Goal: Transaction & Acquisition: Purchase product/service

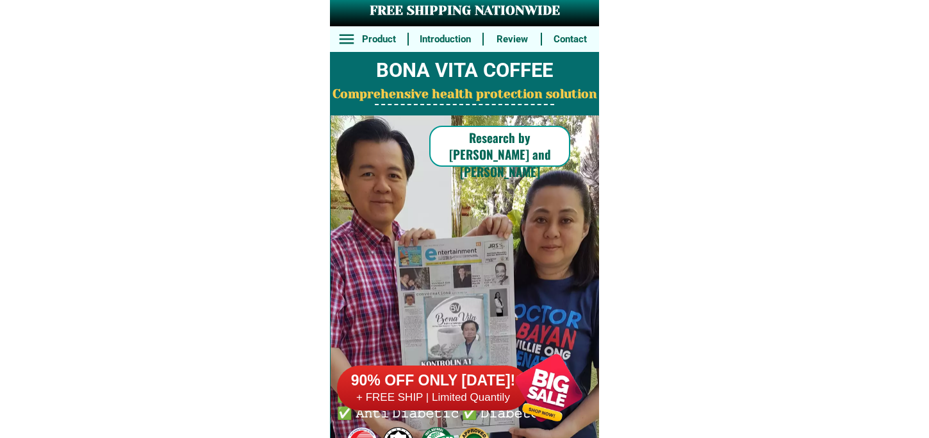
drag, startPoint x: 0, startPoint y: 0, endPoint x: 522, endPoint y: 353, distance: 630.2
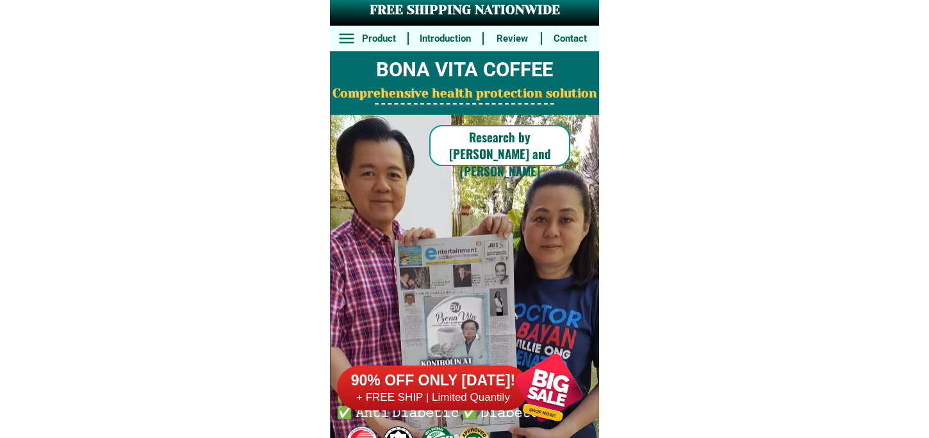
click at [538, 388] on div at bounding box center [548, 387] width 101 height 101
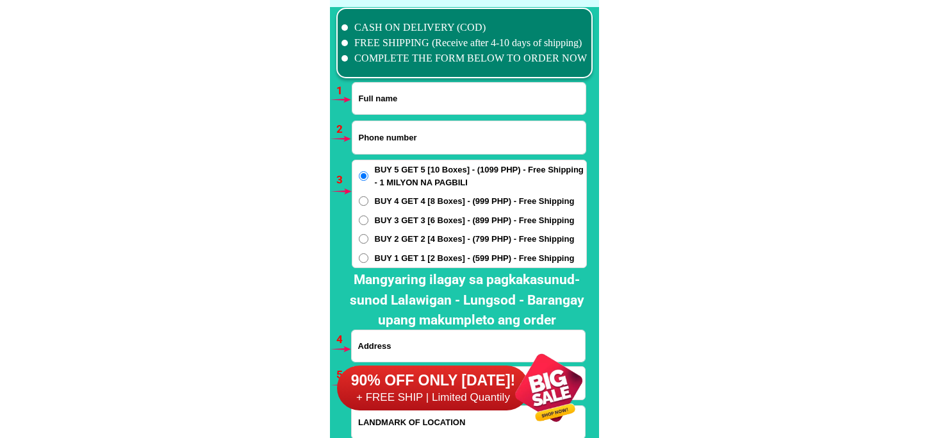
scroll to position [9491, 0]
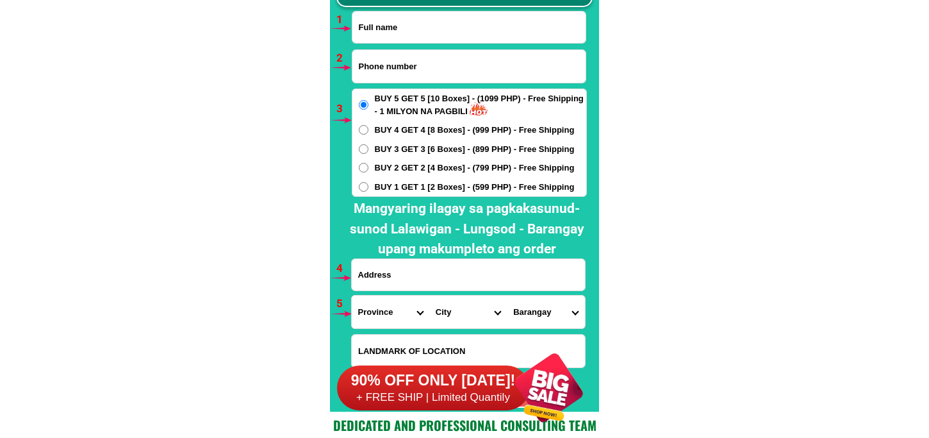
click at [405, 17] on input "Input full_name" at bounding box center [468, 27] width 233 height 31
paste input "Cheryl Rañosa"
type input "Cheryl Rañosa"
click at [449, 56] on input "Input phone_number" at bounding box center [468, 66] width 233 height 33
paste input "09931388258"
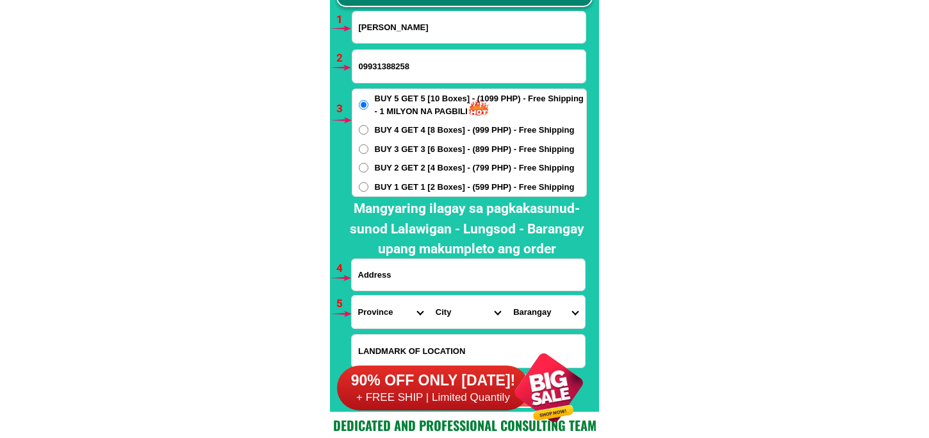
type input "09931388258"
click at [382, 270] on input "Input address" at bounding box center [468, 274] width 233 height 31
paste input "Blk 11 Lot 28 Kabisig Floodway Baranggay San Andres Cainta Rizal landmark Lola …"
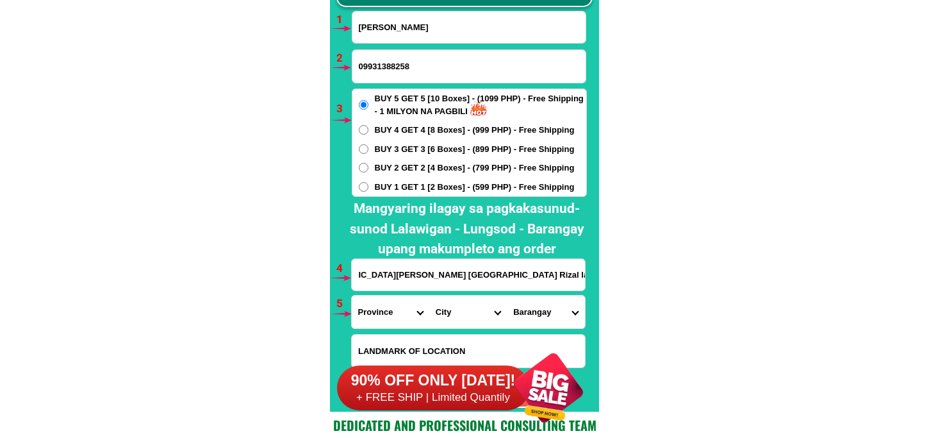
type input "Blk 11 Lot 28 Kabisig Floodway Baranggay San Andres Cainta Rizal landmark Lola …"
click at [410, 174] on div "BUY 5 GET 5 [10 Boxes] - (1099 PHP) - Free Shipping - 1 MILYON NA PAGBILI BUY 4…" at bounding box center [469, 142] width 235 height 108
click at [407, 163] on span "BUY 2 GET 2 [4 Boxes] - (799 PHP) - Free Shipping" at bounding box center [475, 167] width 200 height 13
click at [368, 163] on input "BUY 2 GET 2 [4 Boxes] - (799 PHP) - Free Shipping" at bounding box center [364, 168] width 10 height 10
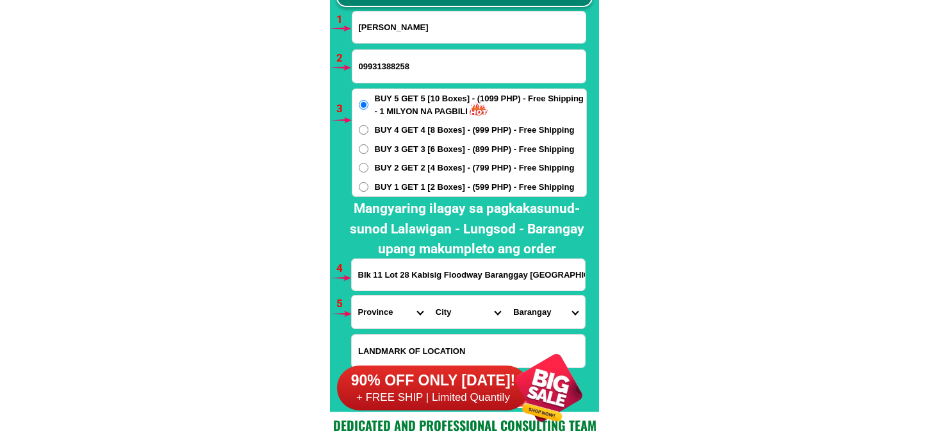
radio input "true"
drag, startPoint x: 382, startPoint y: 312, endPoint x: 388, endPoint y: 304, distance: 10.1
click at [382, 313] on select "Province [GEOGRAPHIC_DATA] [GEOGRAPHIC_DATA] [GEOGRAPHIC_DATA] [GEOGRAPHIC_DATA…" at bounding box center [391, 311] width 78 height 33
select select "63_993"
click at [352, 295] on select "Province [GEOGRAPHIC_DATA] [GEOGRAPHIC_DATA] [GEOGRAPHIC_DATA] [GEOGRAPHIC_DATA…" at bounding box center [391, 311] width 78 height 33
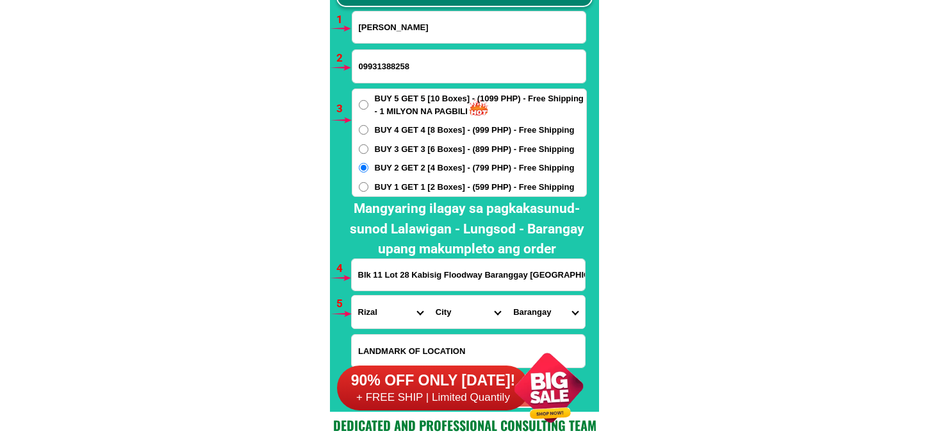
click at [432, 308] on select "City Angono Antipolo-city Binangonan Cainta Cardona Jala-jala Pililla Rizal-bar…" at bounding box center [468, 311] width 78 height 33
select select "63_9934004"
click at [429, 295] on select "City Angono Antipolo-city Binangonan Cainta Cardona Jala-jala Pililla Rizal-bar…" at bounding box center [468, 311] width 78 height 33
drag, startPoint x: 519, startPoint y: 277, endPoint x: 619, endPoint y: 274, distance: 99.3
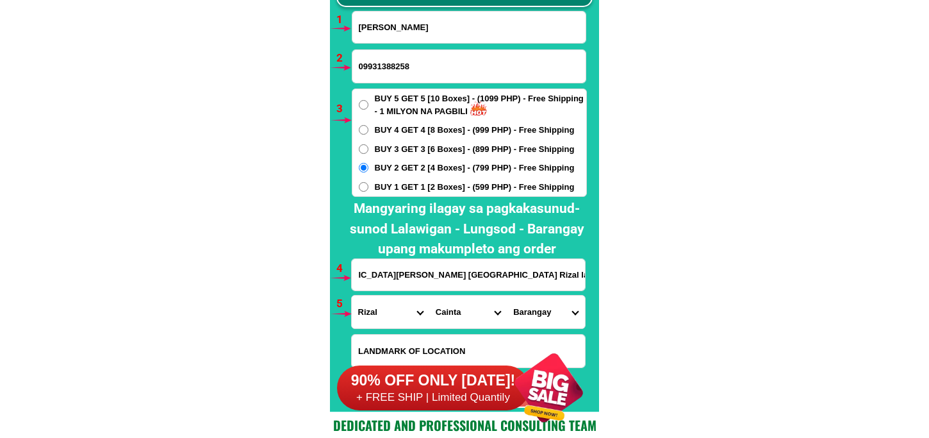
click at [552, 314] on select "Barangay San andres (pob.) San isidro San juan San roque Santa rosa Santo domin…" at bounding box center [546, 311] width 78 height 33
select select "63_99340045207"
click at [507, 295] on select "Barangay San andres (pob.) San isidro San juan San roque Santa rosa Santo domin…" at bounding box center [546, 311] width 78 height 33
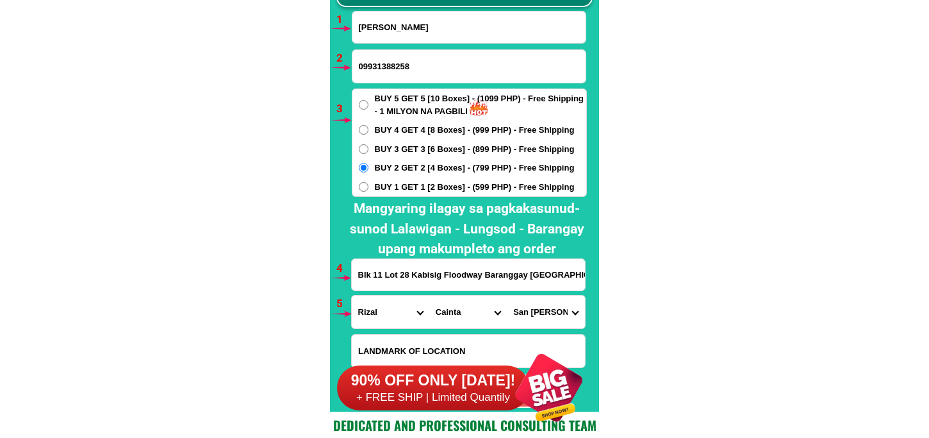
scroll to position [9562, 0]
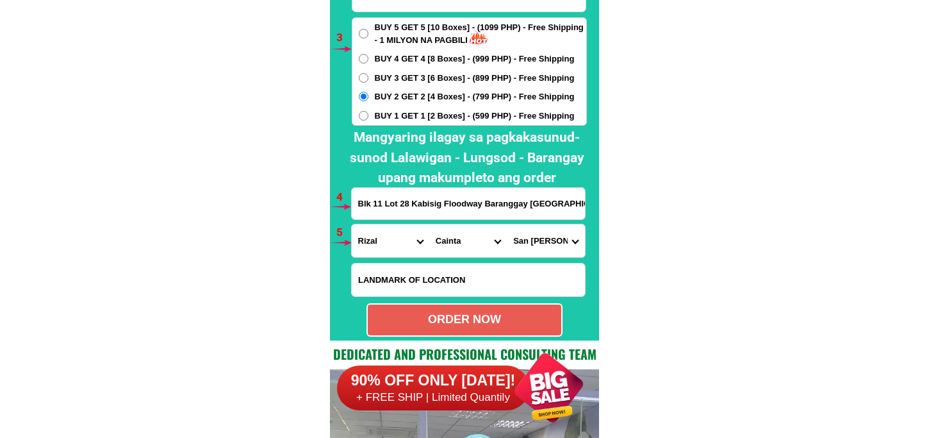
click at [497, 322] on div "ORDER NOW" at bounding box center [464, 319] width 193 height 17
type input "09931388258"
type input "Blk 11 Lot 28 Kabisig Floodway Baranggay San Andres Cainta Rizal landmark Lola …"
radio input "true"
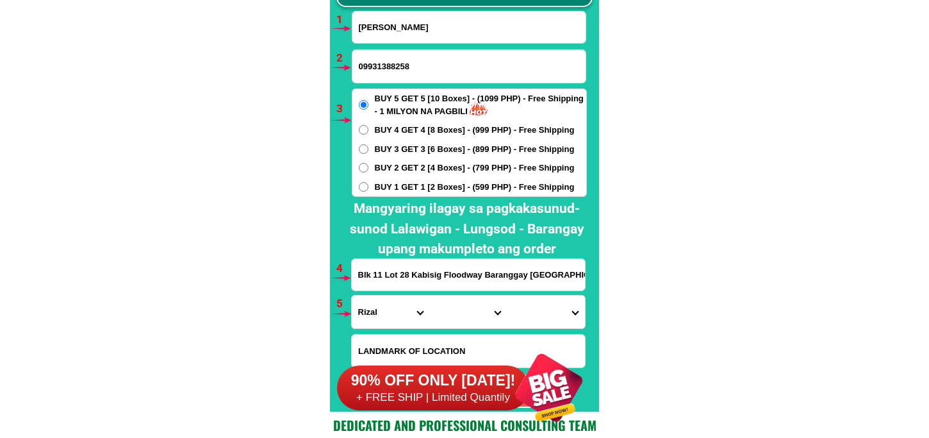
scroll to position [9419, 0]
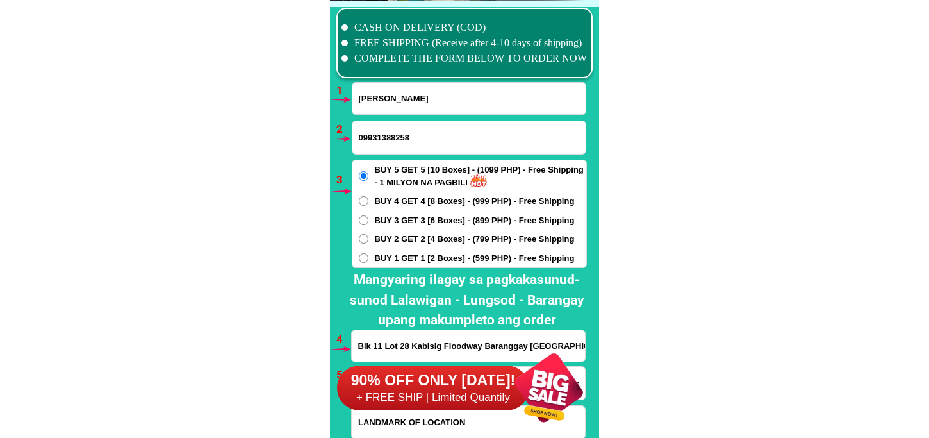
click at [398, 94] on input "Cheryl Rañosa" at bounding box center [468, 98] width 233 height 31
paste input "Trisha N, Liwag"
type input "Trisha N, Liwag"
click at [433, 135] on input "Input phone_number" at bounding box center [468, 137] width 233 height 33
paste input "09099171085"
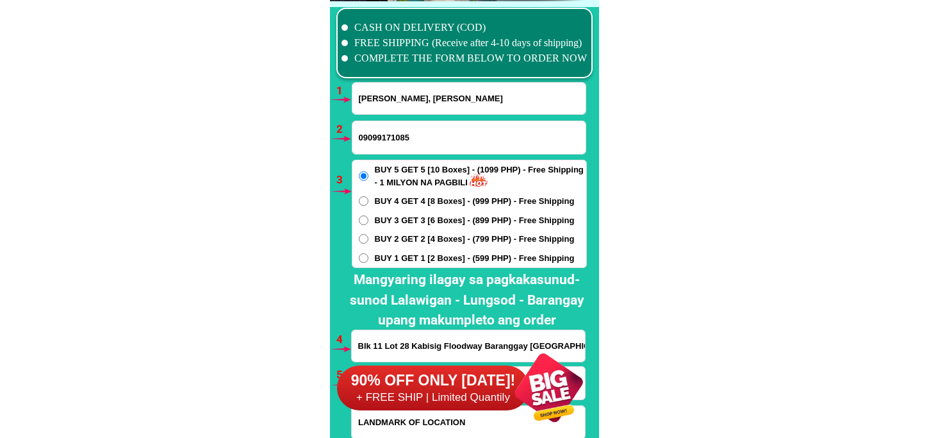
type input "09099171085"
click at [407, 231] on div "BUY 5 GET 5 [10 Boxes] - (1099 PHP) - Free Shipping - 1 MILYON NA PAGBILI BUY 4…" at bounding box center [469, 213] width 235 height 108
click at [418, 217] on span "BUY 3 GET 3 [6 Boxes] - (899 PHP) - Free Shipping" at bounding box center [475, 220] width 200 height 13
click at [368, 217] on input "BUY 3 GET 3 [6 Boxes] - (899 PHP) - Free Shipping" at bounding box center [364, 220] width 10 height 10
radio input "true"
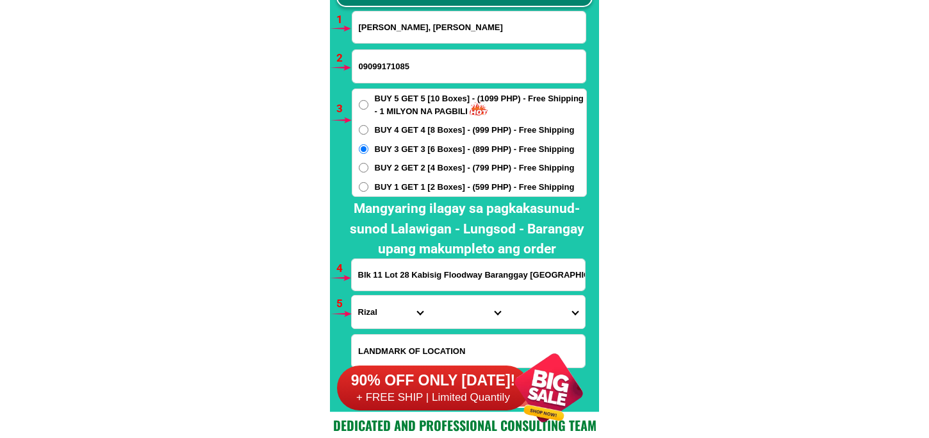
scroll to position [9562, 0]
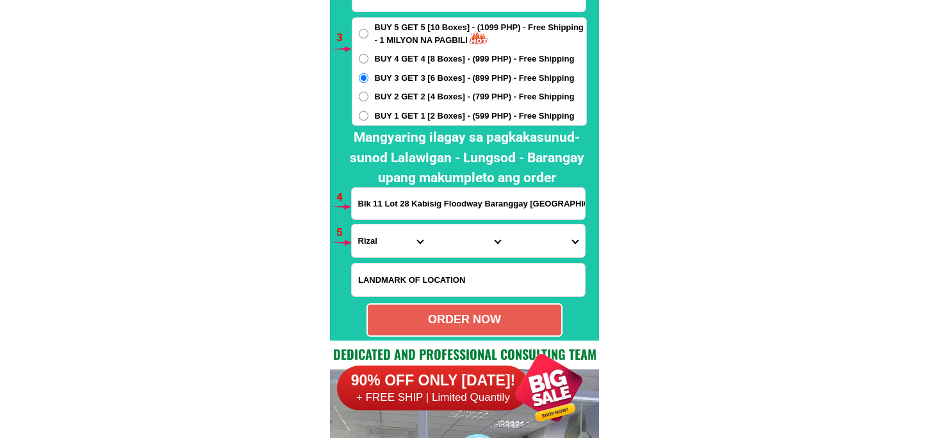
click at [386, 193] on input "Blk 11 Lot 28 Kabisig Floodway Baranggay San Andres Cainta Rizal landmark Lola …" at bounding box center [468, 203] width 233 height 31
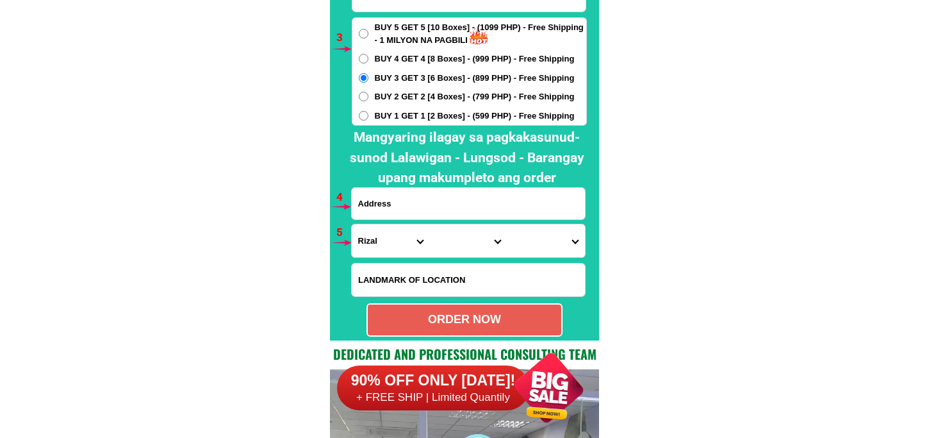
paste input "Pr,4-Tulay na Lupa, Labo, Camarines Norte,,,,, kanto papasok ng riverside"
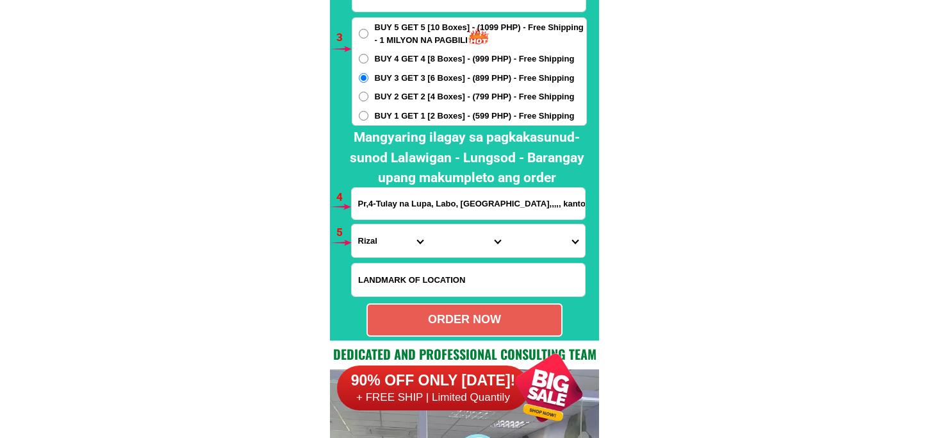
scroll to position [0, 64]
type input "Pr,4-Tulay na Lupa, Labo, Camarines Norte,,,,, kanto papasok ng riverside"
click at [380, 231] on select "Province [GEOGRAPHIC_DATA] [GEOGRAPHIC_DATA] [GEOGRAPHIC_DATA] [GEOGRAPHIC_DATA…" at bounding box center [391, 240] width 78 height 33
select select "63_615"
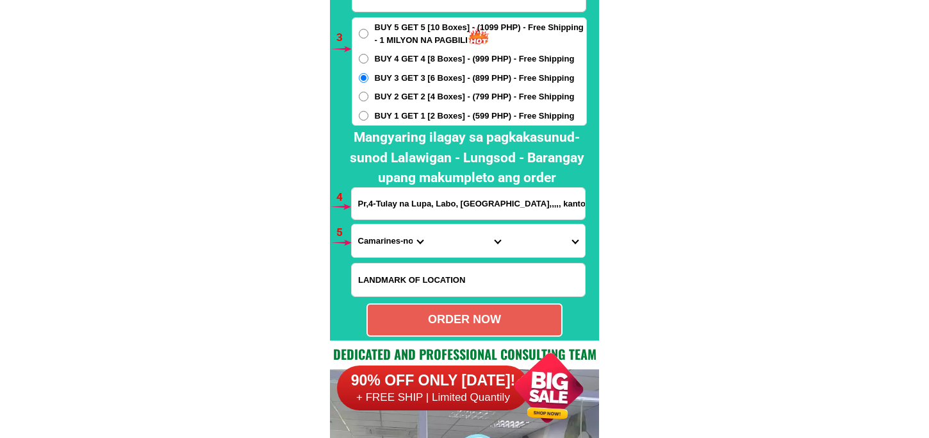
click at [352, 224] on select "Province [GEOGRAPHIC_DATA] [GEOGRAPHIC_DATA] [GEOGRAPHIC_DATA] [GEOGRAPHIC_DATA…" at bounding box center [391, 240] width 78 height 33
drag, startPoint x: 457, startPoint y: 246, endPoint x: 457, endPoint y: 227, distance: 18.6
click at [457, 246] on select "City Basud Camarines-norte-mercedes Camarines-norte-san-vicente Camarines-norte…" at bounding box center [468, 240] width 78 height 33
select select "63_6154677"
click at [429, 224] on select "City Basud Camarines-norte-mercedes Camarines-norte-san-vicente Camarines-norte…" at bounding box center [468, 240] width 78 height 33
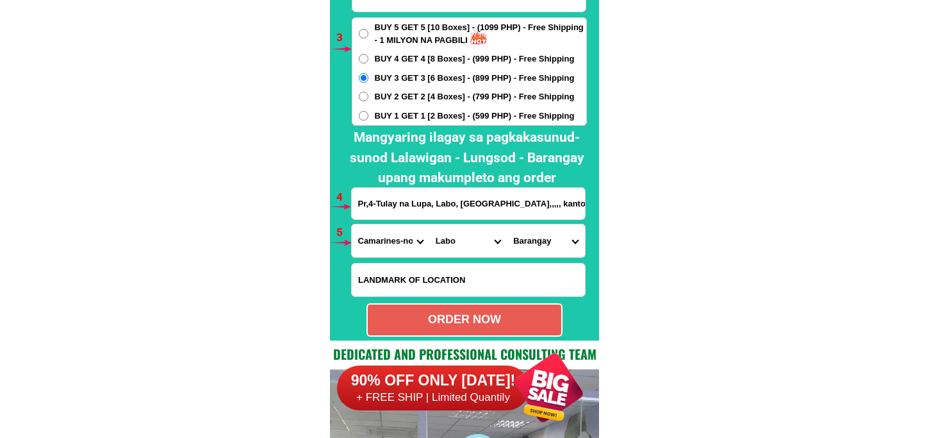
drag, startPoint x: 541, startPoint y: 259, endPoint x: 540, endPoint y: 250, distance: 9.6
click at [540, 259] on form "Trisha N, Liwag 09099171085 ORDER NOW Pr,4-Tulay na Lupa, Labo, Camarines Norte…" at bounding box center [469, 138] width 236 height 397
drag, startPoint x: 540, startPoint y: 247, endPoint x: 540, endPoint y: 231, distance: 16.0
click at [540, 247] on select "Barangay Anahaw (pob.) Anameam Awitan Baay Bagacay Bagong silang i Bagong silan…" at bounding box center [546, 240] width 78 height 33
select select "63_6154677452"
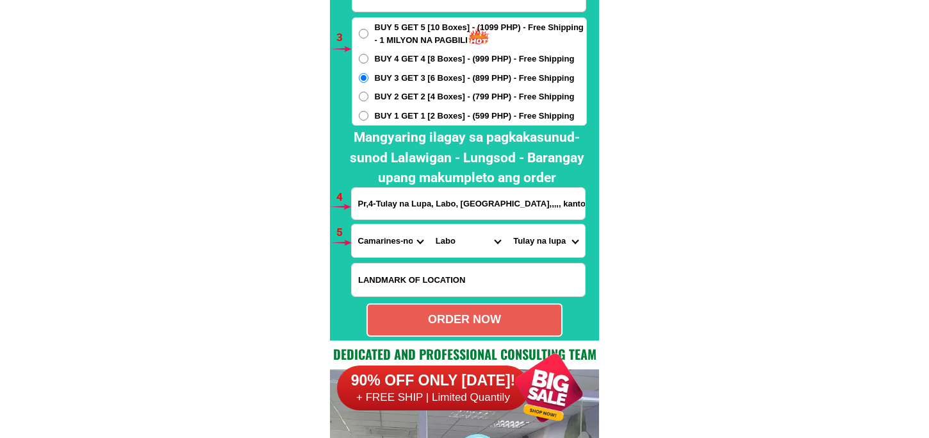
click at [507, 224] on select "Barangay Anahaw (pob.) Anameam Awitan Baay Bagacay Bagong silang i Bagong silan…" at bounding box center [546, 240] width 78 height 33
click at [496, 317] on div "ORDER NOW" at bounding box center [464, 319] width 193 height 17
radio input "true"
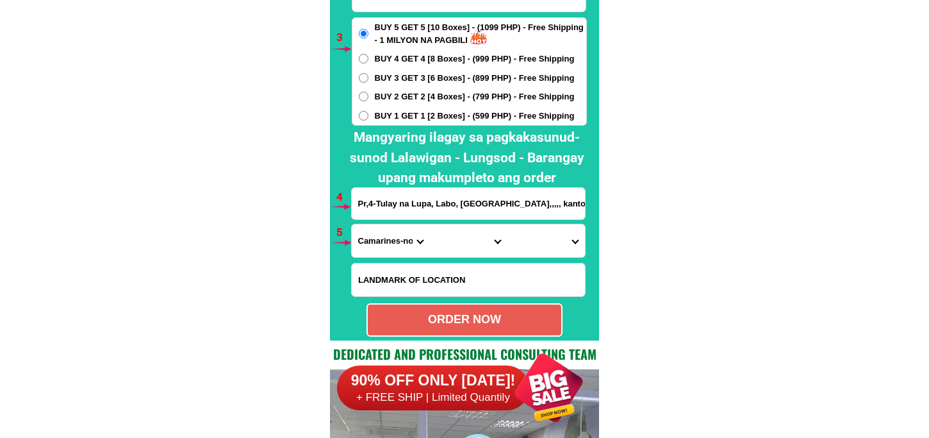
scroll to position [9348, 0]
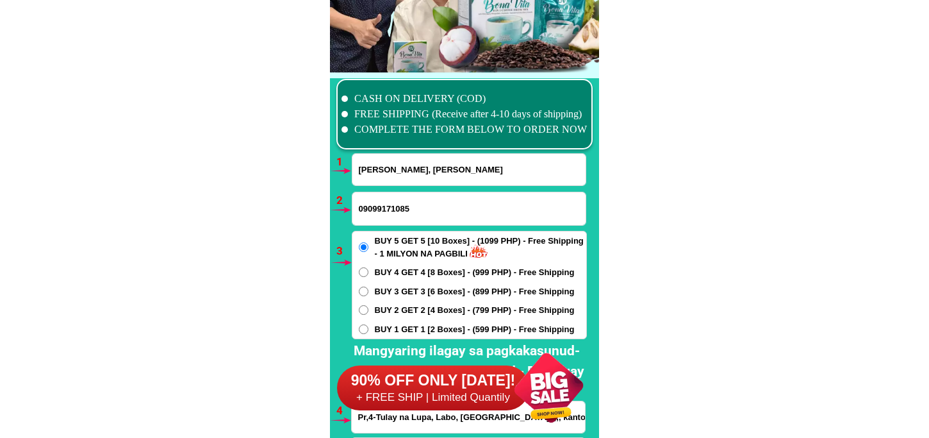
click at [391, 179] on input "Trisha N, Liwag" at bounding box center [468, 169] width 233 height 31
paste input "Johnny Soriano"
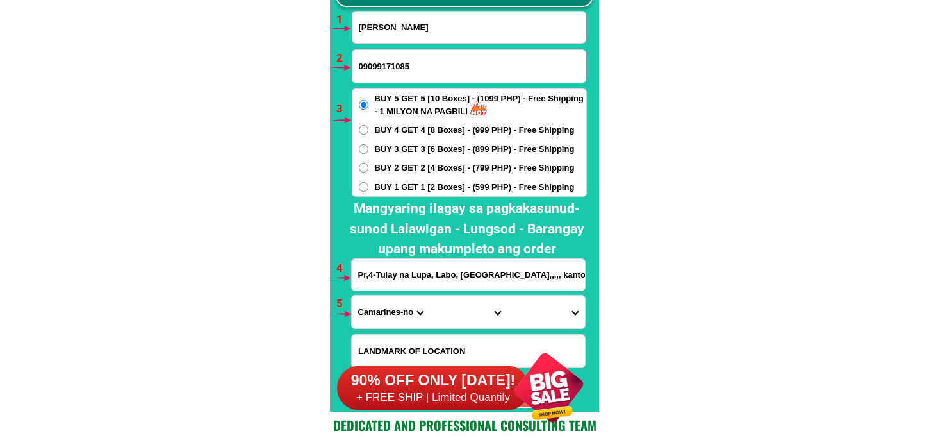
type input "Johnny Soriano"
click at [393, 67] on input "Input phone_number" at bounding box center [468, 66] width 233 height 33
paste input "09099101204"
type input "09099101204"
click at [378, 146] on span "BUY 3 GET 3 [6 Boxes] - (899 PHP) - Free Shipping" at bounding box center [475, 149] width 200 height 13
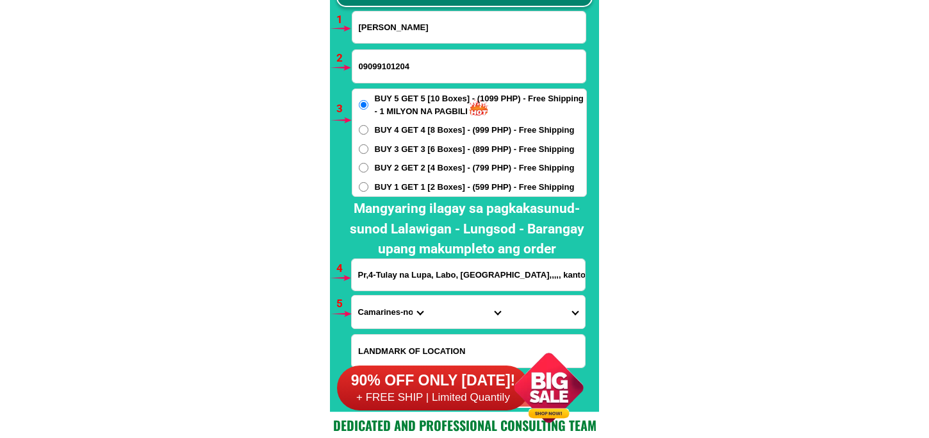
click at [368, 146] on input "BUY 3 GET 3 [6 Boxes] - (899 PHP) - Free Shipping" at bounding box center [364, 149] width 10 height 10
radio input "true"
click at [408, 250] on h2 "Mangyaring ilagay sa pagkakasunud-sunod Lalawigan - Lungsod - Barangay upang ma…" at bounding box center [467, 229] width 252 height 61
click at [408, 267] on input "Pr,4-Tulay na Lupa, Labo, Camarines Norte,,,,, kanto papasok ng riverside" at bounding box center [468, 274] width 233 height 31
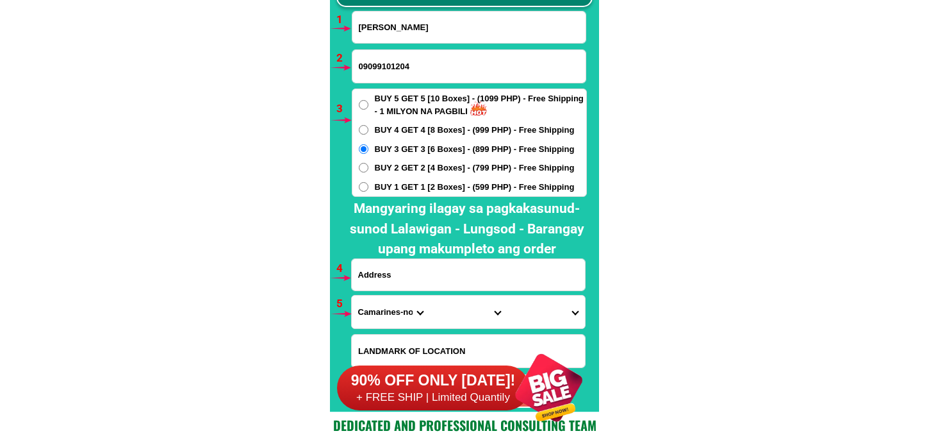
paste input "Governor hill Phase 7.bgy. Beclatan Gen Trias Cavite"
type input "Governor hill Phase 7.bgy. Beclatan Gen Trias Cavite"
drag, startPoint x: 379, startPoint y: 313, endPoint x: 379, endPoint y: 295, distance: 17.3
click at [379, 313] on select "Province [GEOGRAPHIC_DATA] [GEOGRAPHIC_DATA][PERSON_NAME][GEOGRAPHIC_DATA][GEOG…" at bounding box center [391, 311] width 78 height 33
select select "63_869"
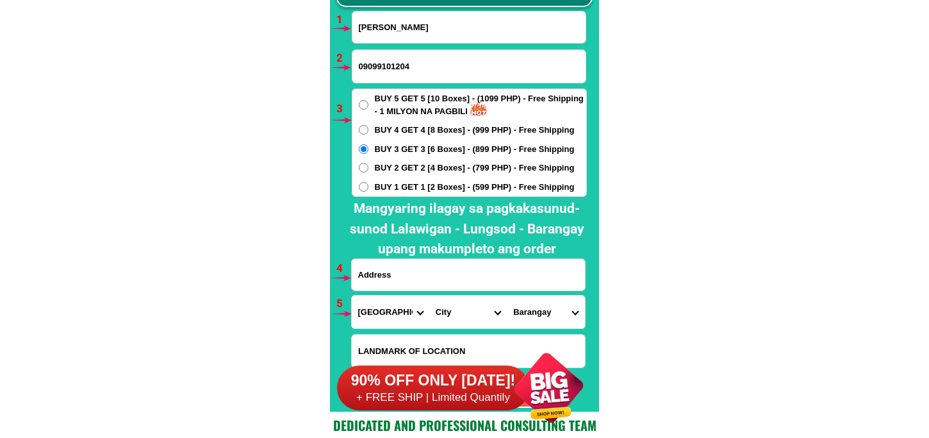
click at [581, 274] on input "Input address" at bounding box center [468, 274] width 233 height 31
paste input "Governor hill Phase 7.bgy. Beclatan Gen Trias Cavite"
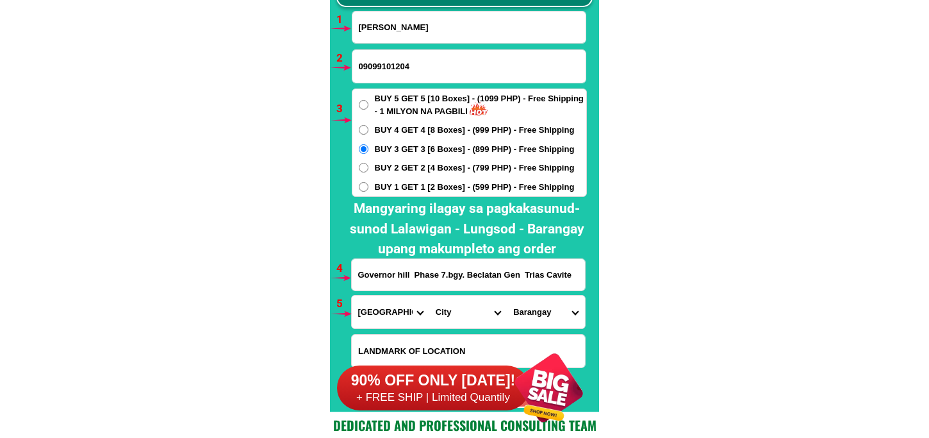
type input "Governor hill Phase 7.bgy. Beclatan Gen Trias Cavite"
click at [380, 311] on select "Province [GEOGRAPHIC_DATA] [GEOGRAPHIC_DATA][PERSON_NAME][GEOGRAPHIC_DATA][GEOG…" at bounding box center [391, 311] width 78 height 33
select select "63_826"
click at [352, 295] on select "Province [GEOGRAPHIC_DATA] [GEOGRAPHIC_DATA][PERSON_NAME][GEOGRAPHIC_DATA][GEOG…" at bounding box center [391, 311] width 78 height 33
drag, startPoint x: 453, startPoint y: 316, endPoint x: 457, endPoint y: 301, distance: 16.0
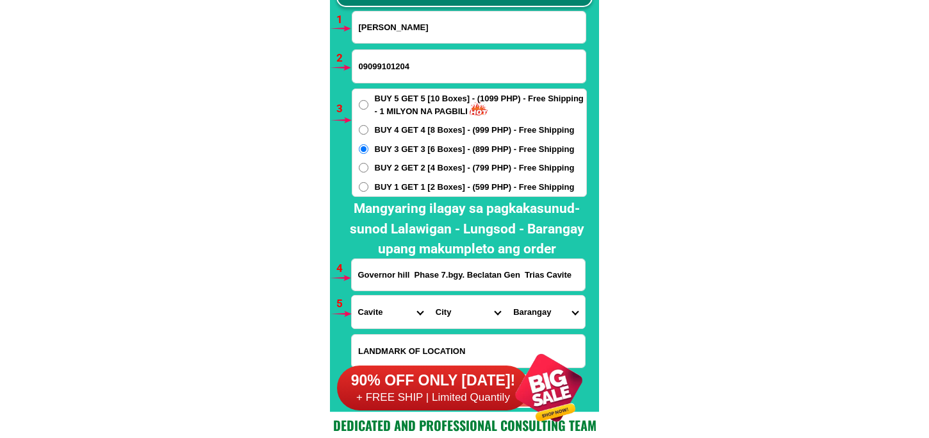
click at [453, 316] on select "City Alfonso Amadeo Bacoor Carmona Cavite-city Cavite-magallanes Cavite-rosario…" at bounding box center [468, 311] width 78 height 33
select select "63_826111"
click at [429, 295] on select "City Alfonso Amadeo Bacoor Carmona Cavite-city Cavite-magallanes Cavite-rosario…" at bounding box center [468, 311] width 78 height 33
drag, startPoint x: 553, startPoint y: 313, endPoint x: 575, endPoint y: 297, distance: 26.7
click at [553, 313] on select "Barangay Alingaro Arnaldo pob. (bgy. 7) Bacao i Bacao ii Bagumbayan pob. (bgy. …" at bounding box center [546, 311] width 78 height 33
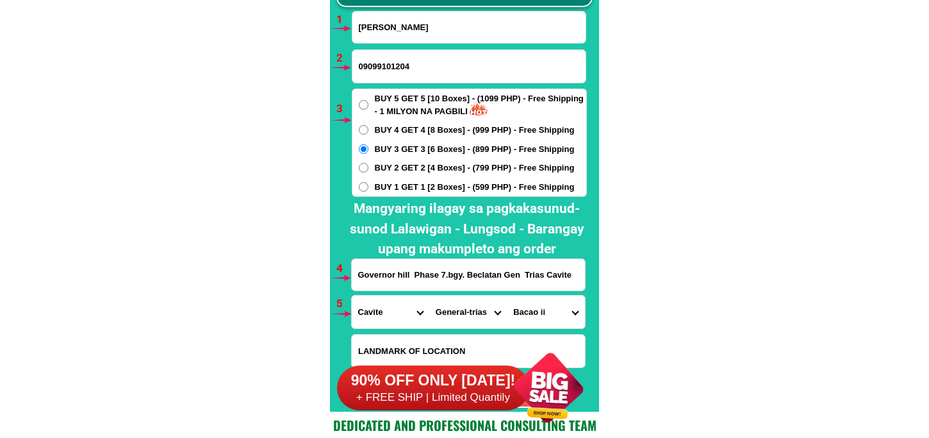
click at [507, 295] on select "Barangay Alingaro Arnaldo pob. (bgy. 7) Bacao i Bacao ii Bagumbayan pob. (bgy. …" at bounding box center [546, 311] width 78 height 33
drag, startPoint x: 584, startPoint y: 268, endPoint x: 555, endPoint y: 268, distance: 28.2
click at [555, 268] on input "Governor hill Phase 7.bgy. Beclatan Gen Trias Cavite" at bounding box center [468, 274] width 233 height 31
drag, startPoint x: 546, startPoint y: 268, endPoint x: 337, endPoint y: 274, distance: 209.6
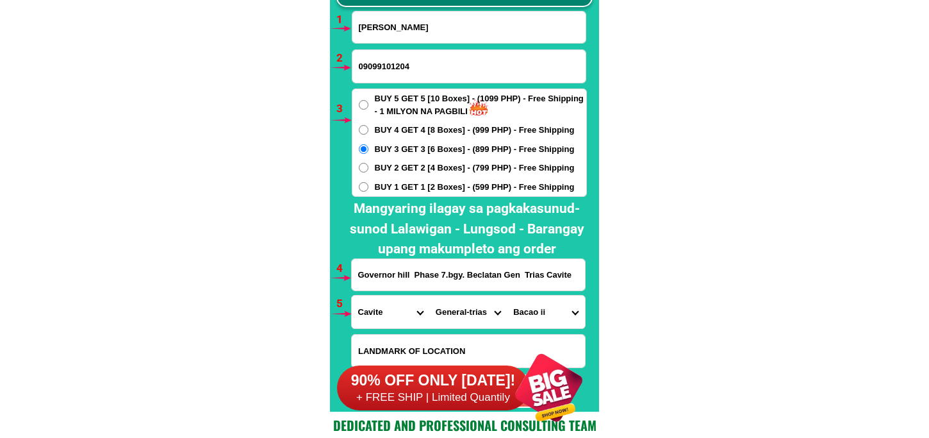
drag, startPoint x: 398, startPoint y: 274, endPoint x: 407, endPoint y: 274, distance: 9.0
click at [400, 274] on input "Governor hill Phase 7.bgy. Beclatan Gen Trias Cavite" at bounding box center [468, 274] width 233 height 31
click at [425, 274] on input "Governor hill Phase 7.bgy. Beclatan Gen Trias Cavite" at bounding box center [468, 274] width 233 height 31
click at [534, 317] on select "Barangay Alingaro Arnaldo pob. (bgy. 7) Bacao i Bacao ii Bagumbayan pob. (bgy. …" at bounding box center [546, 311] width 78 height 33
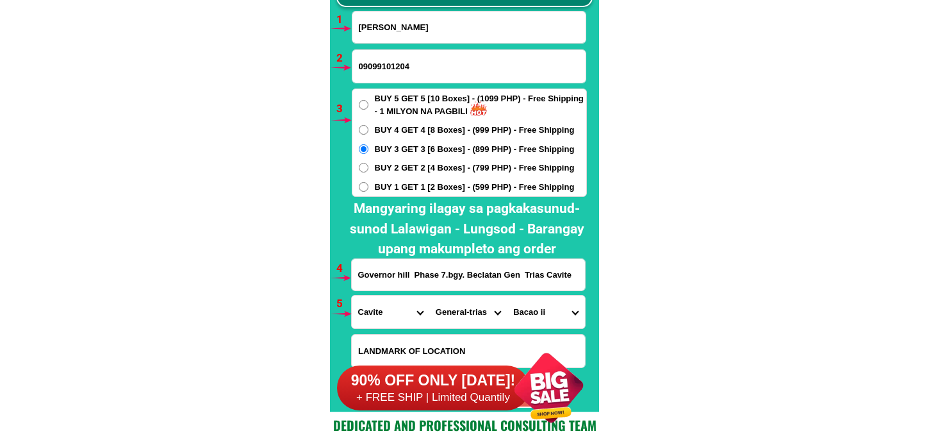
click at [540, 311] on select "Barangay Alingaro Arnaldo pob. (bgy. 7) Bacao i Bacao ii Bagumbayan pob. (bgy. …" at bounding box center [546, 311] width 78 height 33
click at [516, 312] on select "Barangay Alingaro Arnaldo pob. (bgy. 7) Bacao i Bacao ii Bagumbayan pob. (bgy. …" at bounding box center [546, 311] width 78 height 33
select select "63_8261115908"
click at [507, 295] on select "Barangay Alingaro Arnaldo pob. (bgy. 7) Bacao i Bacao ii Bagumbayan pob. (bgy. …" at bounding box center [546, 311] width 78 height 33
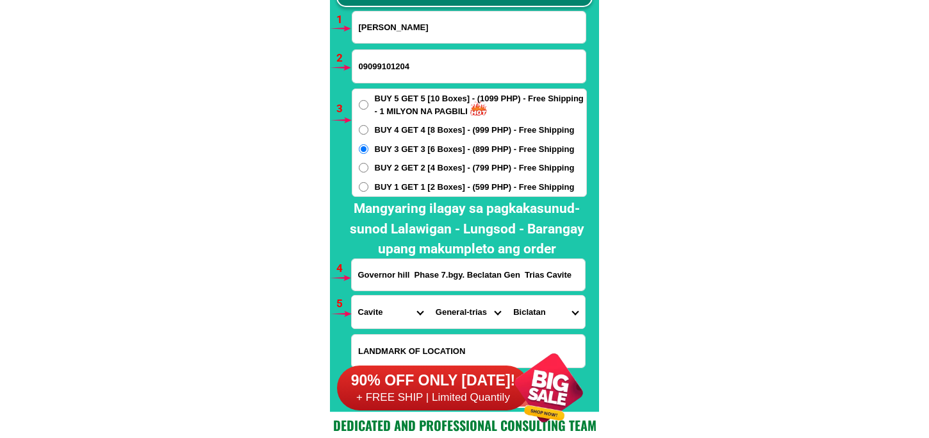
scroll to position [9562, 0]
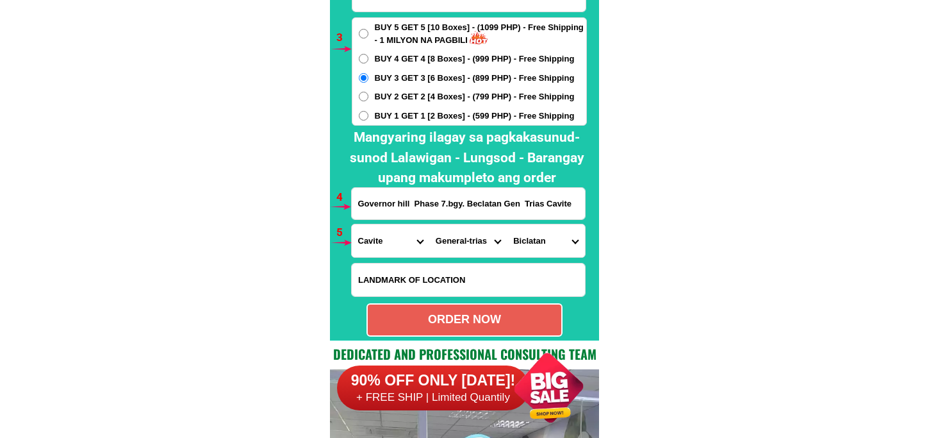
click at [477, 329] on div "ORDER NOW" at bounding box center [464, 319] width 196 height 33
type input "09099101204"
radio input "true"
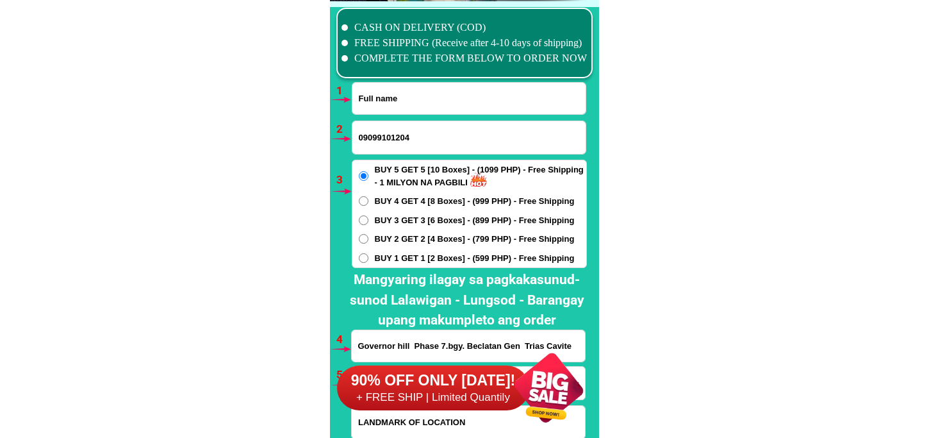
click at [389, 103] on input "Input full_name" at bounding box center [468, 98] width 233 height 31
paste input "Rosalinda C. Bautista"
type input "Rosalinda C. Bautista"
click at [386, 126] on input "09099101204" at bounding box center [468, 137] width 233 height 33
paste input "09511304814"
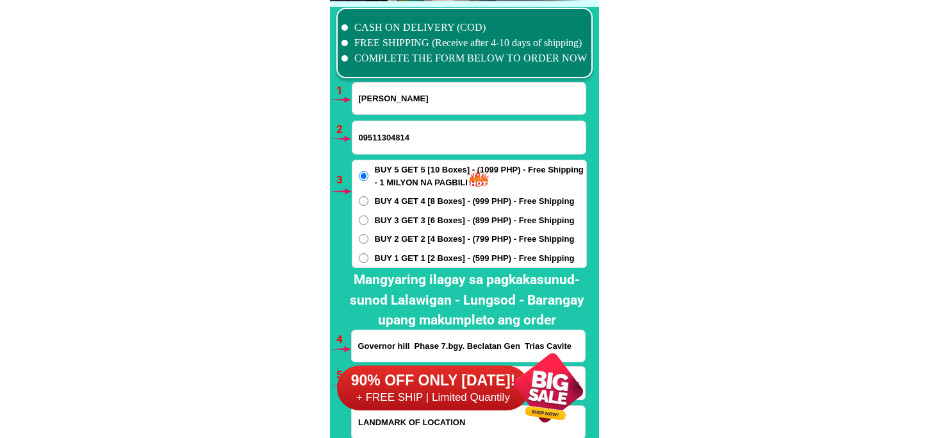
type input "09511304814"
click at [391, 260] on span "BUY 1 GET 1 [2 Boxes] - (599 PHP) - Free Shipping" at bounding box center [475, 258] width 200 height 13
click at [368, 260] on input "BUY 1 GET 1 [2 Boxes] - (599 PHP) - Free Shipping" at bounding box center [364, 258] width 10 height 10
radio input "true"
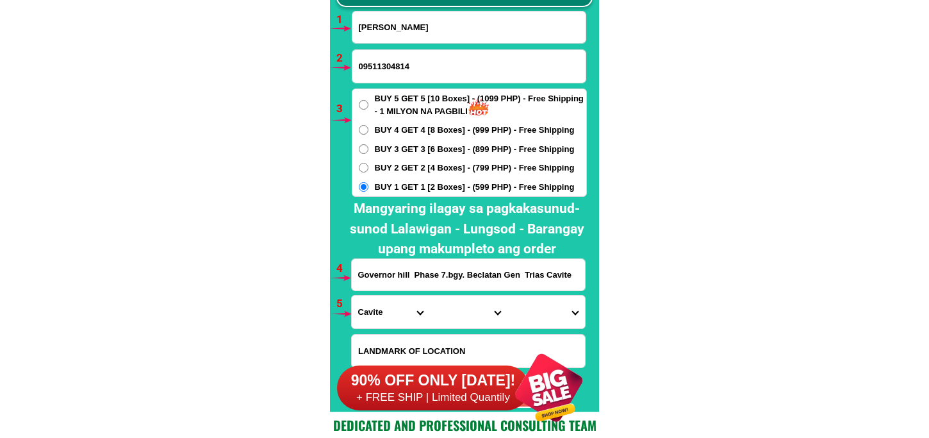
click at [384, 285] on input "Governor hill Phase 7.bgy. Beclatan Gen Trias Cavite" at bounding box center [468, 274] width 233 height 31
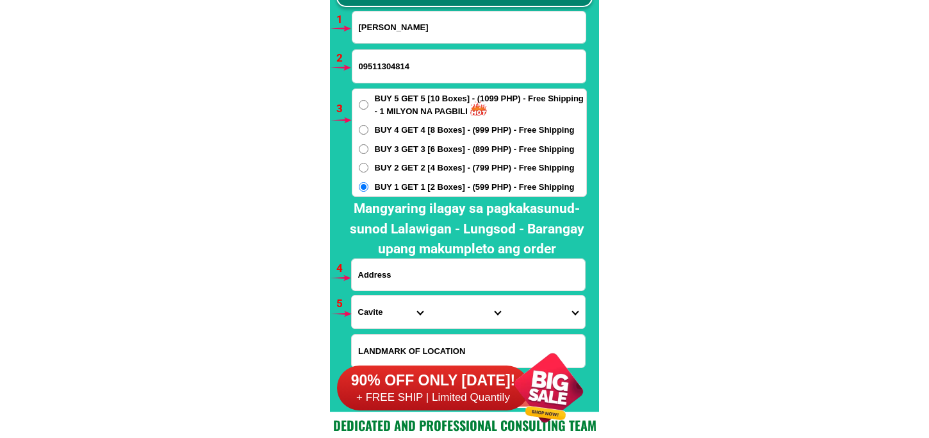
paste input "Sitio Pamongbongan, Brgy. Milibili, Roxas City, Capiz Near (DITO celsites)"
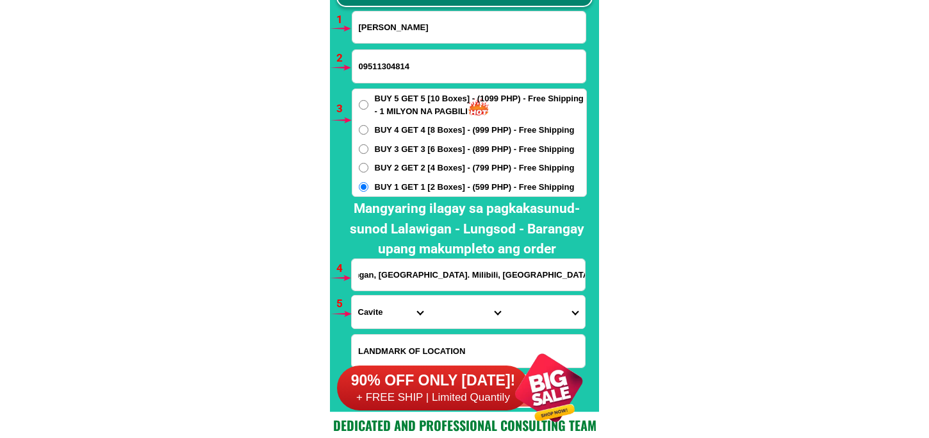
type input "Sitio Pamongbongan, Brgy. Milibili, Roxas City, Capiz Near (DITO celsites)"
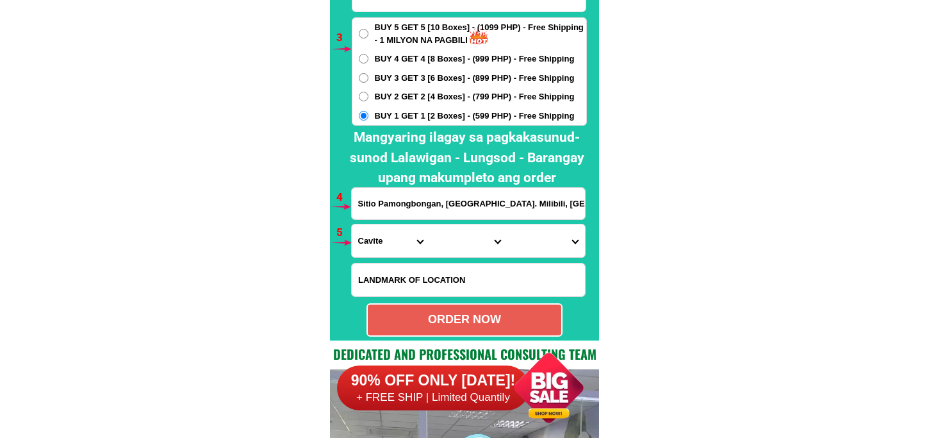
scroll to position [9633, 0]
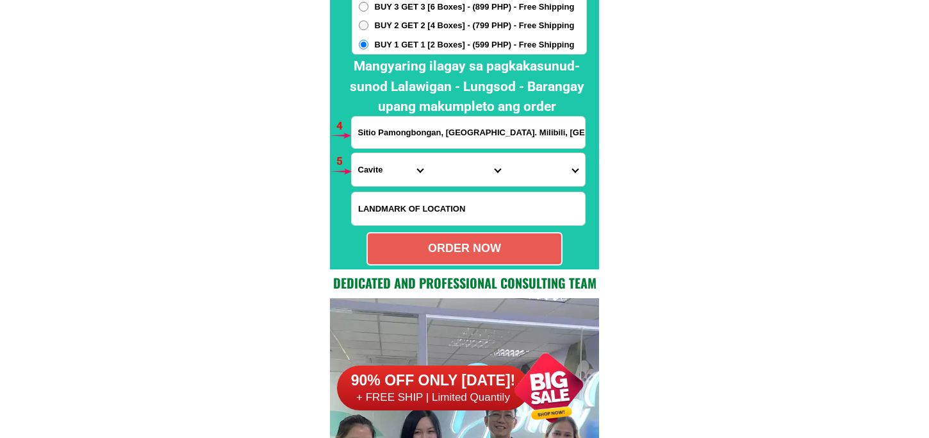
click at [387, 176] on select "Province [GEOGRAPHIC_DATA] [GEOGRAPHIC_DATA][PERSON_NAME][GEOGRAPHIC_DATA][GEOG…" at bounding box center [391, 169] width 78 height 33
select select "63_196"
click at [352, 153] on select "Province [GEOGRAPHIC_DATA] [GEOGRAPHIC_DATA][PERSON_NAME][GEOGRAPHIC_DATA][GEOG…" at bounding box center [391, 169] width 78 height 33
click at [458, 174] on select "City Capiz-pilar Capiz-pontevedra Capiz-president-roxas Cuartero Dao Dumalag Du…" at bounding box center [468, 169] width 78 height 33
select select "63_1965049"
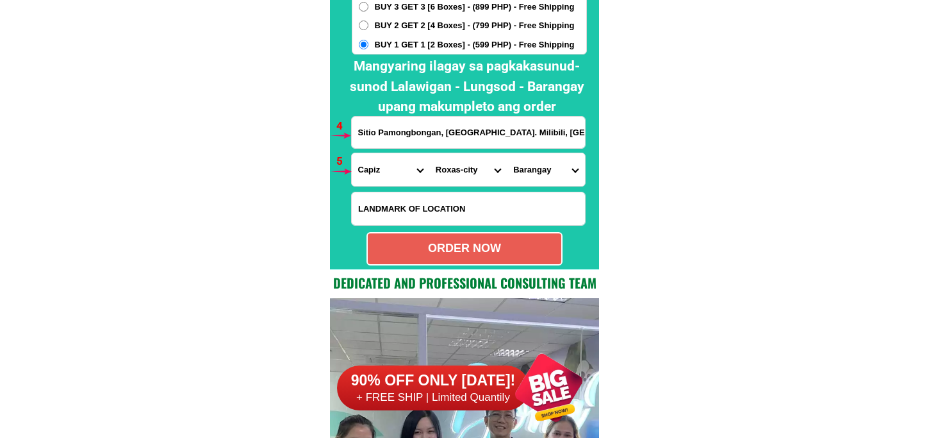
click at [429, 153] on select "City Capiz-pilar Capiz-pontevedra Capiz-president-roxas Cuartero Dao Dumalag Du…" at bounding box center [468, 169] width 78 height 33
click at [528, 162] on select "Barangay Adlawan Bago Balijuagan Banica Barra Bato Baybay Bolo Cabugao Cagay Co…" at bounding box center [546, 169] width 78 height 33
select select "63_19650495548"
click at [507, 153] on select "Barangay Adlawan Bago Balijuagan Banica Barra Bato Baybay Bolo Cabugao Cagay Co…" at bounding box center [546, 169] width 78 height 33
click at [494, 242] on div "ORDER NOW" at bounding box center [464, 248] width 193 height 17
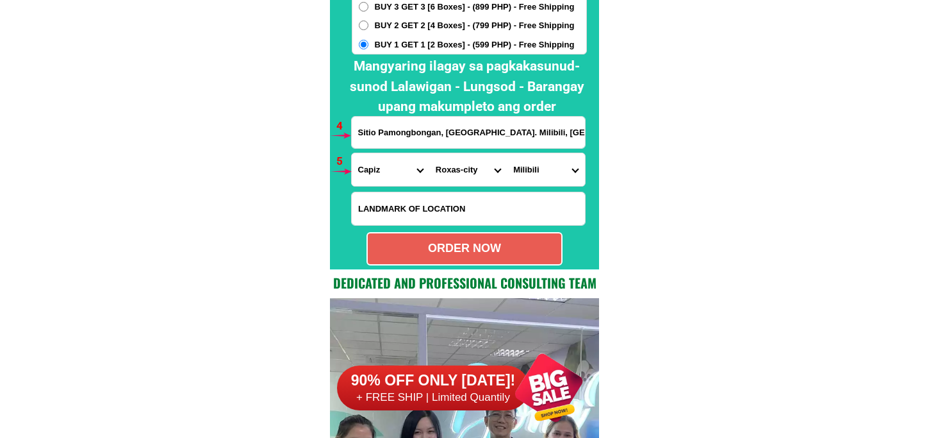
type input "09511304814"
radio input "true"
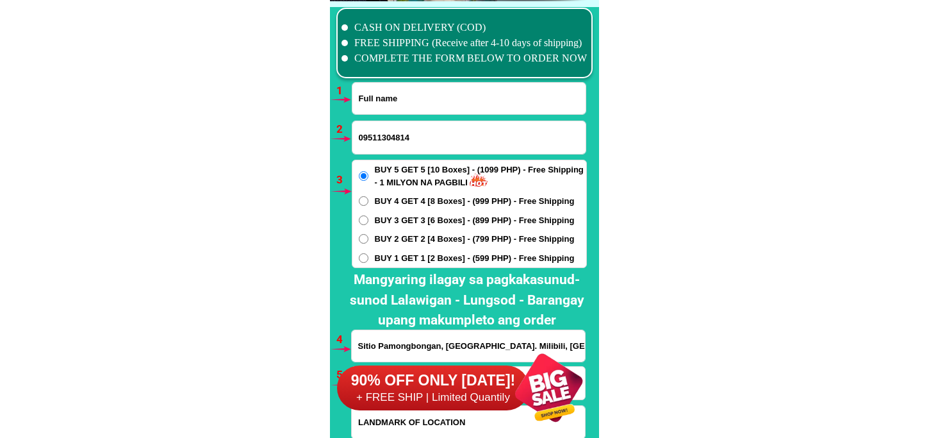
click at [378, 92] on input "Input full_name" at bounding box center [468, 98] width 233 height 31
paste input "Regina Garfin Lirio"
type input "Regina Garfin Lirio"
click at [402, 239] on span "BUY 2 GET 2 [4 Boxes] - (799 PHP) - Free Shipping" at bounding box center [475, 239] width 200 height 13
click at [368, 239] on input "BUY 2 GET 2 [4 Boxes] - (799 PHP) - Free Shipping" at bounding box center [364, 239] width 10 height 10
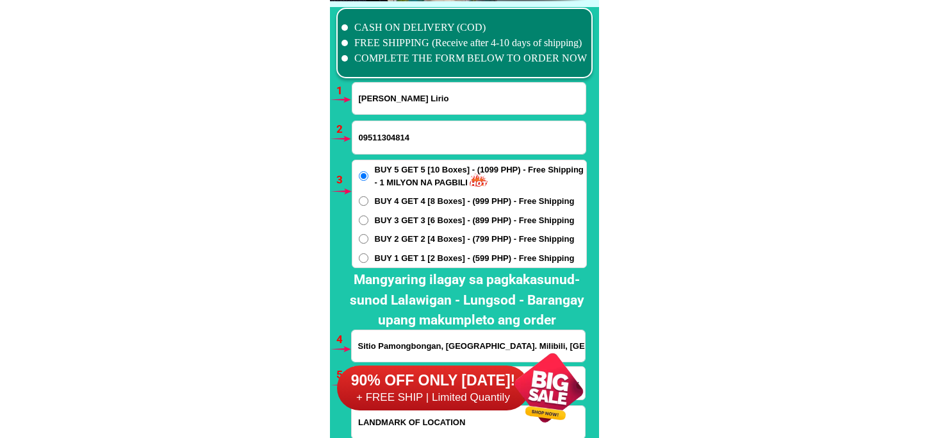
radio input "true"
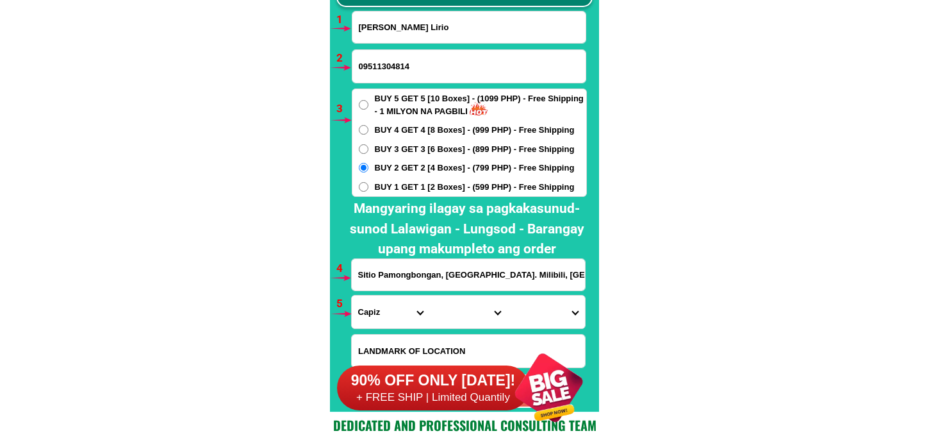
click at [389, 272] on input "Sitio Pamongbongan, Brgy. Milibili, Roxas City, Capiz Near (DITO celsites)" at bounding box center [468, 274] width 233 height 31
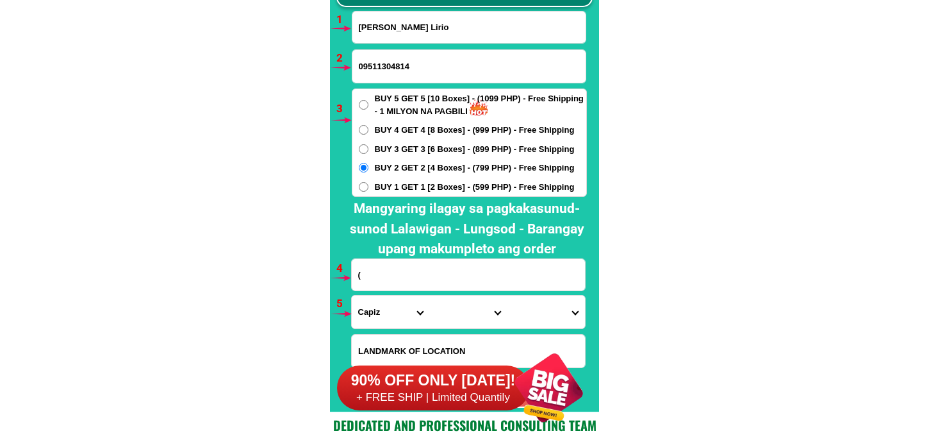
paste input "sitio eba) purok 3 Sto.domingo Bacon Sorsgon,Sosgon City"
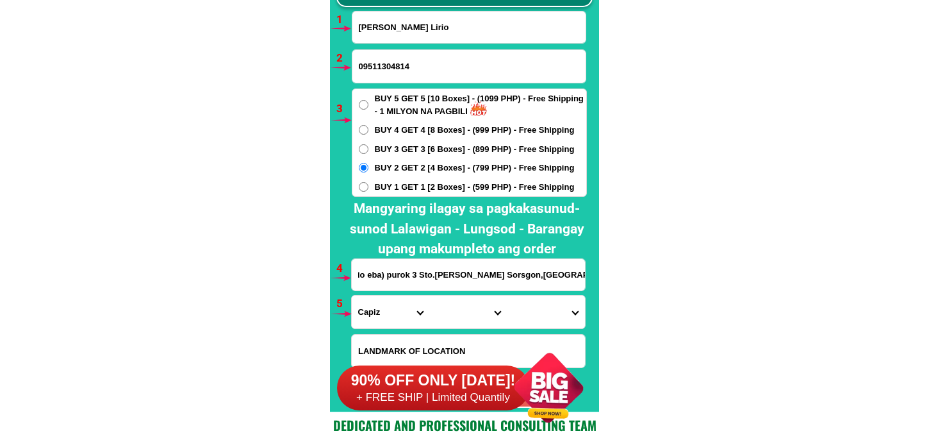
scroll to position [0, 0]
drag, startPoint x: 336, startPoint y: 272, endPoint x: 274, endPoint y: 272, distance: 61.5
click at [414, 272] on input "(sitio eba) purok 3 Sto.domingo Bacon Sorsgon,Sosgon City" at bounding box center [468, 274] width 233 height 31
type input "(sitio eba) purok 3 Sto.domingo Bacon Sorsgon,Sosgon City"
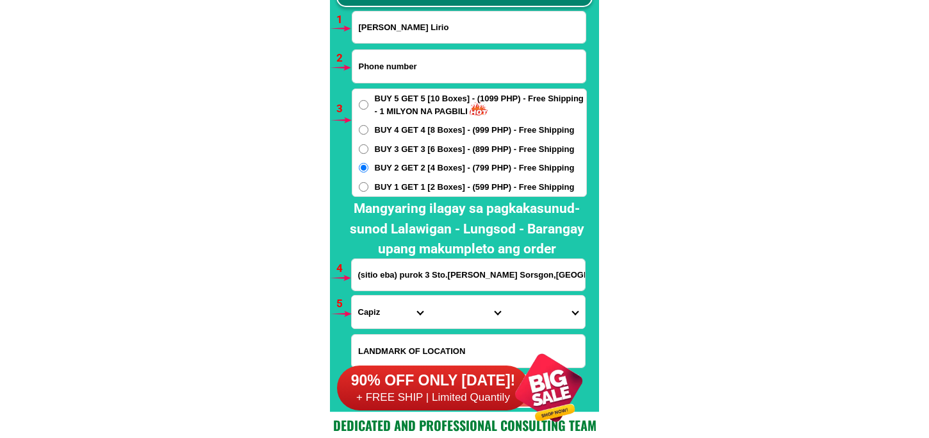
click at [380, 69] on input "Input phone_number" at bounding box center [468, 66] width 233 height 33
paste input "09810104738"
type input "09810104738"
drag, startPoint x: 372, startPoint y: 304, endPoint x: 379, endPoint y: 295, distance: 11.4
click at [370, 304] on select "Province [GEOGRAPHIC_DATA] [GEOGRAPHIC_DATA][PERSON_NAME][GEOGRAPHIC_DATA][GEOG…" at bounding box center [391, 311] width 78 height 33
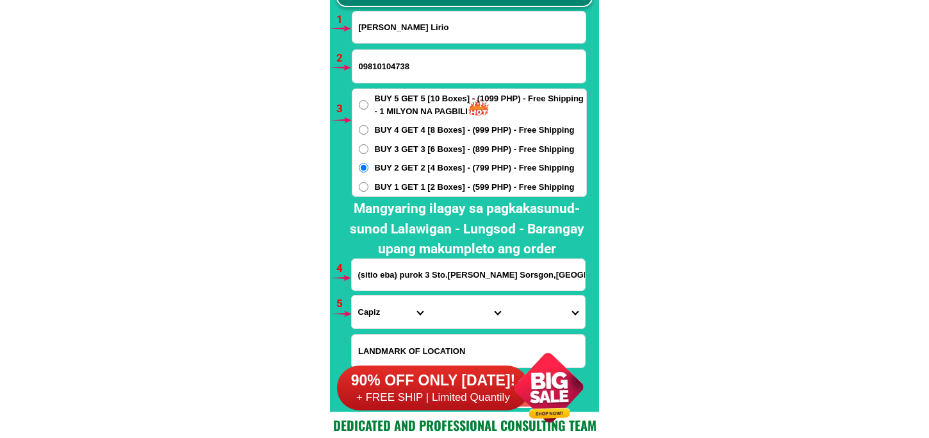
select select "63_662"
click at [352, 295] on select "Province [GEOGRAPHIC_DATA] [GEOGRAPHIC_DATA][PERSON_NAME][GEOGRAPHIC_DATA][GEOG…" at bounding box center [391, 311] width 78 height 33
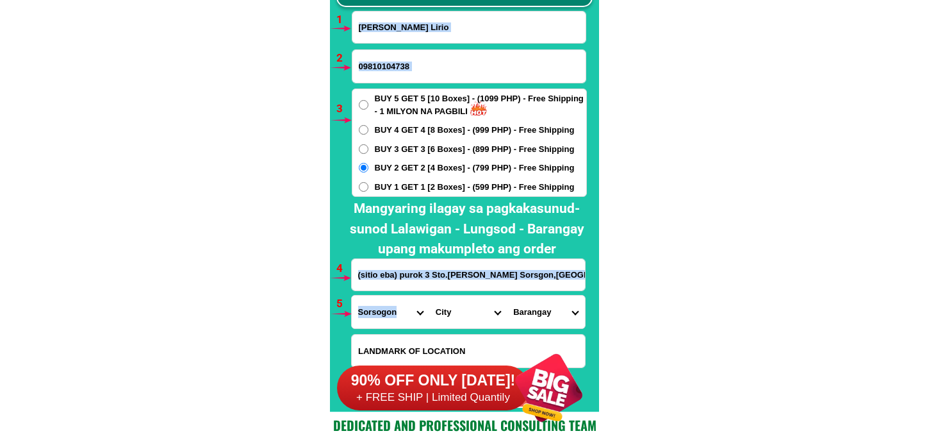
click at [456, 299] on form "Regina Garfin Lirio 09810104738 ORDER NOW (sitio eba) purok 3 Sto.domingo Bacon…" at bounding box center [469, 209] width 236 height 397
click at [455, 305] on select "City Barcelona Bulan Bulusan Castilla Donsol Gubat Irosin Juban Matnog Prieto-d…" at bounding box center [468, 311] width 78 height 33
select select "63_6625098"
click at [429, 295] on select "City Barcelona Bulan Bulusan Castilla Donsol Gubat Irosin Juban Matnog Prieto-d…" at bounding box center [468, 311] width 78 height 33
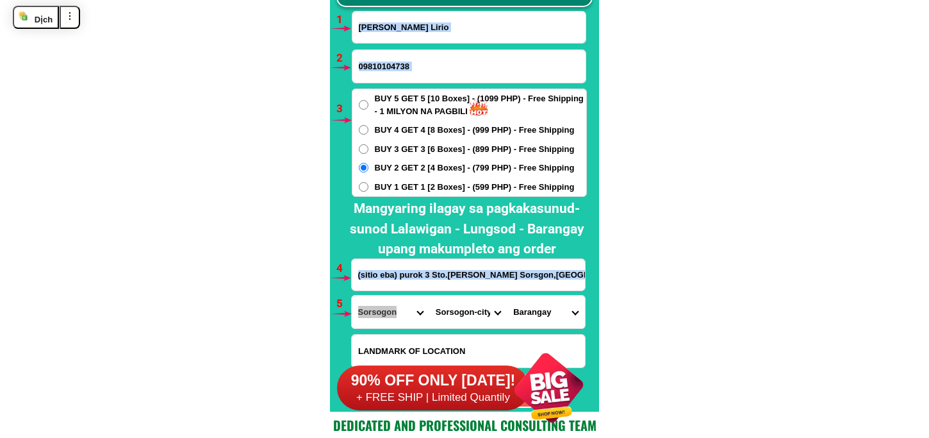
scroll to position [9562, 0]
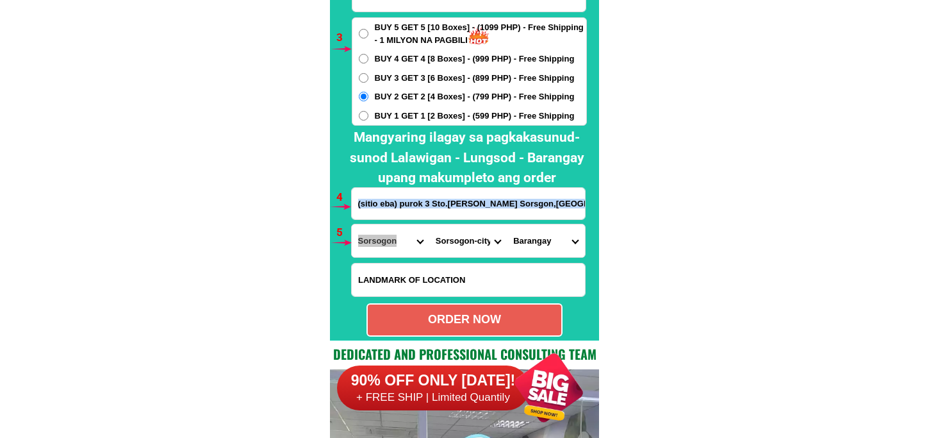
click at [532, 245] on select "Barangay Abuyog Almendras-cogon (pob.) Balete Balogo Balogo (sorsogon east dist…" at bounding box center [546, 240] width 78 height 33
select select "63_66250987643"
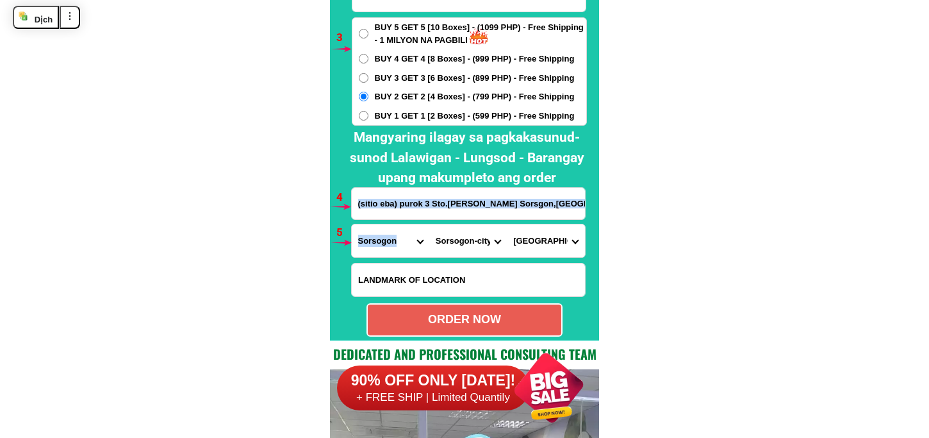
click at [507, 224] on select "Barangay Abuyog Almendras-cogon (pob.) Balete Balogo Balogo (sorsogon east dist…" at bounding box center [546, 240] width 78 height 33
click at [526, 237] on select "Barangay Abuyog Almendras-cogon (pob.) Balete Balogo Balogo (sorsogon east dist…" at bounding box center [546, 240] width 78 height 33
click at [507, 224] on select "Barangay Abuyog Almendras-cogon (pob.) Balete Balogo Balogo (sorsogon east dist…" at bounding box center [546, 240] width 78 height 33
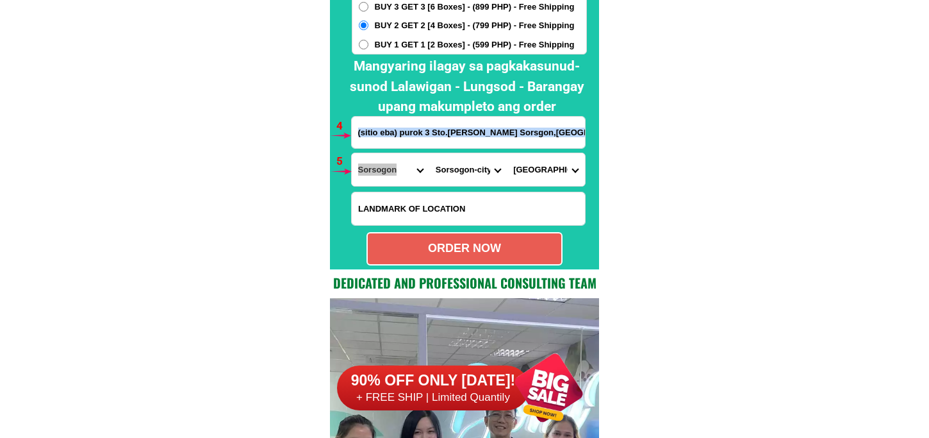
click at [443, 246] on div "ORDER NOW" at bounding box center [464, 248] width 193 height 17
radio input "true"
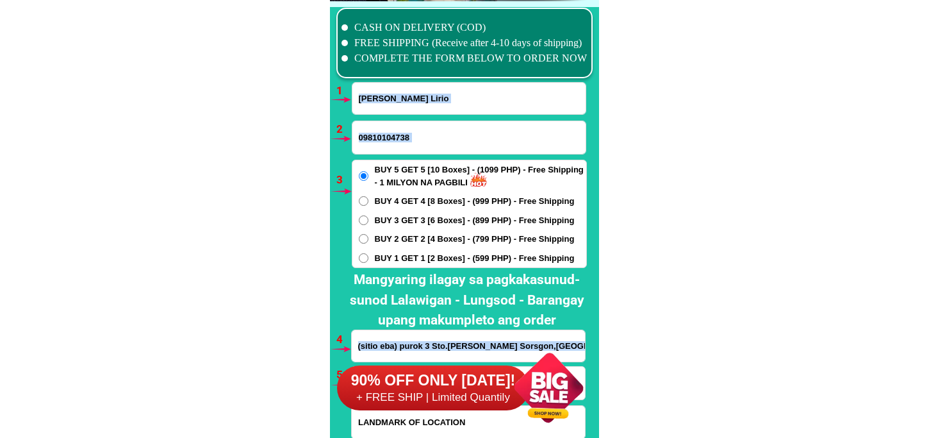
click at [402, 100] on input "Regina Garfin Lirio" at bounding box center [468, 98] width 233 height 31
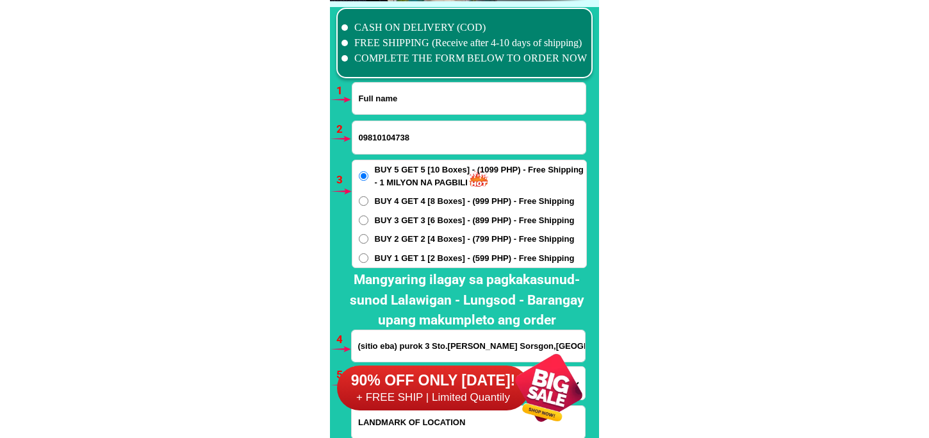
paste input "Emma Q.Cardinal"
type input "Emma Q.Cardinal"
click at [396, 132] on input "09810104738" at bounding box center [468, 137] width 233 height 33
paste input "09662643697"
type input "09662643697"
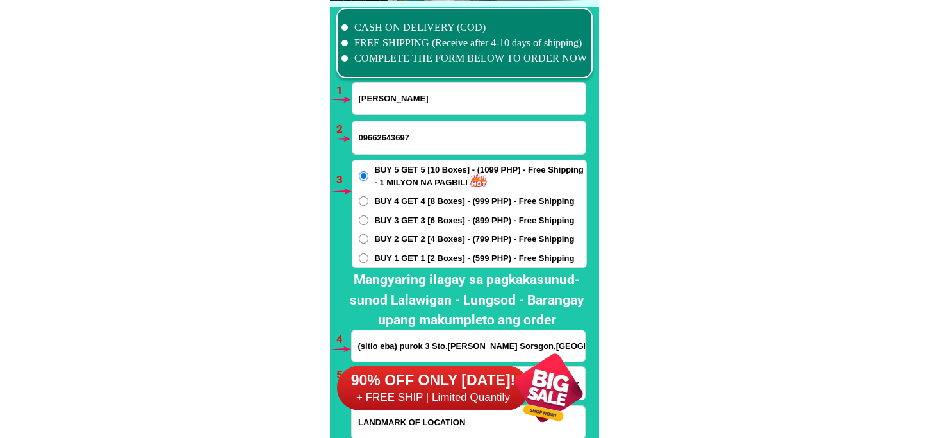
scroll to position [9491, 0]
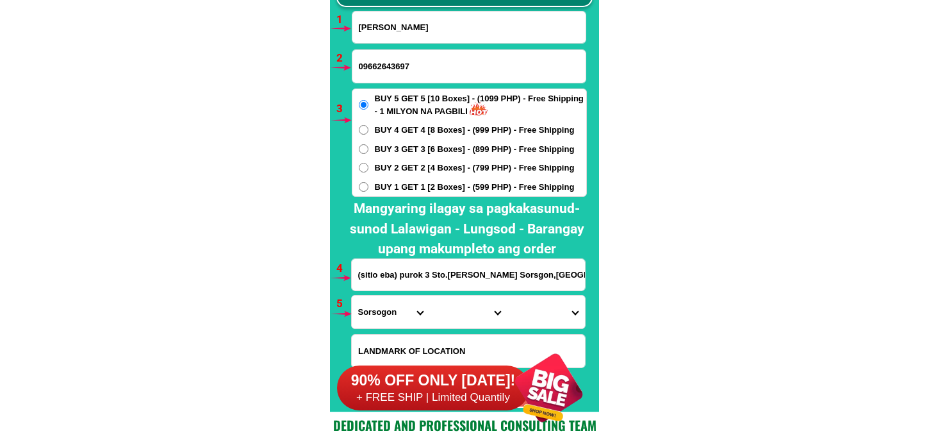
click at [384, 152] on span "BUY 3 GET 3 [6 Boxes] - (899 PHP) - Free Shipping" at bounding box center [475, 149] width 200 height 13
click at [368, 152] on input "BUY 3 GET 3 [6 Boxes] - (899 PHP) - Free Shipping" at bounding box center [364, 149] width 10 height 10
radio input "true"
drag, startPoint x: 413, startPoint y: 272, endPoint x: 413, endPoint y: 258, distance: 14.7
click at [413, 272] on input "(sitio eba) purok 3 Sto.domingo Bacon Sorsgon,Sosgon City" at bounding box center [468, 274] width 233 height 31
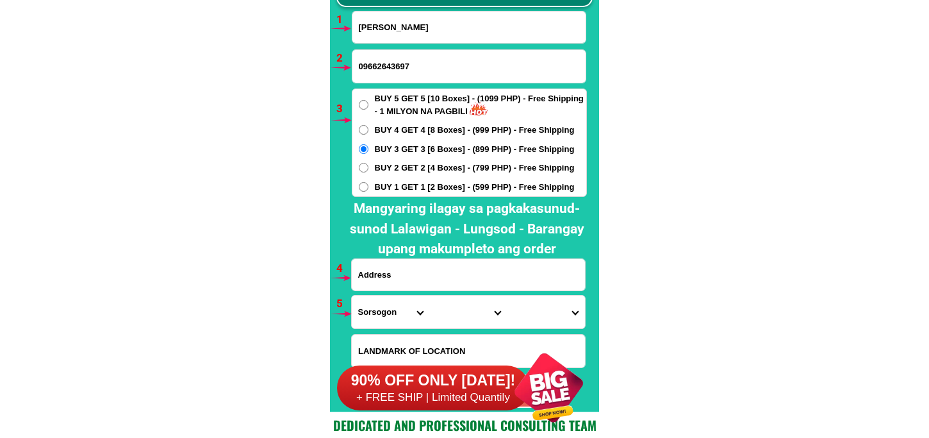
paste input "Visiting Road, Brngy Balingasay, Bolinao, Pangasinan"
type input "Visiting Road, Brngy Balingasay, Bolinao, Pangasinan"
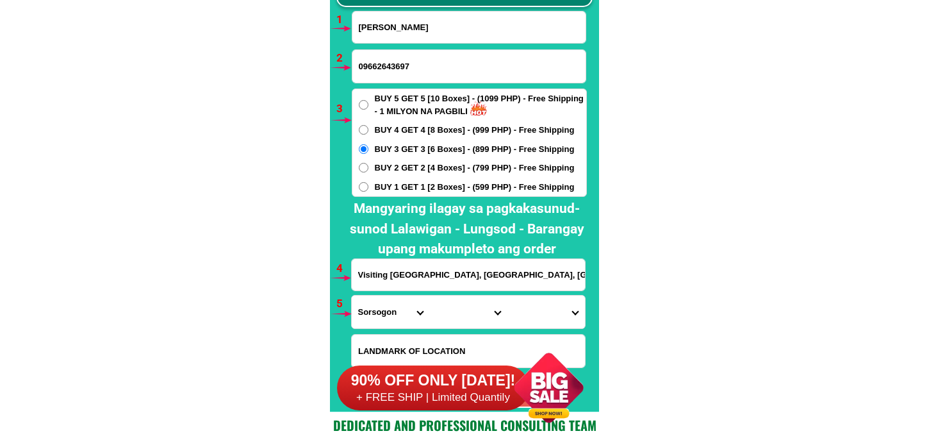
click at [377, 334] on div at bounding box center [468, 351] width 234 height 34
click at [379, 316] on select "Province [GEOGRAPHIC_DATA] [GEOGRAPHIC_DATA][PERSON_NAME][GEOGRAPHIC_DATA][GEOG…" at bounding box center [391, 311] width 78 height 33
select select "63_247"
click at [352, 295] on select "Province [GEOGRAPHIC_DATA] [GEOGRAPHIC_DATA][PERSON_NAME][GEOGRAPHIC_DATA][GEOG…" at bounding box center [391, 311] width 78 height 33
click at [452, 311] on select "City [GEOGRAPHIC_DATA] [PERSON_NAME]-city [GEOGRAPHIC_DATA] [GEOGRAPHIC_DATA] […" at bounding box center [468, 311] width 78 height 33
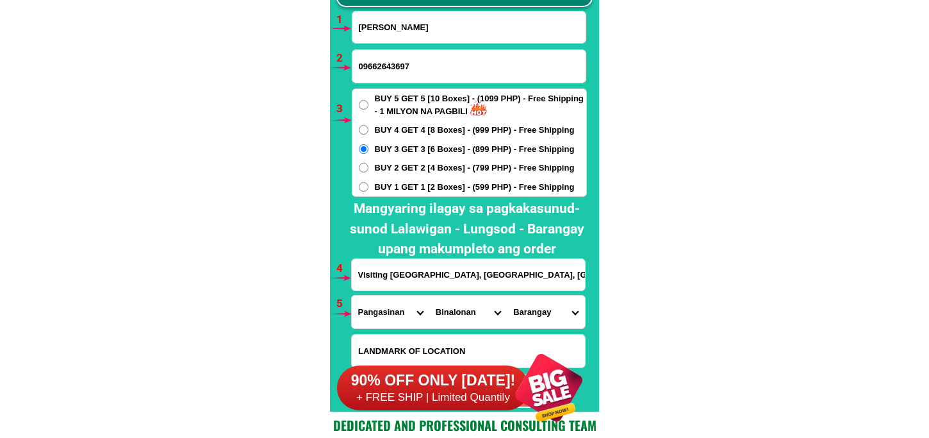
click at [429, 295] on select "City [GEOGRAPHIC_DATA] [PERSON_NAME]-city [GEOGRAPHIC_DATA] [GEOGRAPHIC_DATA] […" at bounding box center [468, 311] width 78 height 33
click at [476, 314] on select "City [GEOGRAPHIC_DATA] [PERSON_NAME]-city [GEOGRAPHIC_DATA] [GEOGRAPHIC_DATA] […" at bounding box center [468, 311] width 78 height 33
select select "63_2474457"
click at [429, 295] on select "City [GEOGRAPHIC_DATA] [PERSON_NAME]-city [GEOGRAPHIC_DATA] [GEOGRAPHIC_DATA] […" at bounding box center [468, 311] width 78 height 33
click at [536, 307] on select "Barangay Arnedo Balingasay Binabalian Cabuyao Catuday Catungi Concordia (pob.) …" at bounding box center [546, 311] width 78 height 33
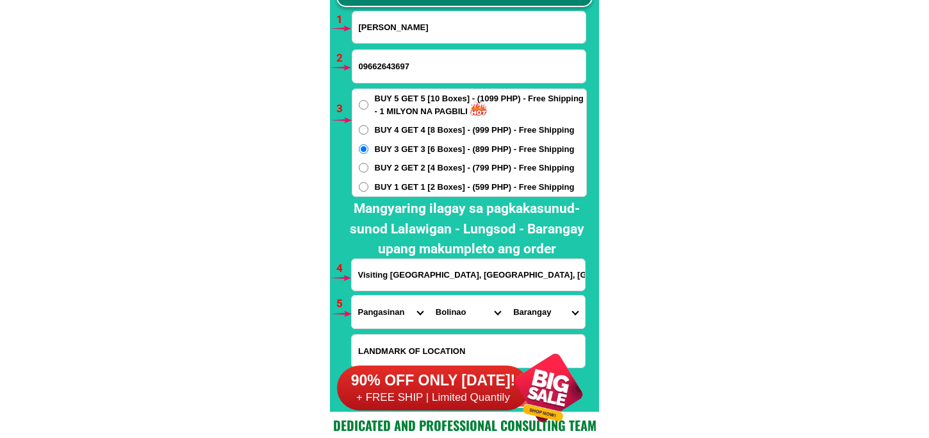
select select "63_24744576940"
click at [507, 295] on select "Barangay Arnedo Balingasay Binabalian Cabuyao Catuday Catungi Concordia (pob.) …" at bounding box center [546, 311] width 78 height 33
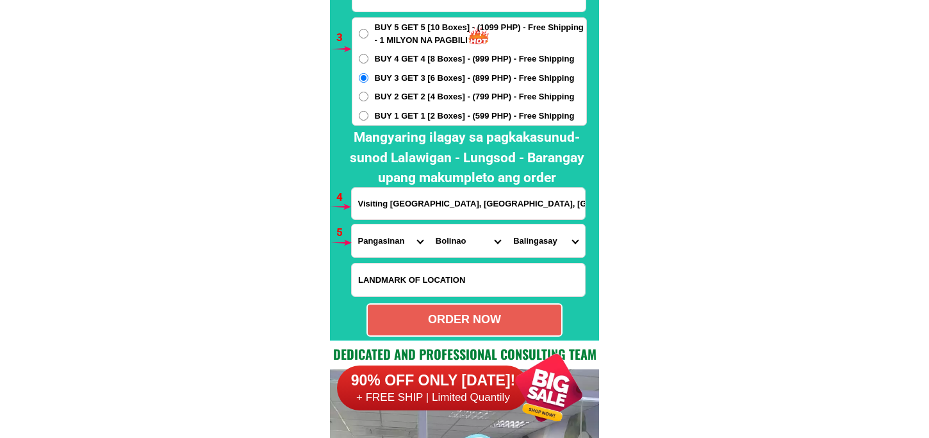
click at [444, 324] on div "ORDER NOW" at bounding box center [464, 319] width 193 height 17
radio input "true"
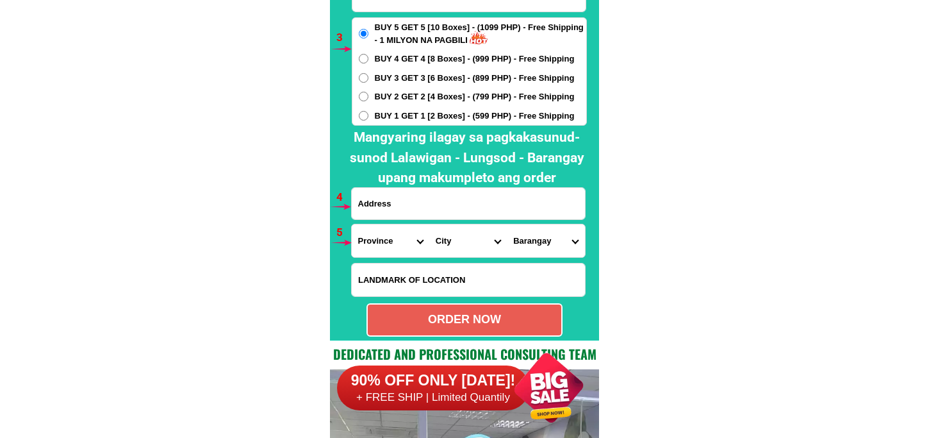
scroll to position [9419, 0]
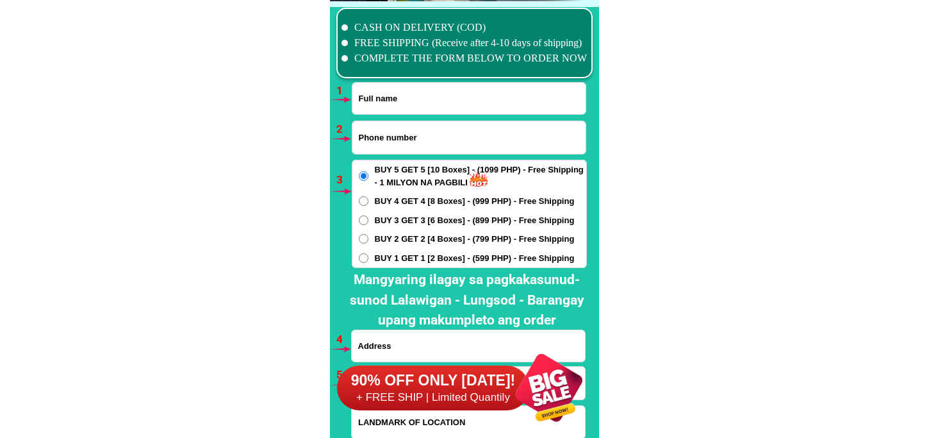
click at [407, 103] on input "Input full_name" at bounding box center [468, 98] width 233 height 31
paste input "Fernando Rollan"
type input "Fernando Rollan"
click at [380, 132] on input "Input phone_number" at bounding box center [468, 137] width 233 height 33
paste input "09638840915"
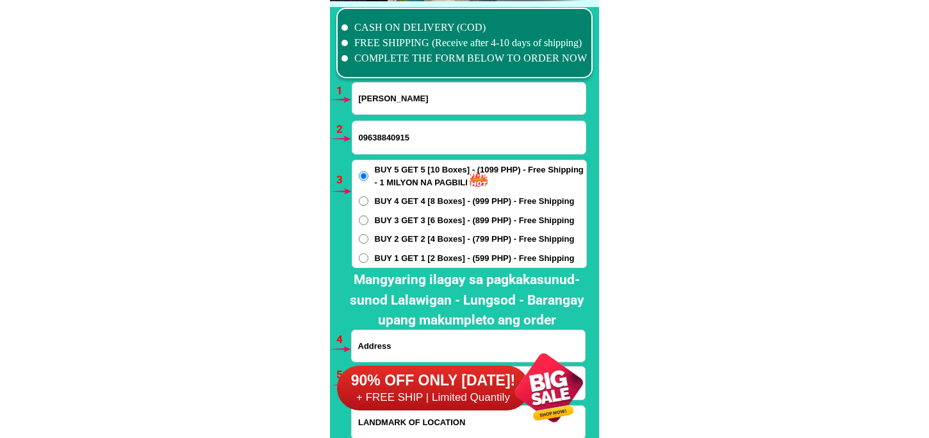
type input "09638840915"
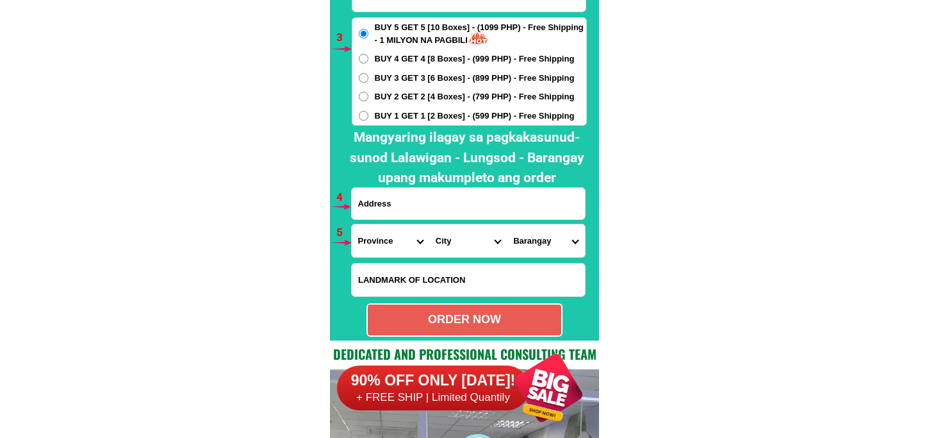
click at [373, 116] on label "BUY 1 GET 1 [2 Boxes] - (599 PHP) - Free Shipping" at bounding box center [469, 116] width 234 height 13
click at [368, 116] on input "BUY 1 GET 1 [2 Boxes] - (599 PHP) - Free Shipping" at bounding box center [364, 116] width 10 height 10
radio input "true"
click at [400, 197] on input "Input address" at bounding box center [468, 203] width 233 height 31
paste input "Fernando rollan phase A Fransisco homes guijo san Jose delmonte bulacan"
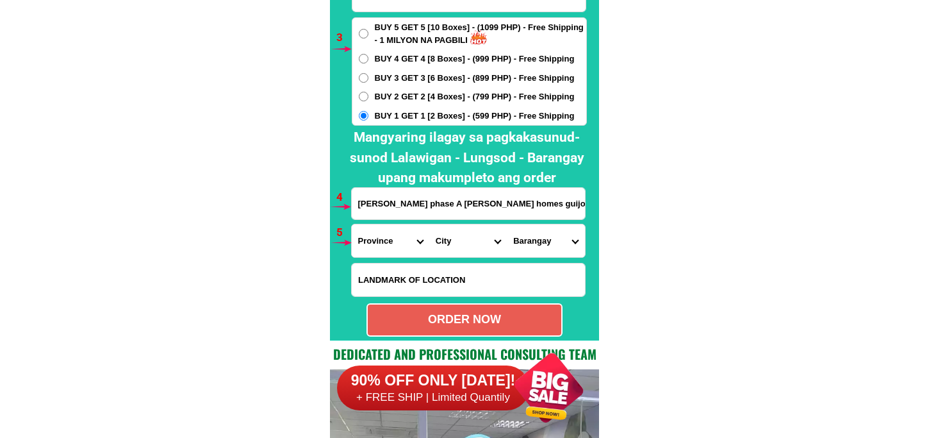
scroll to position [0, 77]
type input "Fernando rollan phase A Fransisco homes guijo san Jose delmonte bulacan"
click at [373, 258] on form "Fernando Rollan 09638840915 ORDER NOW Fernando rollan phase A Fransisco homes g…" at bounding box center [469, 138] width 236 height 397
drag, startPoint x: 375, startPoint y: 240, endPoint x: 384, endPoint y: 225, distance: 17.2
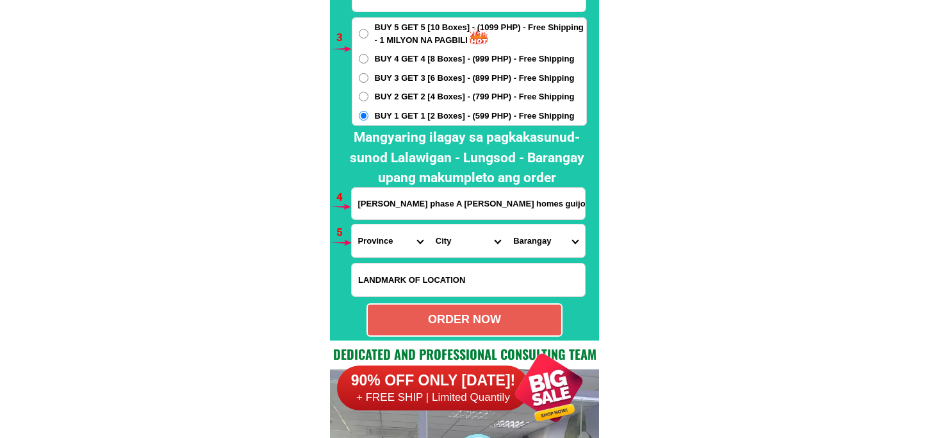
click at [375, 240] on select "Province [GEOGRAPHIC_DATA] [GEOGRAPHIC_DATA] [GEOGRAPHIC_DATA] [GEOGRAPHIC_DATA…" at bounding box center [391, 240] width 78 height 33
select select "63_761"
click at [352, 224] on select "Province [GEOGRAPHIC_DATA] [GEOGRAPHIC_DATA] [GEOGRAPHIC_DATA] [GEOGRAPHIC_DATA…" at bounding box center [391, 240] width 78 height 33
drag, startPoint x: 437, startPoint y: 243, endPoint x: 454, endPoint y: 223, distance: 26.4
click at [436, 243] on select "City Angat Balagtas [GEOGRAPHIC_DATA] [GEOGRAPHIC_DATA] [GEOGRAPHIC_DATA] [GEOG…" at bounding box center [468, 240] width 78 height 33
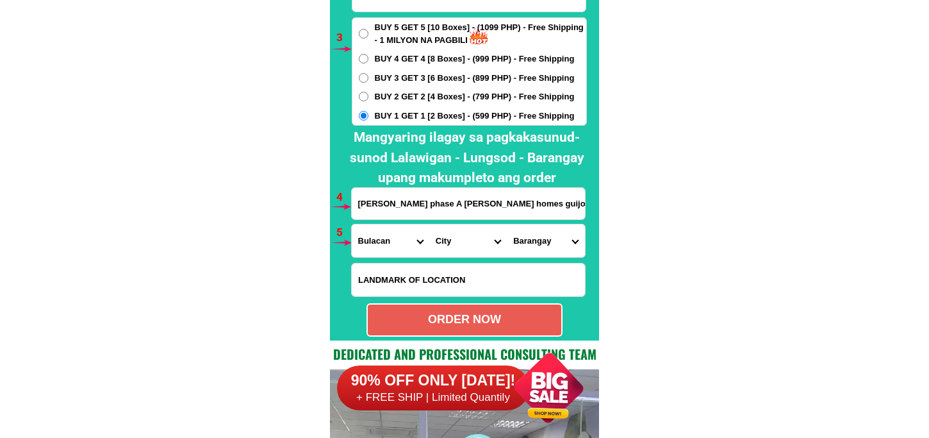
select select "63_7612018"
click at [429, 224] on select "City Angat Balagtas [GEOGRAPHIC_DATA] [GEOGRAPHIC_DATA] [GEOGRAPHIC_DATA] [GEOG…" at bounding box center [468, 240] width 78 height 33
click at [553, 231] on select "Barangay Assumption Bagong buhay Bagong buhay ii Bagong buhay iii Citrus Ciudad…" at bounding box center [546, 240] width 78 height 33
select select "63_76120186507"
click at [507, 224] on select "Barangay Assumption Bagong buhay Bagong buhay ii Bagong buhay iii Citrus Ciudad…" at bounding box center [546, 240] width 78 height 33
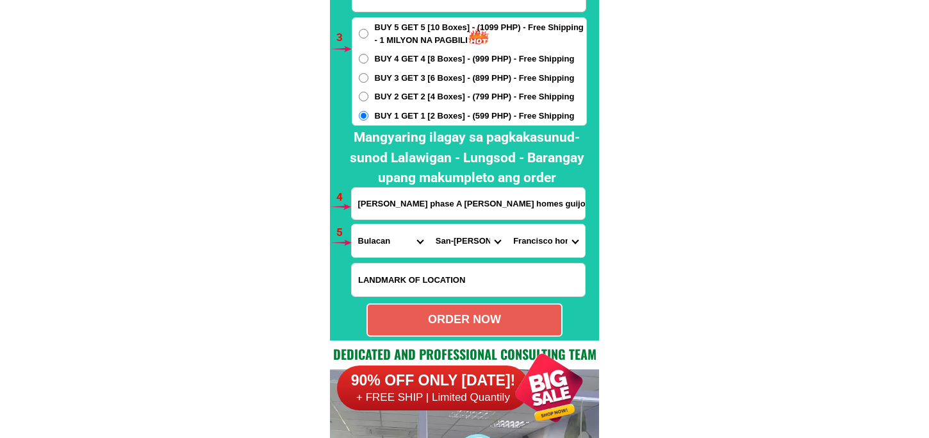
click at [562, 227] on select "Barangay Assumption Bagong buhay Bagong buhay ii Bagong buhay iii Citrus Ciudad…" at bounding box center [546, 240] width 78 height 33
click at [507, 224] on select "Barangay Assumption Bagong buhay Bagong buhay ii Bagong buhay iii Citrus Ciudad…" at bounding box center [546, 240] width 78 height 33
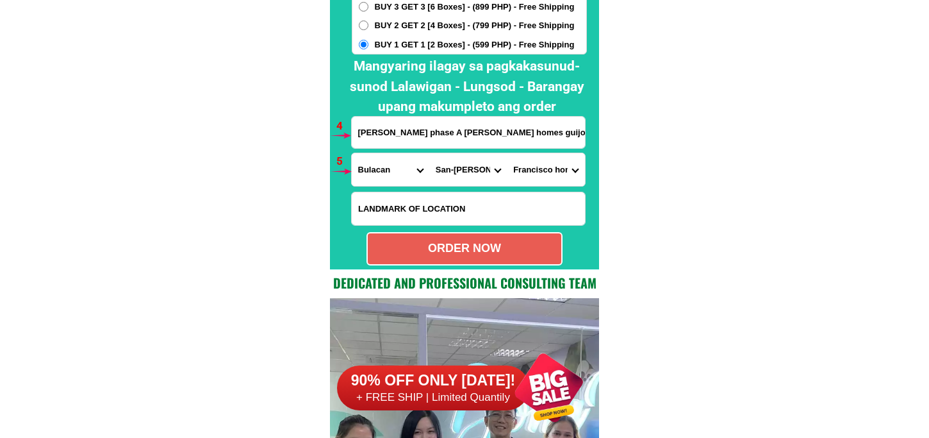
click at [500, 247] on div "ORDER NOW" at bounding box center [464, 248] width 193 height 17
type input "Fernando rollan phase A Fransisco homes guijo san Jose delmonte bulacan"
radio input "true"
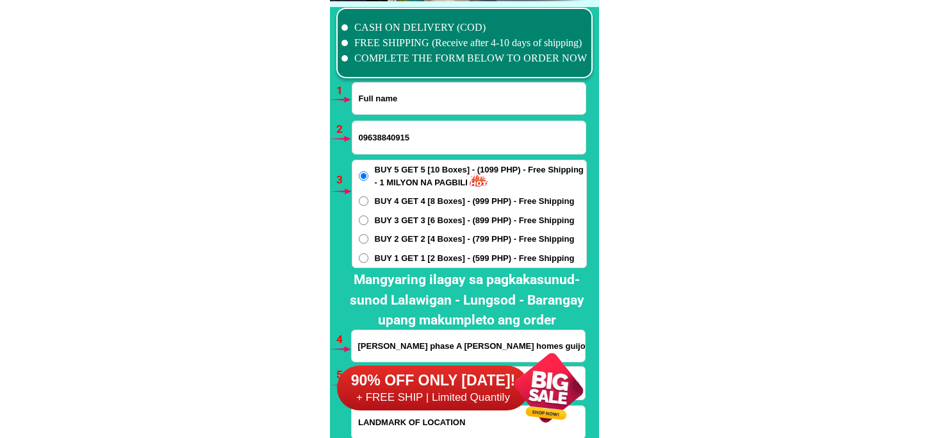
click at [409, 107] on input "Input full_name" at bounding box center [468, 98] width 233 height 31
paste input "Ronaldo Tanaman"
type input "Ronaldo Tanaman"
click at [373, 143] on input "Input phone_number" at bounding box center [468, 137] width 233 height 33
paste input "09060253708"
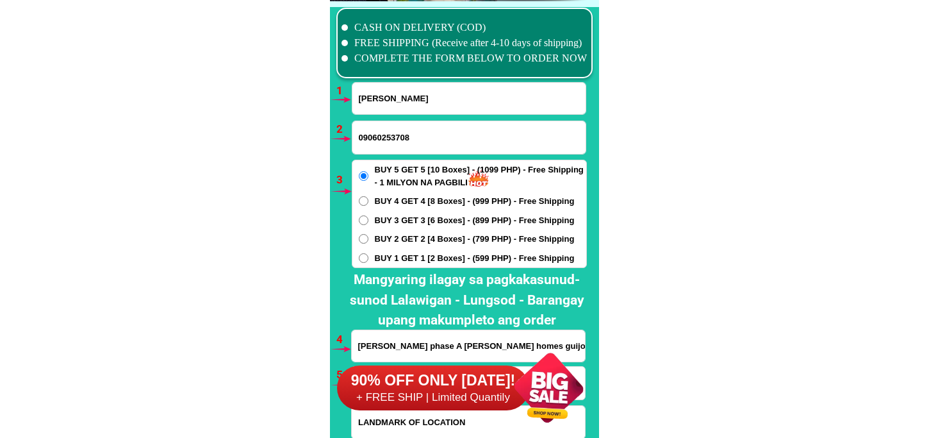
type input "09060253708"
click at [441, 227] on div "BUY 5 GET 5 [10 Boxes] - (1099 PHP) - Free Shipping - 1 MILYON NA PAGBILI BUY 4…" at bounding box center [469, 213] width 235 height 108
click at [424, 225] on span "BUY 3 GET 3 [6 Boxes] - (899 PHP) - Free Shipping" at bounding box center [475, 220] width 200 height 13
click at [368, 225] on input "BUY 3 GET 3 [6 Boxes] - (899 PHP) - Free Shipping" at bounding box center [364, 220] width 10 height 10
radio input "true"
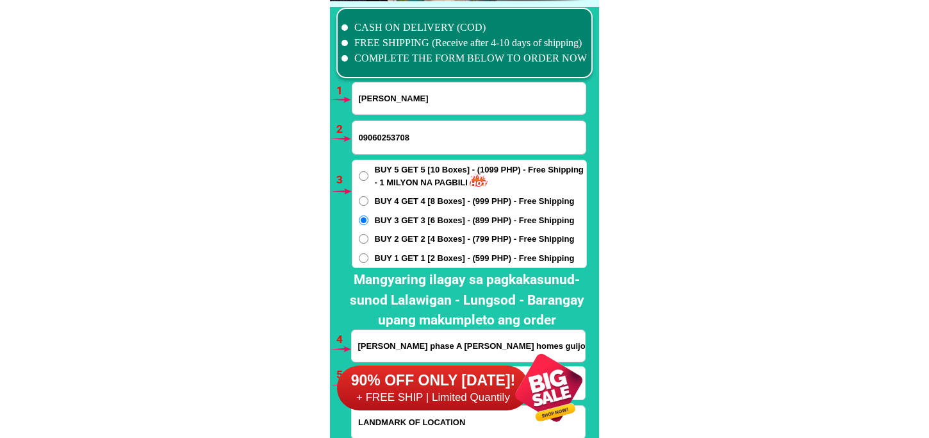
scroll to position [9491, 0]
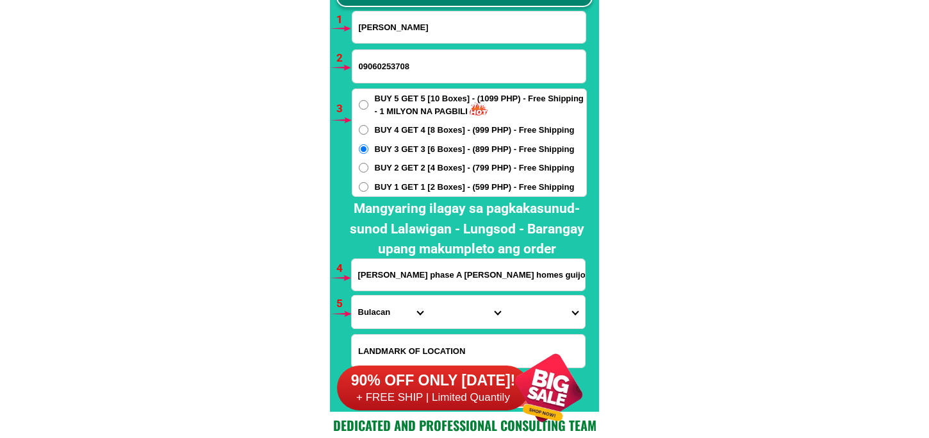
click at [450, 283] on input "Fernando rollan phase A Fransisco homes guijo san Jose delmonte bulacan" at bounding box center [468, 274] width 233 height 31
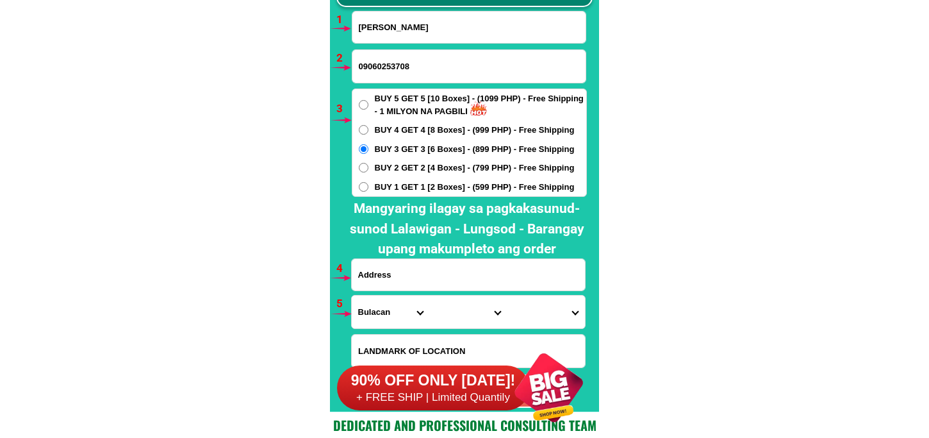
paste input "della tanaman.purok..mahigugm aon brgy.busay bago.city"
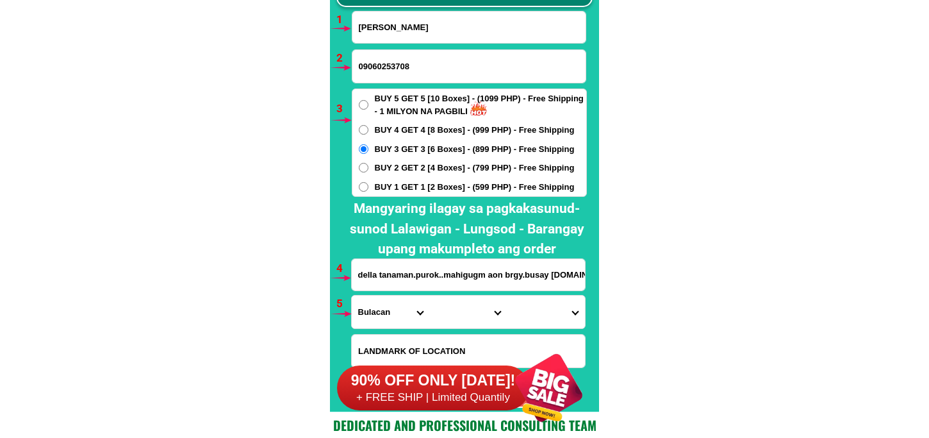
scroll to position [0, 3]
type input "della tanaman.purok..mahigugm aon brgy.busay bago.city"
drag, startPoint x: 375, startPoint y: 310, endPoint x: 382, endPoint y: 295, distance: 16.9
click at [375, 310] on select "Province [GEOGRAPHIC_DATA] [GEOGRAPHIC_DATA] [GEOGRAPHIC_DATA] [GEOGRAPHIC_DATA…" at bounding box center [391, 311] width 78 height 33
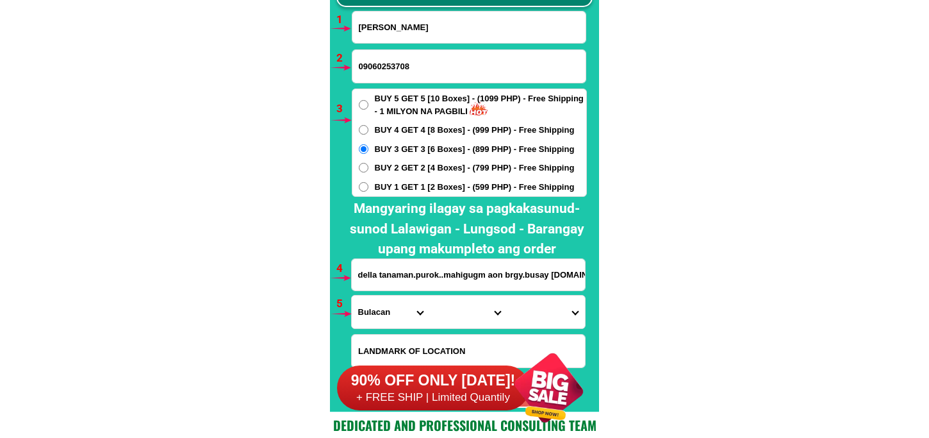
select select "63_396"
click at [352, 295] on select "Province [GEOGRAPHIC_DATA] [GEOGRAPHIC_DATA] [GEOGRAPHIC_DATA] [GEOGRAPHIC_DATA…" at bounding box center [391, 311] width 78 height 33
click at [459, 315] on select "City Bacolod-city Bago-city Binalbagan Cadiz-city Candoni Cauayan Enrique-b.-ma…" at bounding box center [468, 311] width 78 height 33
select select "63_3969805"
click at [429, 295] on select "City Bacolod-city Bago-city Binalbagan Cadiz-city Candoni Cauayan Enrique-b.-ma…" at bounding box center [468, 311] width 78 height 33
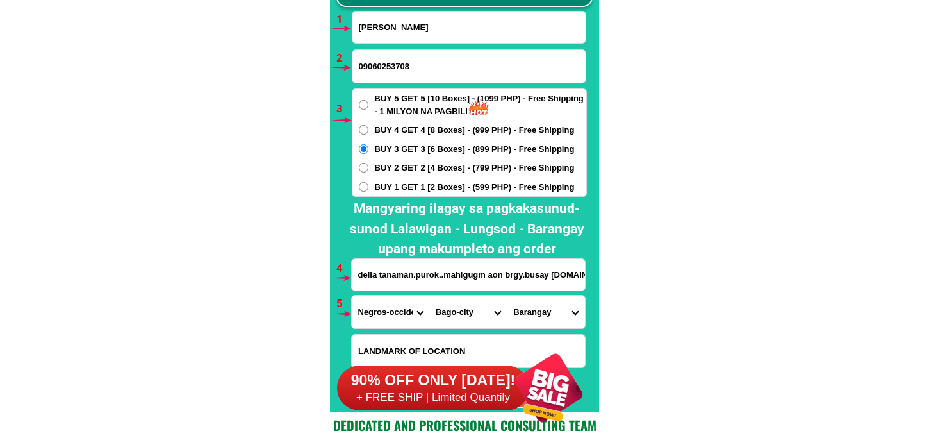
click at [538, 313] on select "Barangay Abuanan Alianza Atipuluan Bacong-montilla Bagroy Balingasag Binubuhan …" at bounding box center [546, 311] width 78 height 33
select select "63_396980511659"
click at [507, 295] on select "Barangay Abuanan Alianza Atipuluan Bacong-montilla Bagroy Balingasag Binubuhan …" at bounding box center [546, 311] width 78 height 33
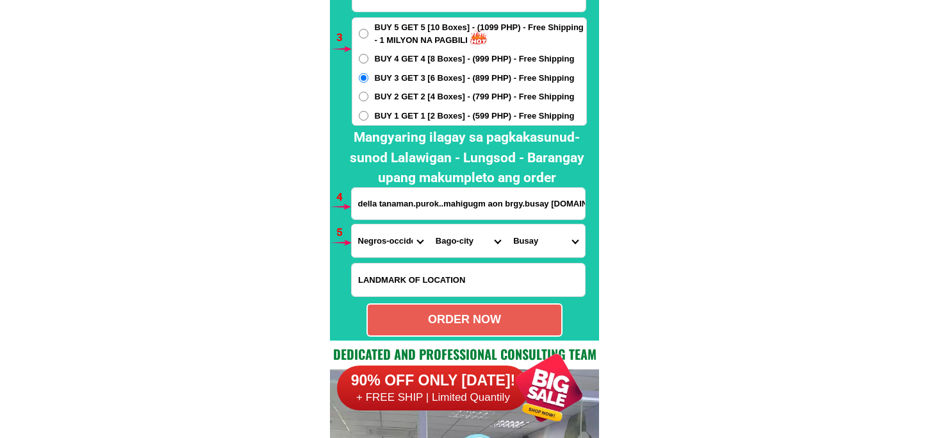
scroll to position [9633, 0]
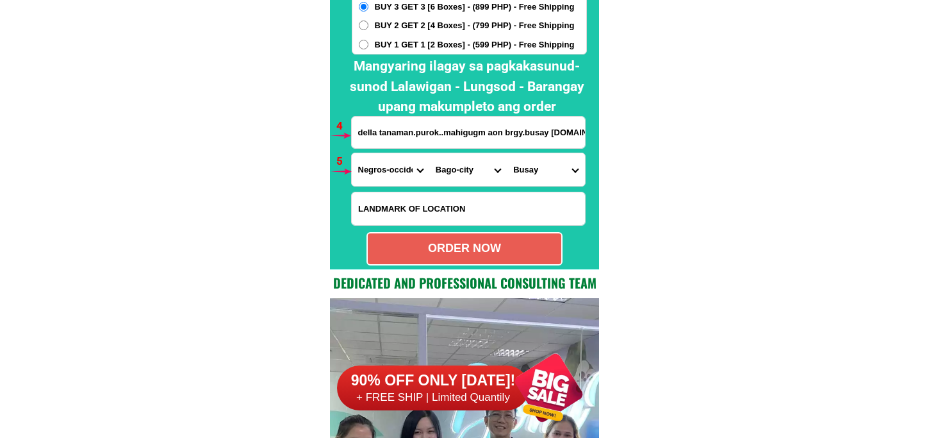
click at [511, 255] on div "ORDER NOW" at bounding box center [464, 248] width 193 height 17
radio input "true"
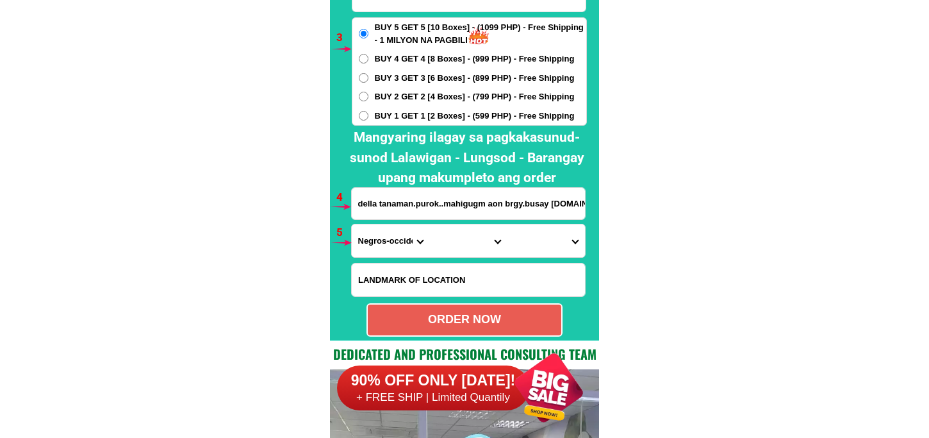
scroll to position [9491, 0]
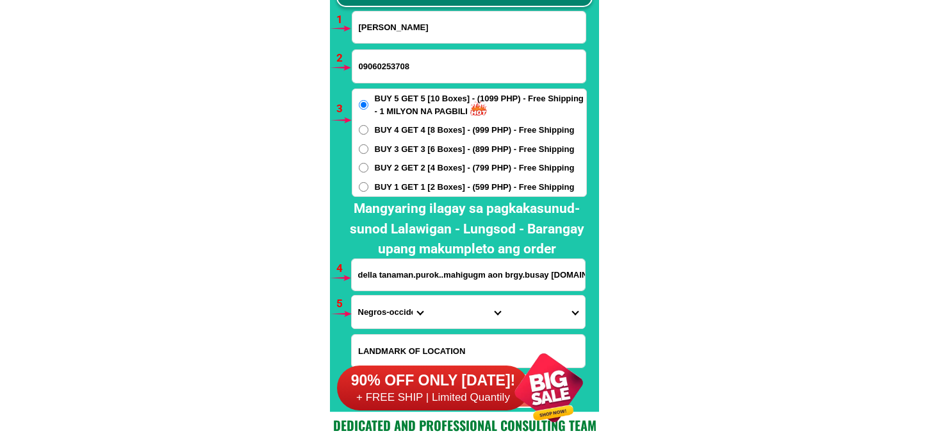
click at [404, 26] on input "Ronaldo Tanaman" at bounding box center [468, 27] width 233 height 31
paste input "Lily Cariaga"
type input "Lily Cariaga"
click at [398, 63] on input "09060253708" at bounding box center [468, 66] width 233 height 33
paste input "09466186031"
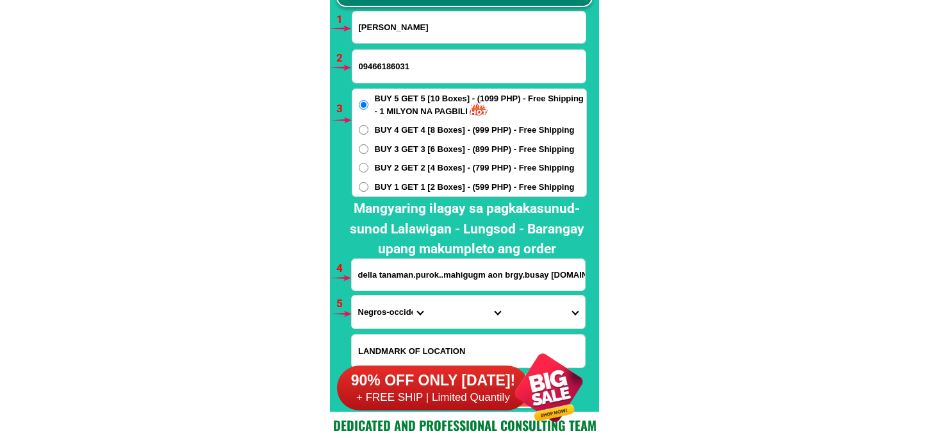
type input "09466186031"
click at [421, 165] on span "BUY 2 GET 2 [4 Boxes] - (799 PHP) - Free Shipping" at bounding box center [475, 167] width 200 height 13
click at [368, 165] on input "BUY 2 GET 2 [4 Boxes] - (799 PHP) - Free Shipping" at bounding box center [364, 168] width 10 height 10
radio input "true"
click at [438, 284] on input "della tanaman.purok..mahigugm aon brgy.busay bago.city" at bounding box center [468, 274] width 233 height 31
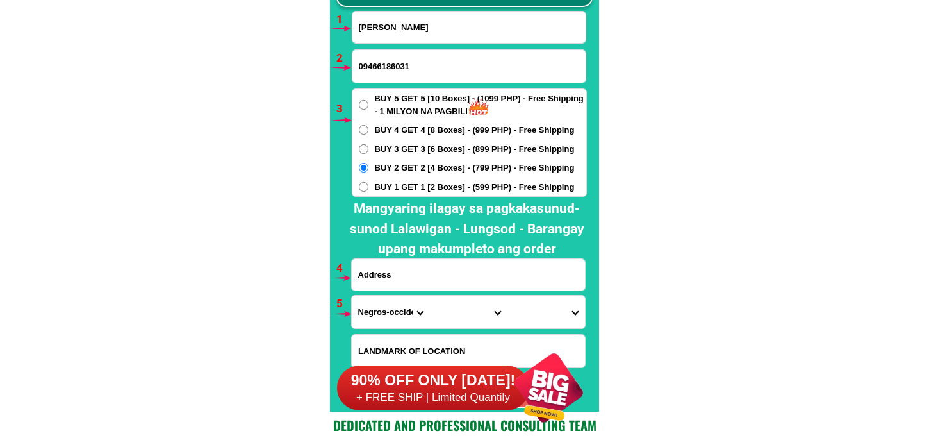
paste input "Lily C. Garcia 056 mapolopolo basista pangasinan"
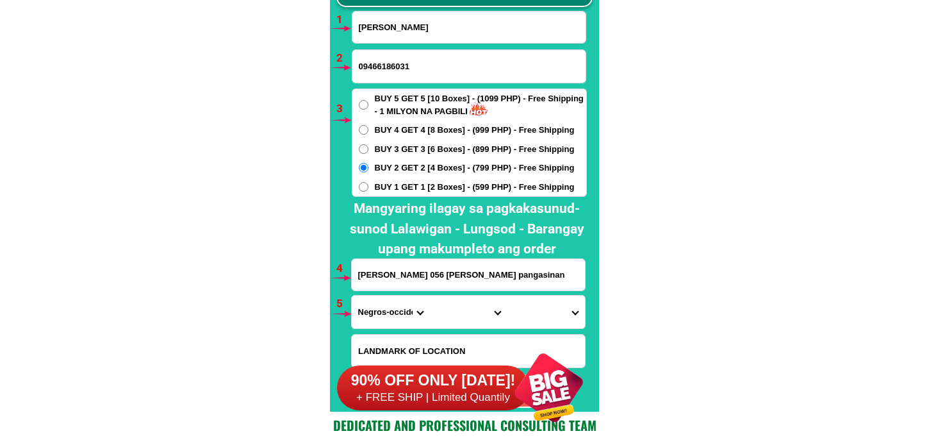
type input "Lily C. Garcia 056 mapolopolo basista pangasinan"
drag, startPoint x: 380, startPoint y: 311, endPoint x: 380, endPoint y: 295, distance: 16.0
click at [380, 311] on select "Province [GEOGRAPHIC_DATA] [GEOGRAPHIC_DATA][PERSON_NAME][GEOGRAPHIC_DATA][GEOG…" at bounding box center [391, 311] width 78 height 33
select select "63_247"
click at [352, 295] on select "Province [GEOGRAPHIC_DATA] [GEOGRAPHIC_DATA][PERSON_NAME][GEOGRAPHIC_DATA][GEOG…" at bounding box center [391, 311] width 78 height 33
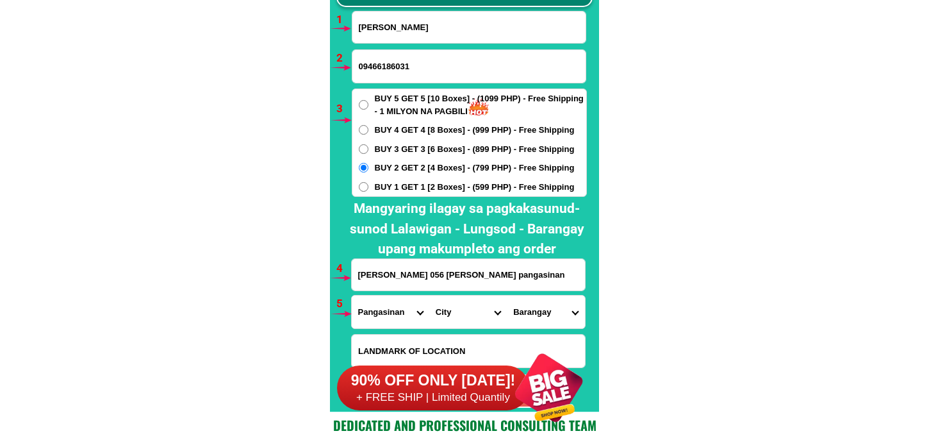
drag, startPoint x: 452, startPoint y: 314, endPoint x: 452, endPoint y: 297, distance: 17.3
click at [452, 313] on select "City [GEOGRAPHIC_DATA] [PERSON_NAME]-city [GEOGRAPHIC_DATA] [GEOGRAPHIC_DATA] […" at bounding box center [468, 311] width 78 height 33
select select "63_2473029"
click at [429, 295] on select "City [GEOGRAPHIC_DATA] [PERSON_NAME]-city [GEOGRAPHIC_DATA] [GEOGRAPHIC_DATA] […" at bounding box center [468, 311] width 78 height 33
drag, startPoint x: 507, startPoint y: 312, endPoint x: 516, endPoint y: 300, distance: 14.7
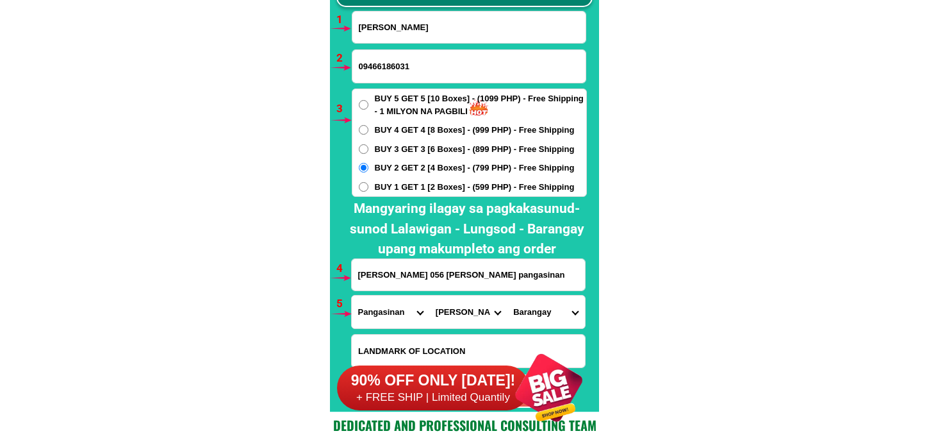
click at [507, 312] on select "Barangay Anambongan [PERSON_NAME] Malimpec east Mapolopolo [GEOGRAPHIC_DATA] Na…" at bounding box center [546, 311] width 78 height 33
select select "63_24730293098"
click at [507, 295] on select "Barangay Anambongan [PERSON_NAME] Malimpec east Mapolopolo [GEOGRAPHIC_DATA] Na…" at bounding box center [546, 311] width 78 height 33
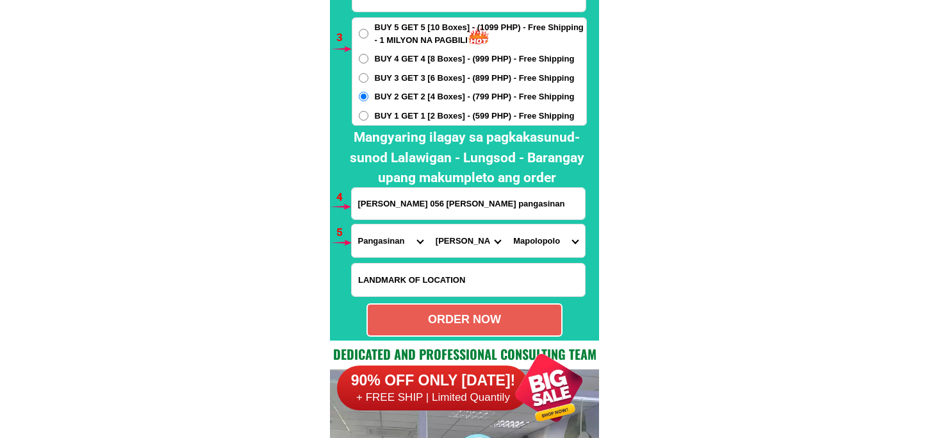
click at [470, 319] on div "ORDER NOW" at bounding box center [464, 319] width 193 height 17
radio input "true"
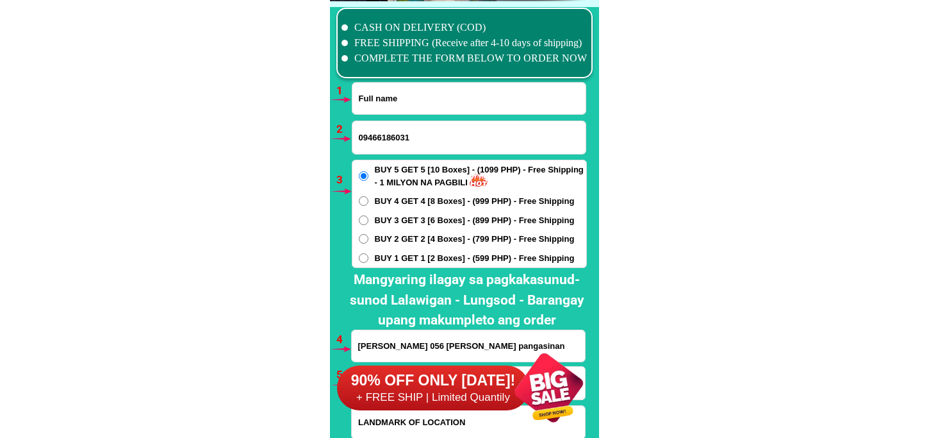
drag, startPoint x: 405, startPoint y: 97, endPoint x: 404, endPoint y: 108, distance: 11.1
click at [405, 97] on input "Input full_name" at bounding box center [468, 98] width 233 height 31
paste input "Aurelia Caindoc"
type input "Aurelia Caindoc"
click at [414, 151] on input "09466186031" at bounding box center [468, 137] width 233 height 33
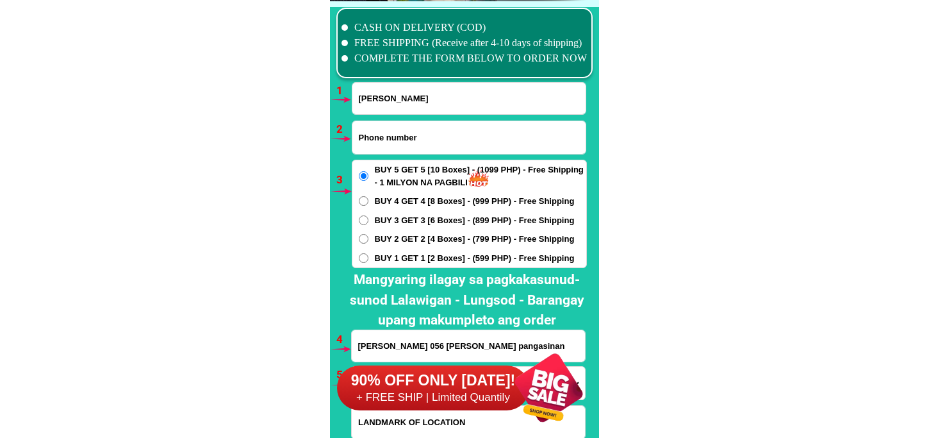
paste input "O955 913 5082"
click at [400, 129] on input "O955 913 5082" at bounding box center [468, 137] width 233 height 33
click at [401, 129] on input "O955 913 5082" at bounding box center [468, 137] width 233 height 33
click at [384, 135] on input "O955 9135082" at bounding box center [468, 137] width 233 height 33
drag, startPoint x: 363, startPoint y: 138, endPoint x: 344, endPoint y: 138, distance: 19.2
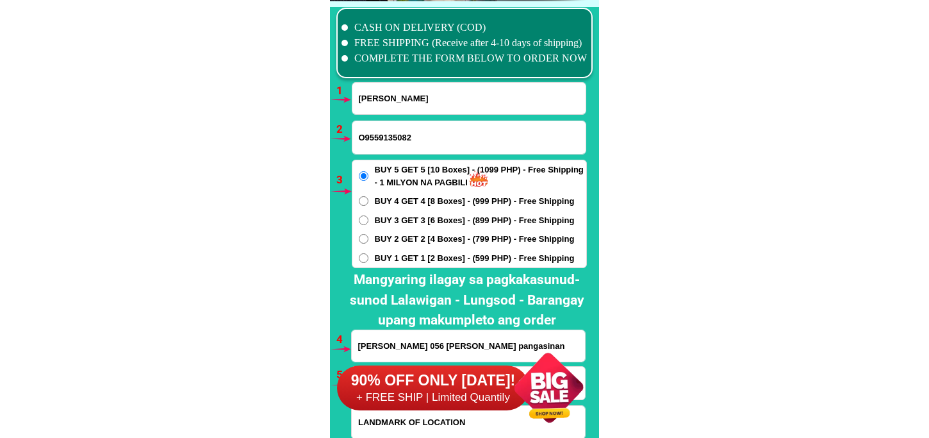
click at [344, 138] on div "CASH ON DELIVERY (COD) FREE SHIPPING (Receive after 4-10 days of shipping) COMP…" at bounding box center [464, 242] width 269 height 482
type input "09559135082"
click at [388, 239] on span "BUY 2 GET 2 [4 Boxes] - (799 PHP) - Free Shipping" at bounding box center [475, 239] width 200 height 13
click at [368, 239] on input "BUY 2 GET 2 [4 Boxes] - (799 PHP) - Free Shipping" at bounding box center [364, 239] width 10 height 10
radio input "true"
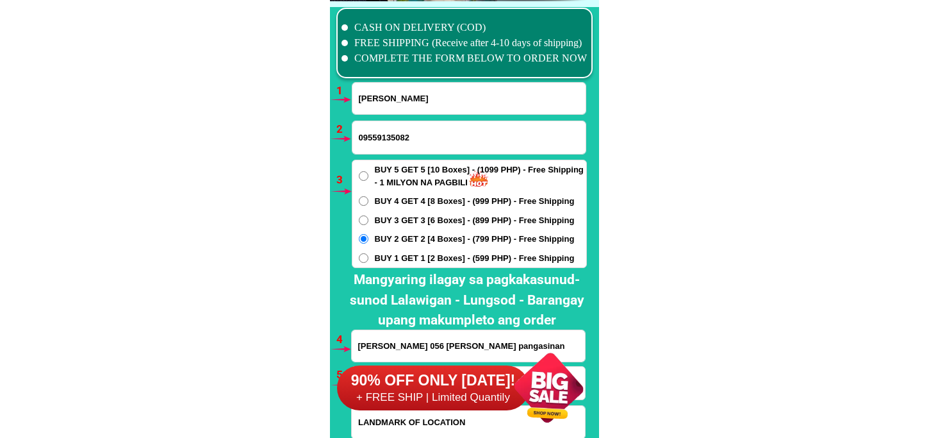
scroll to position [9562, 0]
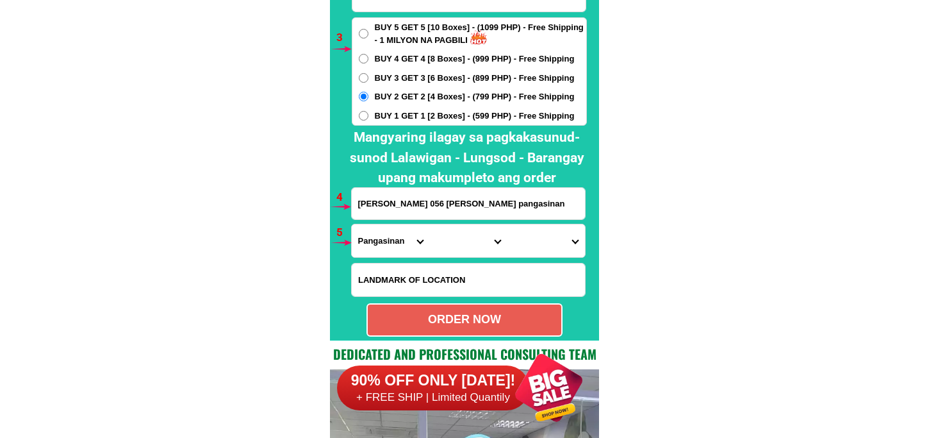
click at [404, 205] on input "Lily C. Garcia 056 mapolopolo basista pangasinan" at bounding box center [468, 203] width 233 height 31
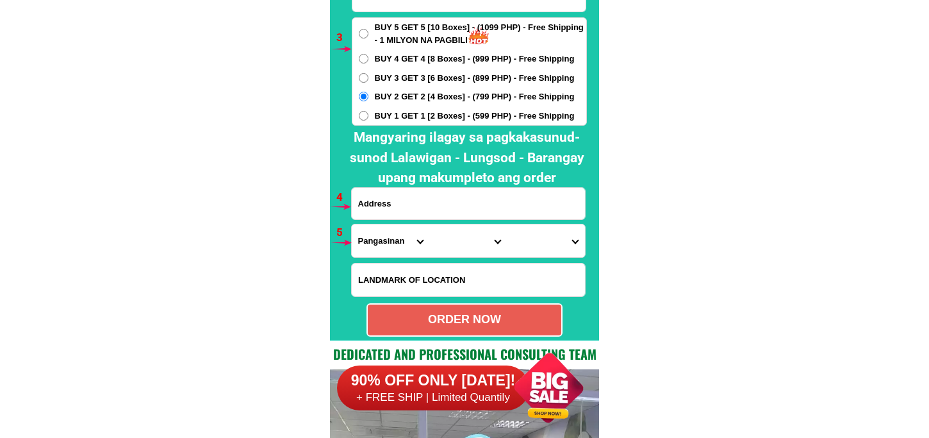
paste input "bayaran Address Tabgas Albuera Leyte dr gosto ko original thanks"
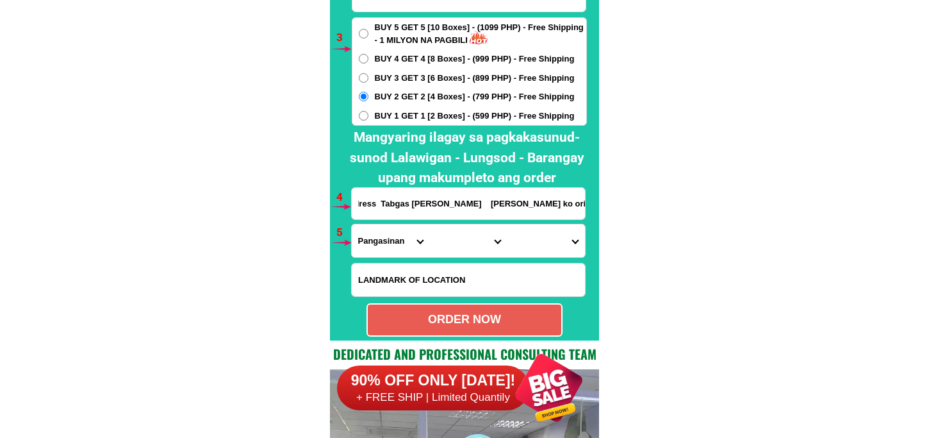
type input "bayaran Address Tabgas Albuera Leyte dr gosto ko original thanks"
click at [387, 254] on select "Province [GEOGRAPHIC_DATA] [GEOGRAPHIC_DATA][PERSON_NAME][GEOGRAPHIC_DATA][GEOG…" at bounding box center [391, 240] width 78 height 33
select select "63_199"
click at [352, 224] on select "Province [GEOGRAPHIC_DATA] [GEOGRAPHIC_DATA][PERSON_NAME][GEOGRAPHIC_DATA][GEOG…" at bounding box center [391, 240] width 78 height 33
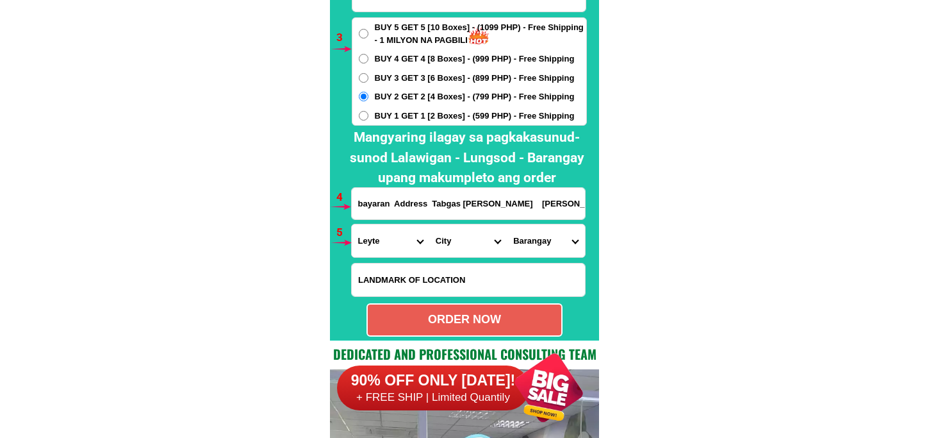
click at [474, 234] on select "City Abuyog Alangalang Albuera Babatngon Barugo Baybay-city Burauen Calubian Ca…" at bounding box center [468, 240] width 78 height 33
select select "63_1999405"
click at [429, 224] on select "City Abuyog Alangalang Albuera Babatngon Barugo Baybay-city Burauen Calubian Ca…" at bounding box center [468, 240] width 78 height 33
click at [530, 224] on select "Barangay Antipolo Balugo Benolho Cambalading Damula-an Dona maria (kangkuirina)…" at bounding box center [546, 240] width 78 height 33
select select "63_19994054834"
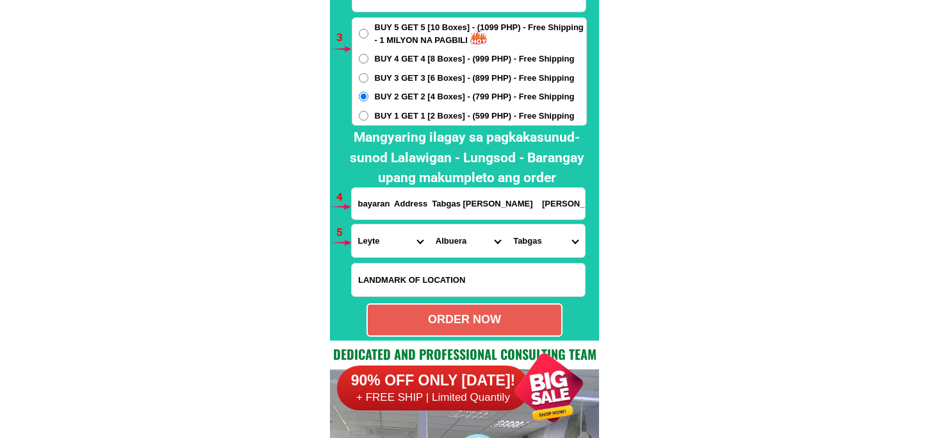
click at [507, 224] on select "Barangay Antipolo Balugo Benolho Cambalading Damula-an Dona maria (kangkuirina)…" at bounding box center [546, 240] width 78 height 33
drag, startPoint x: 535, startPoint y: 317, endPoint x: 407, endPoint y: 268, distance: 136.7
click at [535, 316] on div "ORDER NOW" at bounding box center [464, 319] width 193 height 17
type input "09559135082"
radio input "true"
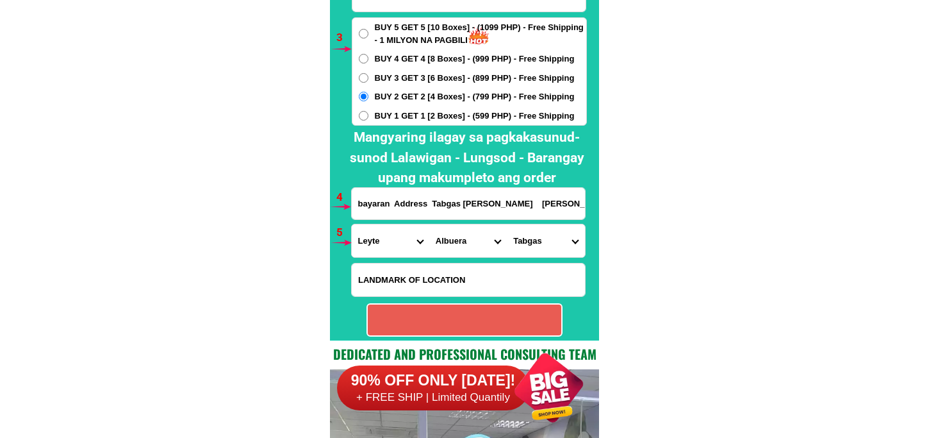
radio input "true"
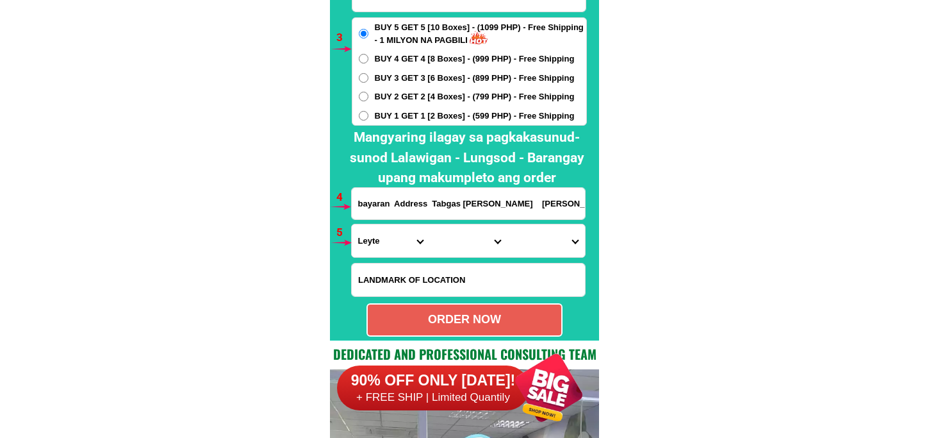
scroll to position [9348, 0]
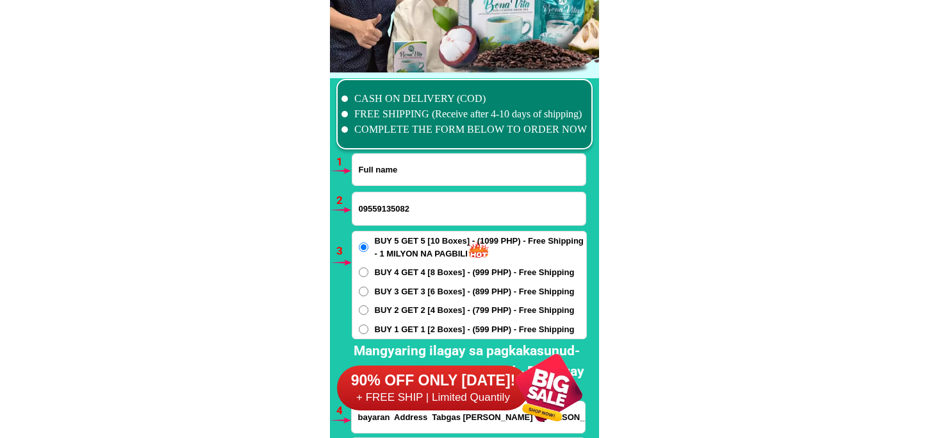
click at [387, 178] on input "Input full_name" at bounding box center [468, 169] width 233 height 31
paste input "Rolando Lucena"
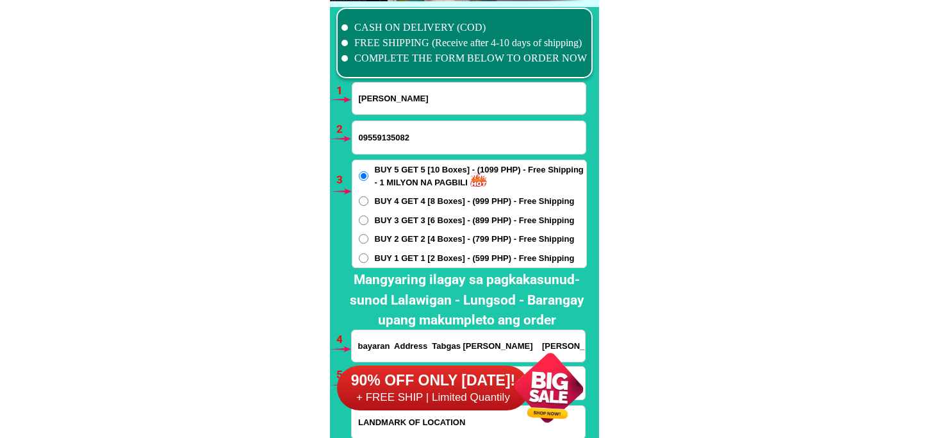
type input "Rolando Lucena"
click at [388, 144] on input "Input phone_number" at bounding box center [468, 137] width 233 height 33
paste input "09051659620"
type input "09051659620"
click at [379, 256] on span "BUY 1 GET 1 [2 Boxes] - (599 PHP) - Free Shipping" at bounding box center [475, 258] width 200 height 13
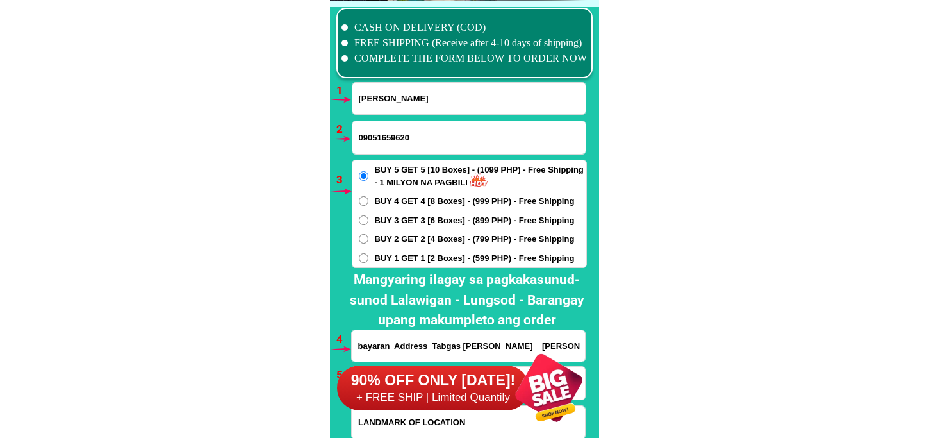
click at [368, 256] on input "BUY 1 GET 1 [2 Boxes] - (599 PHP) - Free Shipping" at bounding box center [364, 258] width 10 height 10
radio input "true"
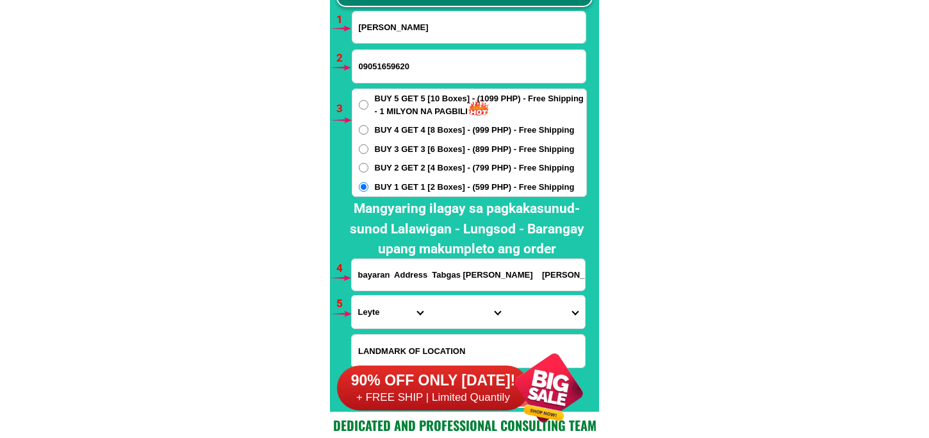
scroll to position [9562, 0]
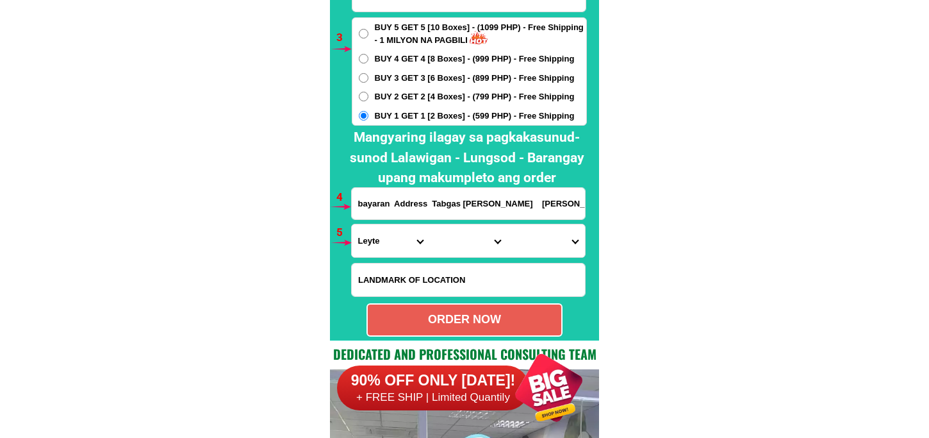
click at [383, 190] on input "bayaran Address Tabgas Albuera Leyte dr gosto ko original thanks" at bounding box center [468, 203] width 233 height 31
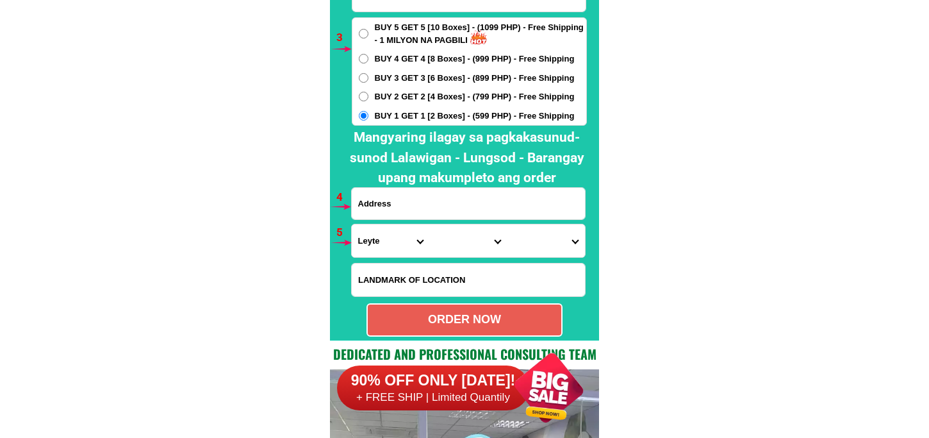
paste input "Sitio 6 brgy bagumbayan Sta Cruz Laguna Malapit s engkantasya motel."
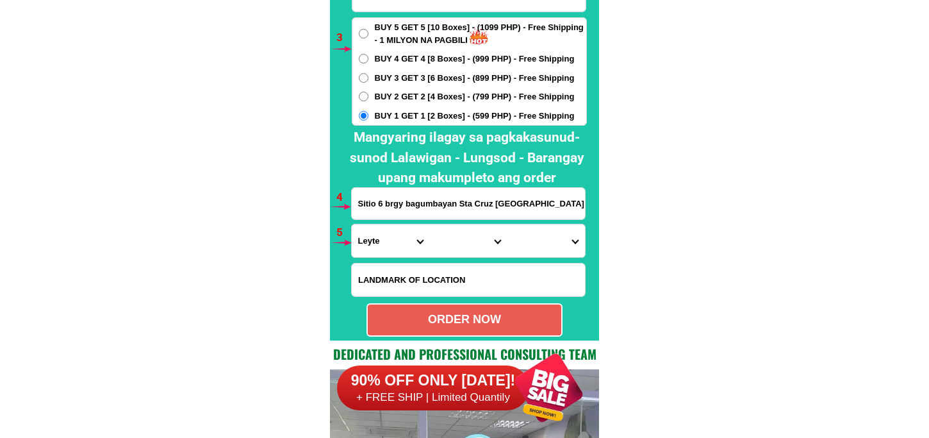
scroll to position [0, 60]
type input "Sitio 6 brgy bagumbayan Sta Cruz Laguna Malapit s engkantasya motel."
click at [386, 247] on select "Province [GEOGRAPHIC_DATA] [GEOGRAPHIC_DATA][PERSON_NAME][GEOGRAPHIC_DATA][GEOG…" at bounding box center [391, 240] width 78 height 33
select select "63_904"
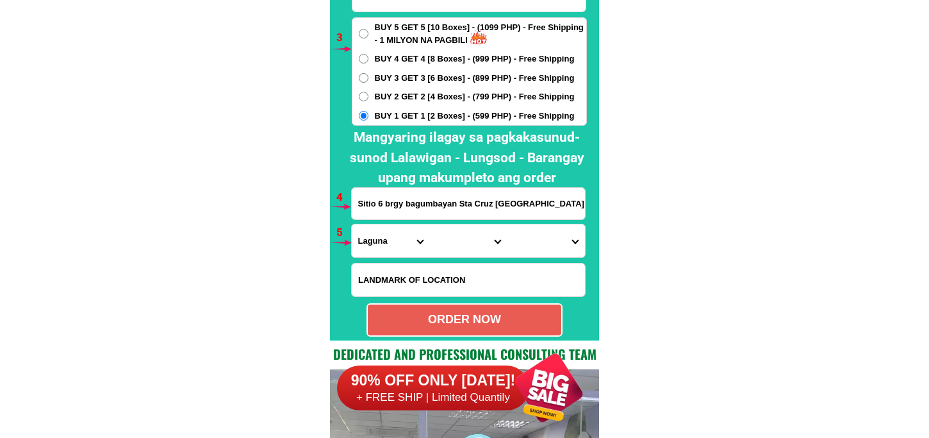
click at [352, 224] on select "Province [GEOGRAPHIC_DATA] [GEOGRAPHIC_DATA][PERSON_NAME][GEOGRAPHIC_DATA][GEOG…" at bounding box center [391, 240] width 78 height 33
click at [462, 229] on select "City [GEOGRAPHIC_DATA] [GEOGRAPHIC_DATA]-city [GEOGRAPHIC_DATA] [GEOGRAPHIC_DAT…" at bounding box center [468, 240] width 78 height 33
select select "63_9042213"
click at [429, 224] on select "City [GEOGRAPHIC_DATA] [GEOGRAPHIC_DATA]-city [GEOGRAPHIC_DATA] [GEOGRAPHIC_DAT…" at bounding box center [468, 240] width 78 height 33
click at [527, 231] on select "Barangay Alipit Bagumbayan Barangay i (pob.) Barangay ii (pob.) Barangay iii (p…" at bounding box center [546, 240] width 78 height 33
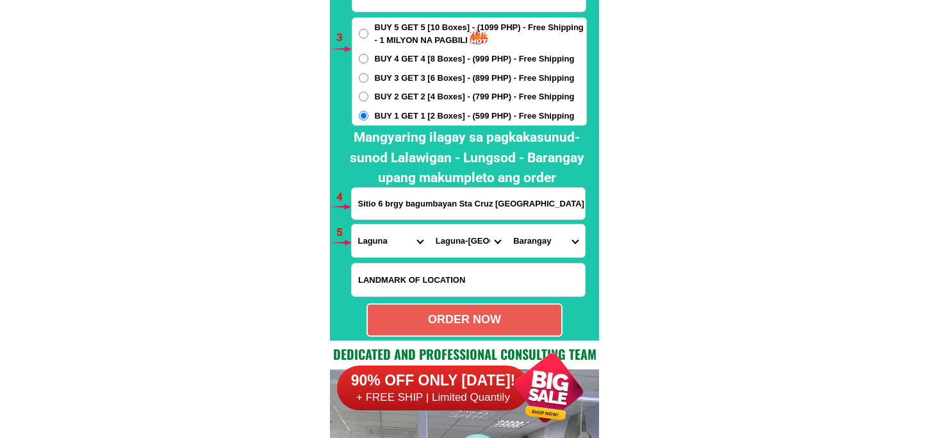
select select "63_90422132311"
click at [507, 224] on select "Barangay Alipit Bagumbayan Barangay i (pob.) Barangay ii (pob.) Barangay iii (p…" at bounding box center [546, 240] width 78 height 33
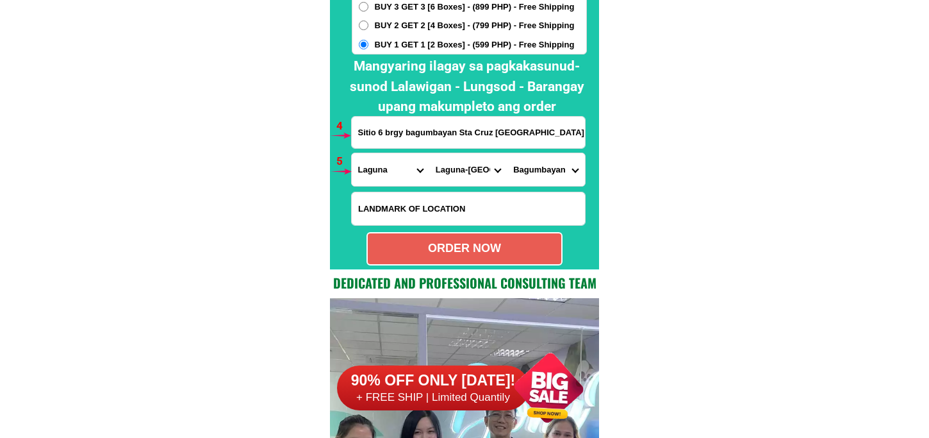
click at [466, 251] on div "ORDER NOW" at bounding box center [464, 248] width 193 height 17
type input "Sitio 6 brgy bagumbayan Sta Cruz Laguna Malapit s engkantasya motel."
radio input "true"
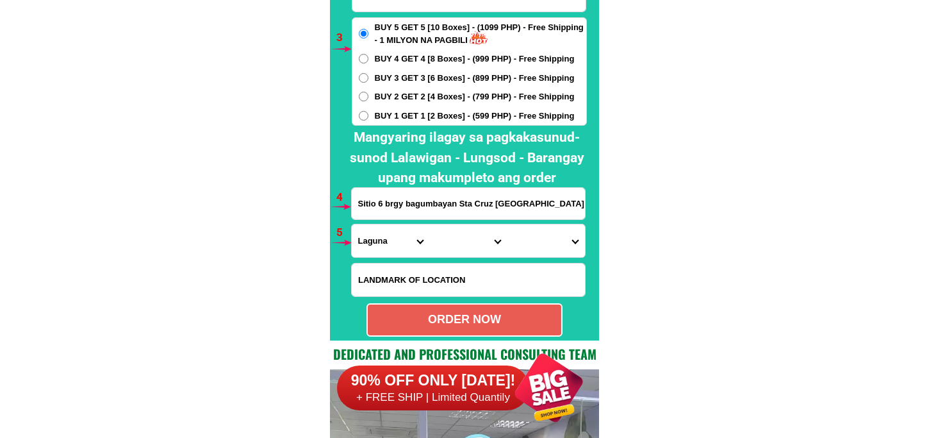
scroll to position [9491, 0]
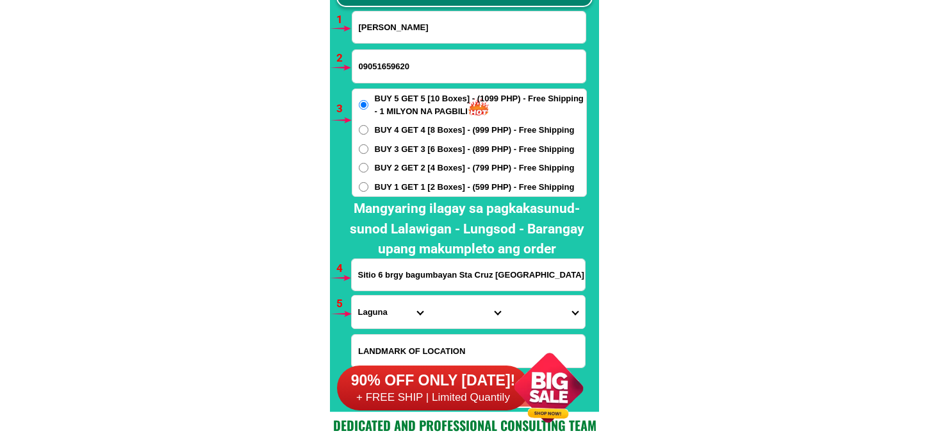
click at [423, 27] on input "Rolando Lucena" at bounding box center [468, 27] width 233 height 31
paste input "Faustino Pongase"
type input "Faustino Pongase"
click at [404, 60] on input "09051659620" at bounding box center [468, 66] width 233 height 33
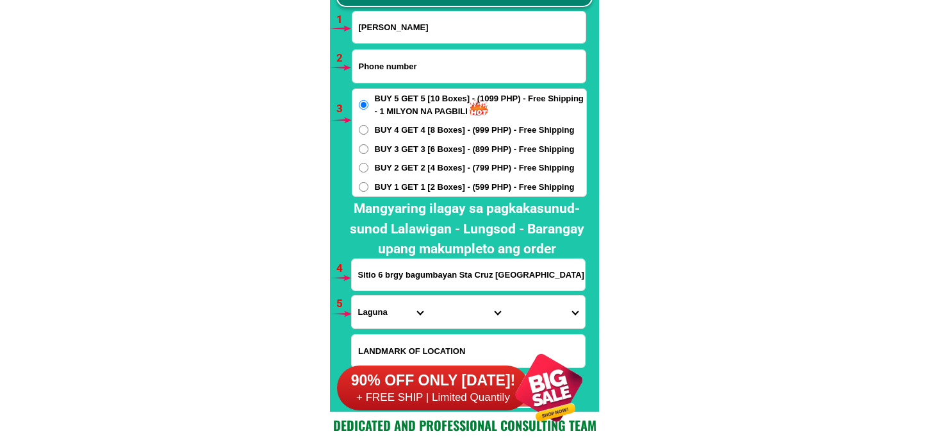
paste input "09678100622"
type input "09678100622"
click at [395, 167] on span "BUY 2 GET 2 [4 Boxes] - (799 PHP) - Free Shipping" at bounding box center [475, 167] width 200 height 13
click at [368, 167] on input "BUY 2 GET 2 [4 Boxes] - (799 PHP) - Free Shipping" at bounding box center [364, 168] width 10 height 10
radio input "true"
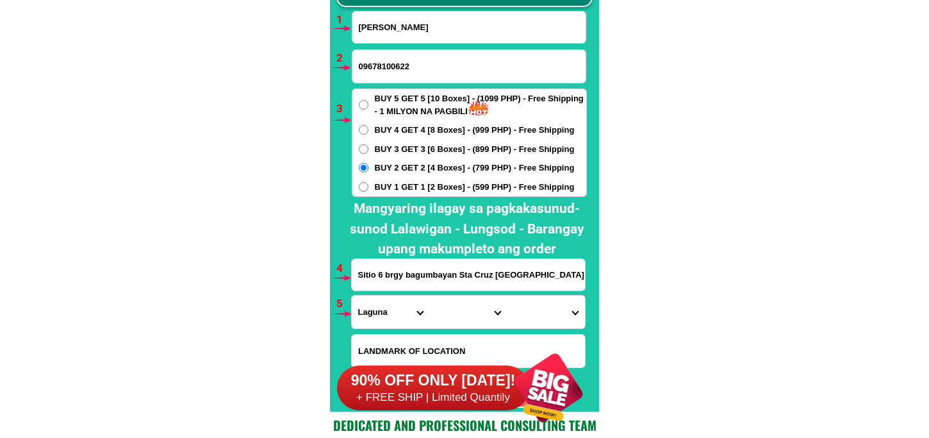
click at [391, 263] on input "Sitio 6 brgy bagumbayan Sta Cruz Laguna Malapit s engkantasya motel." at bounding box center [468, 274] width 233 height 31
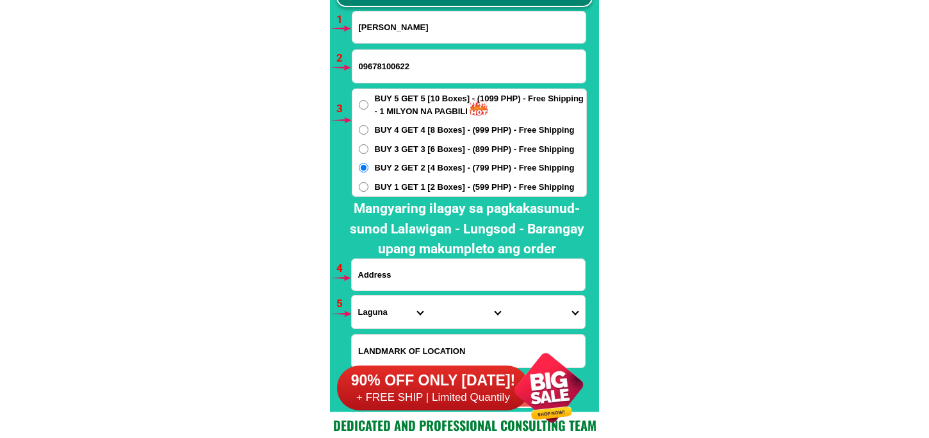
paste input "Golictop midsalip Zamboanga del sur at the back of unida Church"
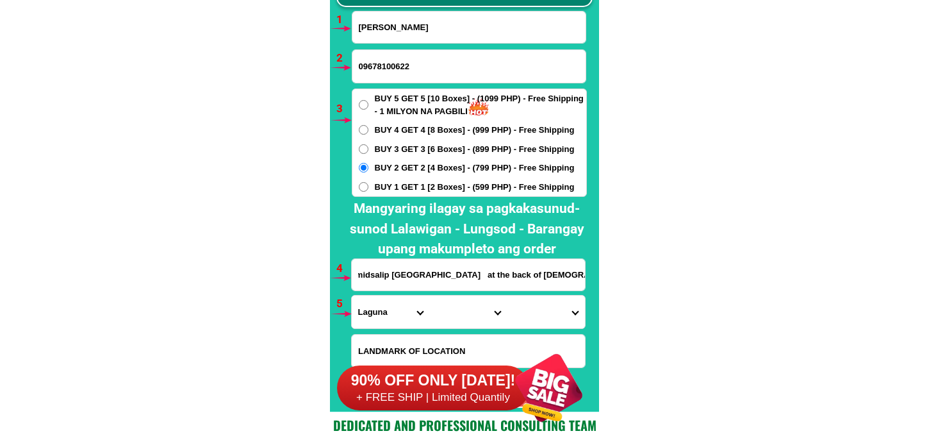
type input "Golictop midsalip Zamboanga del sur at the back of unida Church"
drag, startPoint x: 376, startPoint y: 303, endPoint x: 379, endPoint y: 295, distance: 8.3
click at [376, 302] on select "Province [GEOGRAPHIC_DATA] [GEOGRAPHIC_DATA][PERSON_NAME][GEOGRAPHIC_DATA][GEOG…" at bounding box center [391, 311] width 78 height 33
select select "63_427"
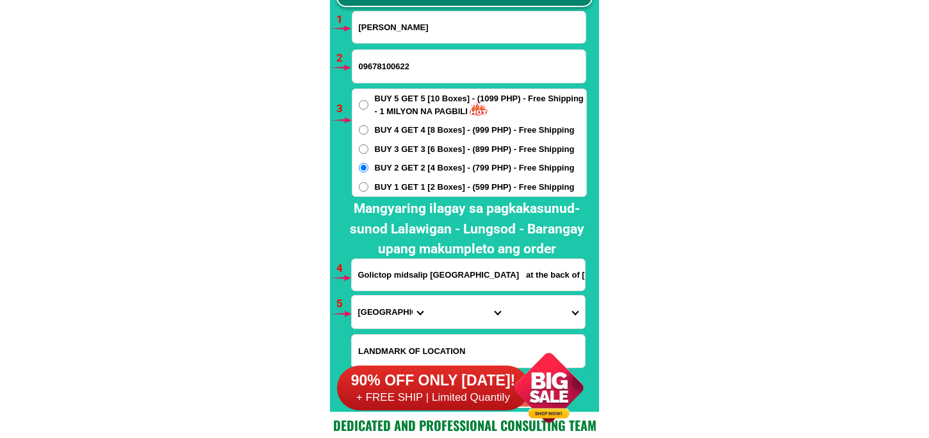
click at [352, 295] on select "Province [GEOGRAPHIC_DATA] [GEOGRAPHIC_DATA][PERSON_NAME][GEOGRAPHIC_DATA][GEOG…" at bounding box center [391, 311] width 78 height 33
click at [448, 323] on select "City Bayog Dimataling Dinas Dumalinao Dumingag Guipos Josefina Kumalarang Laban…" at bounding box center [468, 311] width 78 height 33
select select "63_4273252"
click at [429, 295] on select "City Bayog Dimataling Dinas Dumalinao Dumingag Guipos Josefina Kumalarang Laban…" at bounding box center [468, 311] width 78 height 33
click at [541, 302] on select "Barangay Bacahan Balonai Bibilop Buloron Cabaloran Canipay norte Canipay sur Cu…" at bounding box center [546, 311] width 78 height 33
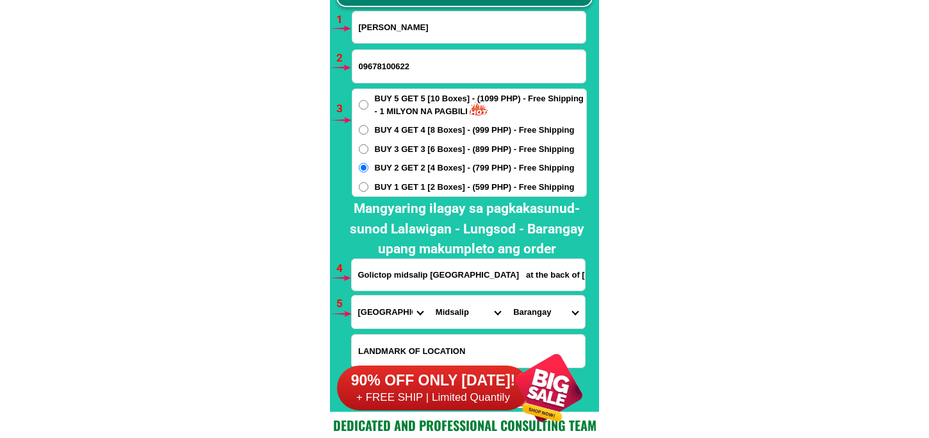
select select "63_42732526955"
click at [507, 295] on select "Barangay Bacahan Balonai Bibilop Buloron Cabaloran Canipay norte Canipay sur Cu…" at bounding box center [546, 311] width 78 height 33
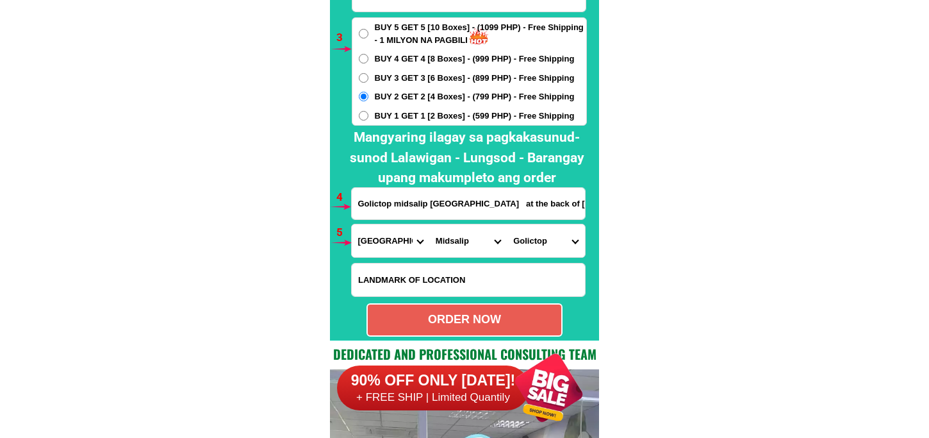
click at [497, 309] on div "ORDER NOW" at bounding box center [464, 319] width 196 height 33
type input "Faustino Pongase"
radio input "true"
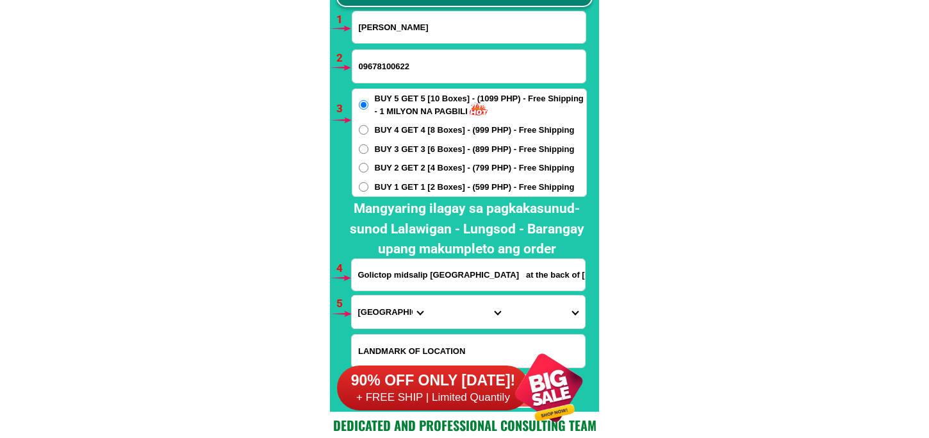
click at [413, 18] on input "Faustino Pongase" at bounding box center [468, 27] width 233 height 31
paste input "Gregorieta Tatad"
type input "Gregorieta Tatad"
click at [380, 65] on input "09678100622" at bounding box center [468, 66] width 233 height 33
paste input "09554698550"
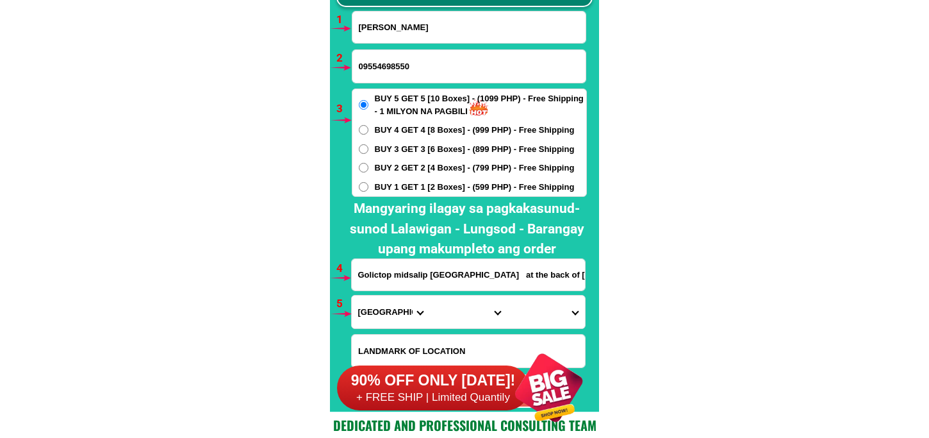
type input "09554698550"
click at [392, 169] on span "BUY 2 GET 2 [4 Boxes] - (799 PHP) - Free Shipping" at bounding box center [475, 167] width 200 height 13
click at [368, 169] on input "BUY 2 GET 2 [4 Boxes] - (799 PHP) - Free Shipping" at bounding box center [364, 168] width 10 height 10
radio input "true"
click at [391, 279] on input "Input address" at bounding box center [468, 274] width 233 height 31
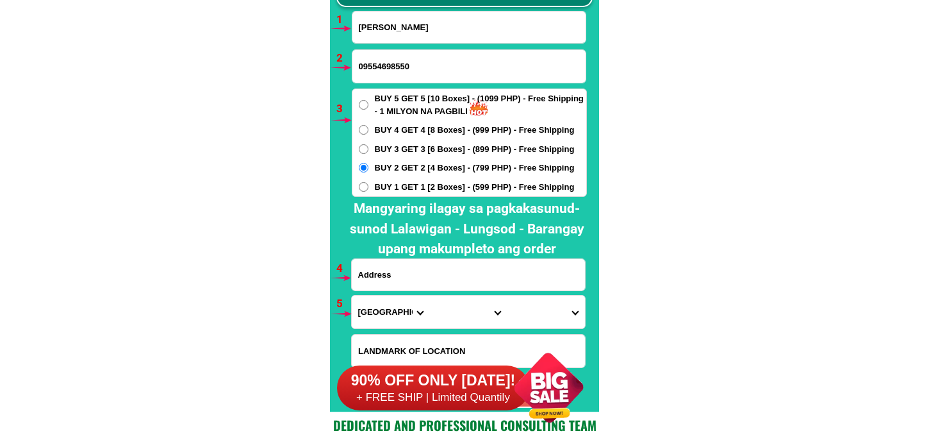
paste input "Prk Masagana, Brgy Lun Masla, Malapatan, Sarangani Province"
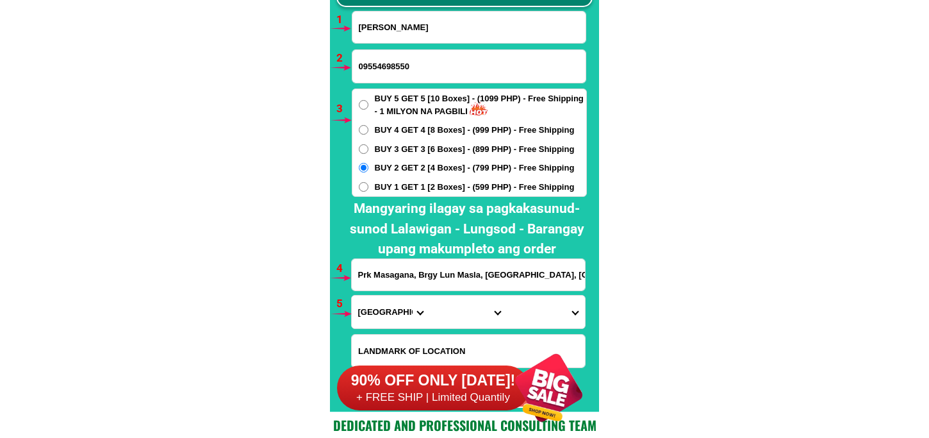
scroll to position [0, 26]
type input "Prk Masagana, Brgy Lun Masla, Malapatan, Sarangani Province"
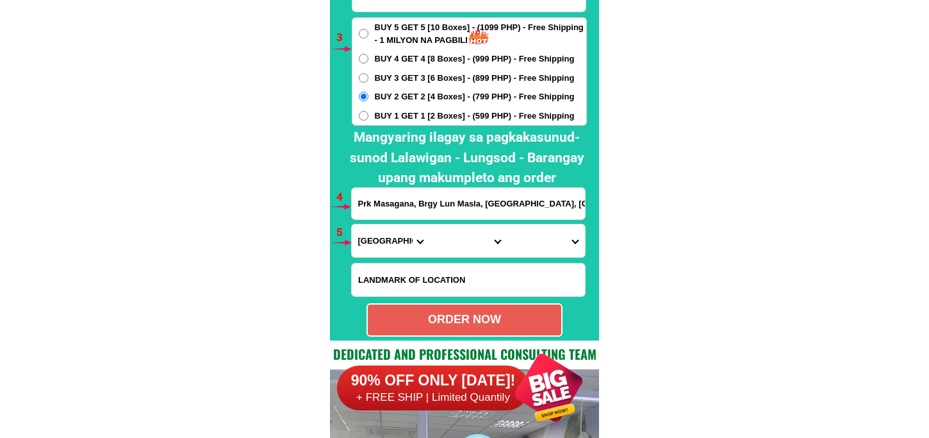
click at [405, 279] on input "Input LANDMARKOFLOCATION" at bounding box center [468, 279] width 233 height 33
paste input "Residence beside Lun Masla Brgy hall"
type input "Residence beside Lun Masla Brgy hall"
click at [400, 214] on input "Prk Masagana, Brgy Lun Masla, Malapatan, Sarangani Province" at bounding box center [468, 203] width 233 height 31
click at [388, 236] on select "Province [GEOGRAPHIC_DATA] [GEOGRAPHIC_DATA][PERSON_NAME][GEOGRAPHIC_DATA][GEOG…" at bounding box center [391, 240] width 78 height 33
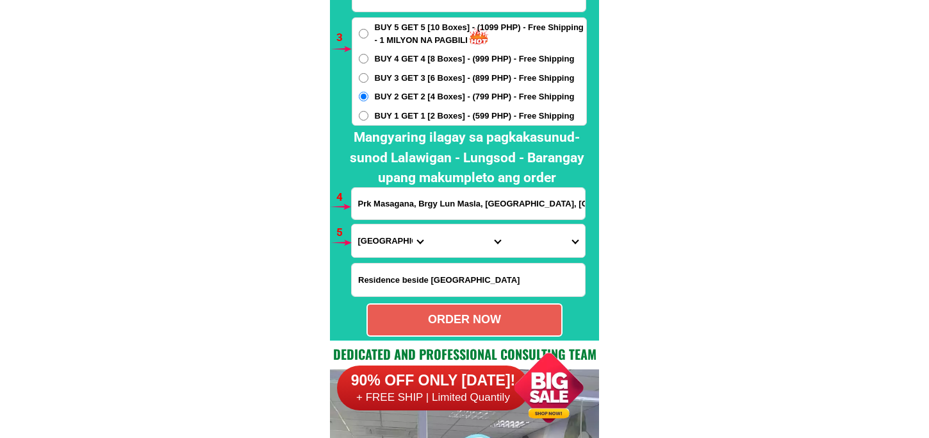
select select "63_581"
click at [352, 224] on select "Province [GEOGRAPHIC_DATA] [GEOGRAPHIC_DATA][PERSON_NAME][GEOGRAPHIC_DATA][GEOG…" at bounding box center [391, 240] width 78 height 33
click at [451, 241] on select "City Alabel Glan Kiamba Maasim Maitum Malapatan Malungon" at bounding box center [468, 240] width 78 height 33
select select "63_5812654"
click at [429, 224] on select "City Alabel Glan Kiamba Maasim Maitum Malapatan Malungon" at bounding box center [468, 240] width 78 height 33
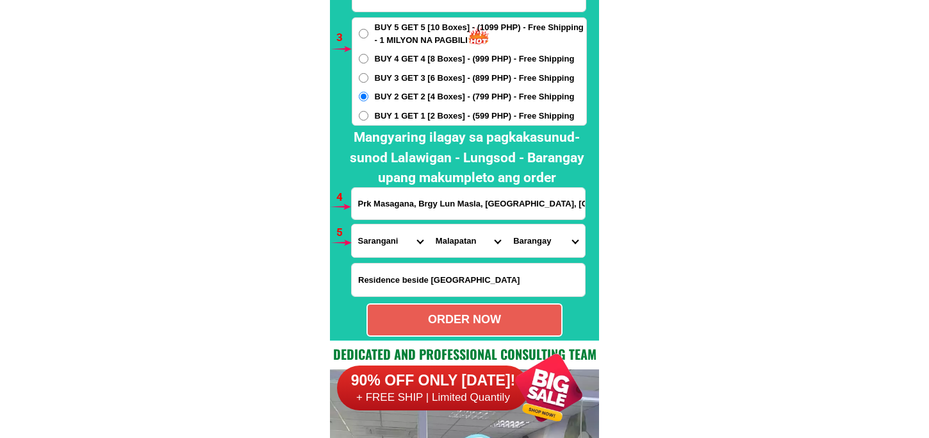
click at [528, 241] on select "Barangay Daan suyan Kihan Kinam Libi Lun masla Lun padidu Patag Poblacion (mala…" at bounding box center [546, 240] width 78 height 33
select select "63_58126542730"
click at [507, 224] on select "Barangay Daan suyan Kihan Kinam Libi Lun masla Lun padidu Patag Poblacion (mala…" at bounding box center [546, 240] width 78 height 33
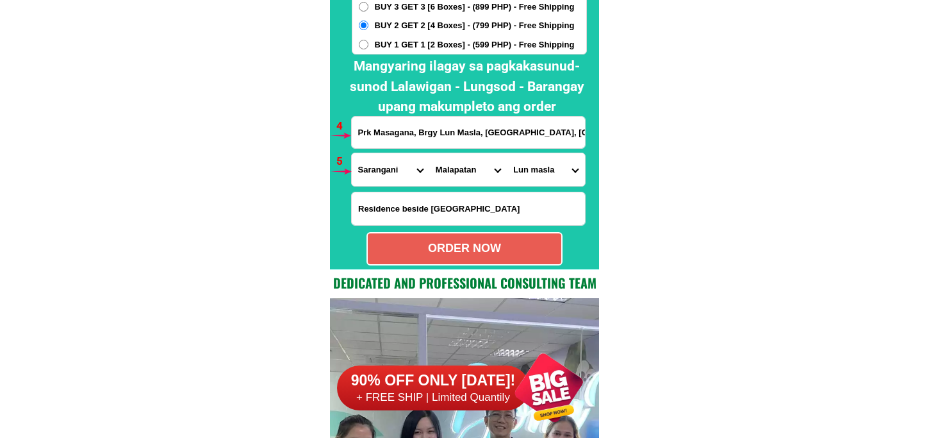
click at [498, 240] on div "ORDER NOW" at bounding box center [464, 248] width 196 height 33
type input "Prk Masagana, Brgy Lun Masla, Malapatan, Sarangani Province"
radio input "true"
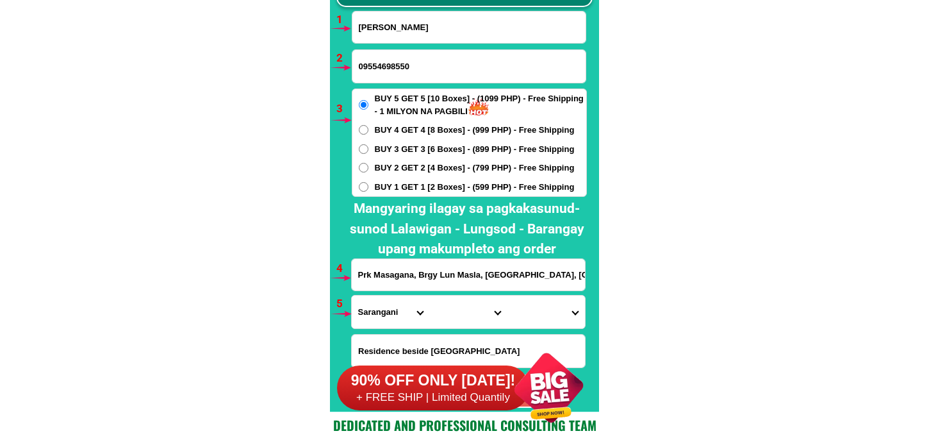
click at [418, 37] on input "Gregorieta Tatad" at bounding box center [468, 27] width 233 height 31
paste input "Marcos Bangguiyao"
type input "Marcos Bangguiyao"
click at [420, 84] on form "Marcos Bangguiyao 09554698550 ORDER NOW Prk Masagana, Brgy Lun Masla, Malapatan…" at bounding box center [469, 209] width 236 height 397
click at [427, 69] on input "09554698550" at bounding box center [468, 66] width 233 height 33
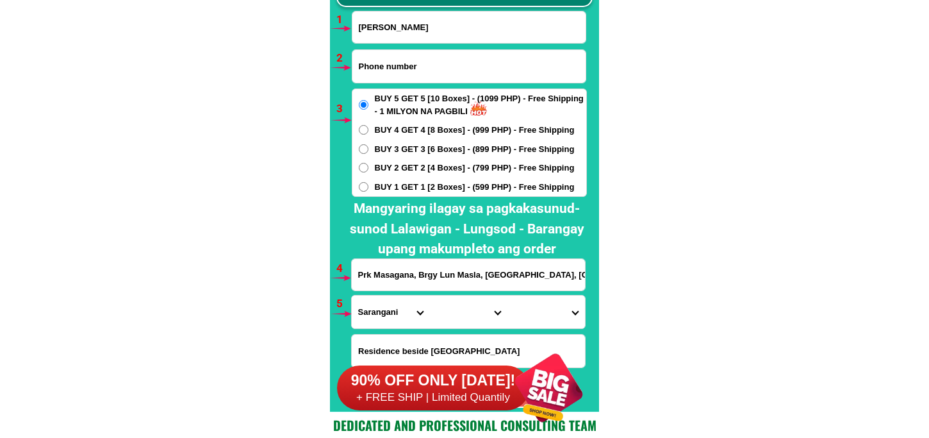
paste input "09704615589"
type input "09704615589"
drag, startPoint x: 413, startPoint y: 279, endPoint x: 418, endPoint y: 298, distance: 19.3
click at [413, 279] on input "Prk Masagana, Brgy Lun Masla, Malapatan, Sarangani Province" at bounding box center [468, 274] width 233 height 31
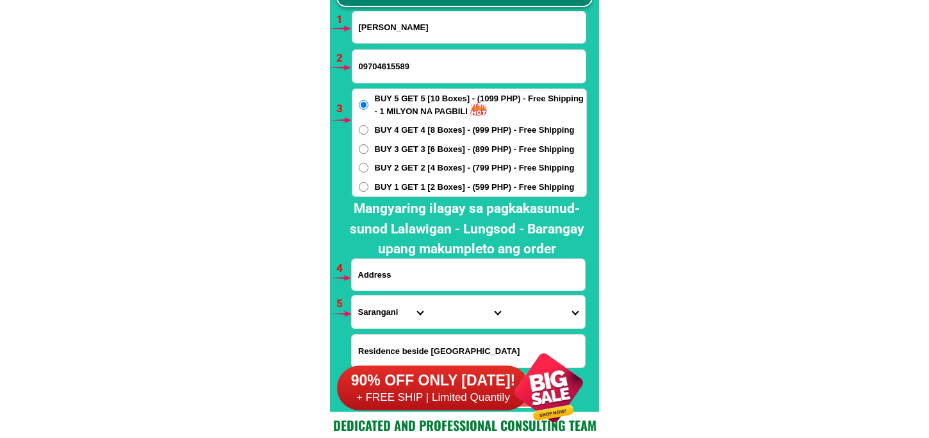
paste input "purok 4 east pias comp 7 baguio city"
type input "purok 4 east pias comp 7 baguio city"
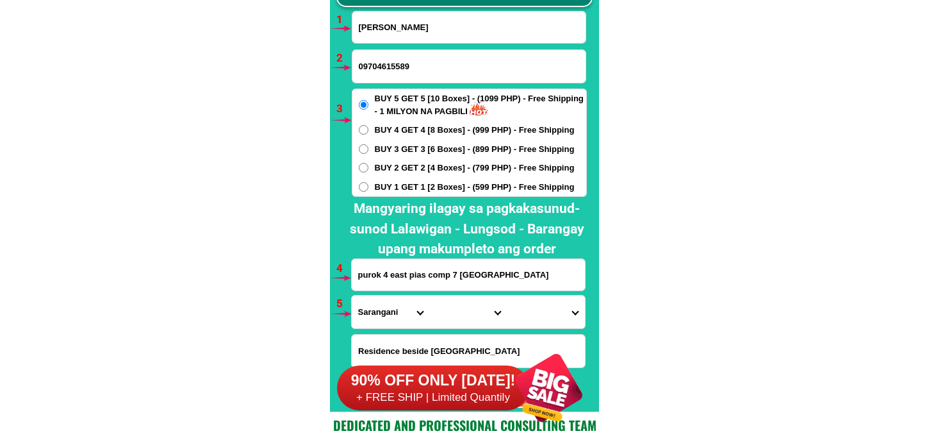
click at [372, 324] on select "Province [GEOGRAPHIC_DATA] [GEOGRAPHIC_DATA][PERSON_NAME][GEOGRAPHIC_DATA][GEOG…" at bounding box center [391, 311] width 78 height 33
select select "63_695"
click at [352, 295] on select "Province [GEOGRAPHIC_DATA] [GEOGRAPHIC_DATA][PERSON_NAME][GEOGRAPHIC_DATA][GEOG…" at bounding box center [391, 311] width 78 height 33
click at [451, 299] on select "City Atok Baguio-city Bakun Bokod Buguias Itogon Kabayan Kapangan Kibungan La-t…" at bounding box center [468, 311] width 78 height 33
select select "63_6951986"
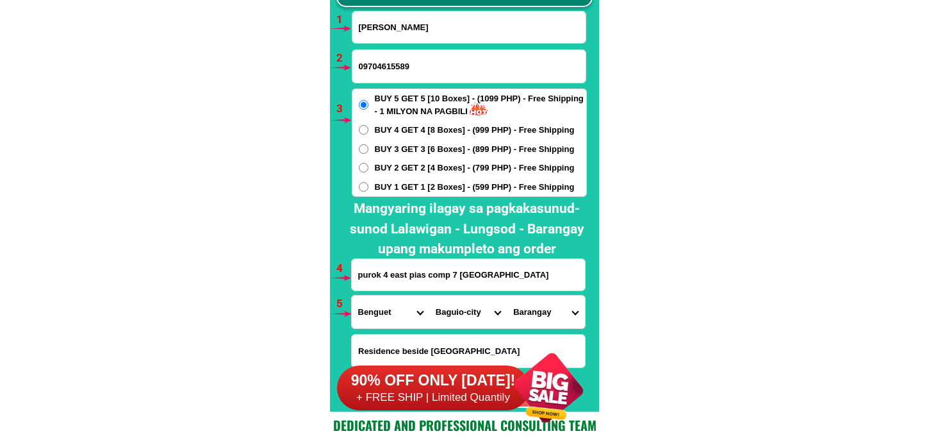
click at [429, 295] on select "City Atok Baguio-city Bakun Bokod Buguias Itogon Kabayan Kapangan Kibungan La-t…" at bounding box center [468, 311] width 78 height 33
click at [539, 299] on select "Barangay A. bonifacio-caguioa-rimando (abcr) Abanao-zandueta-kayong-chugum-otek…" at bounding box center [546, 311] width 78 height 33
click at [547, 304] on select "Barangay A. bonifacio-caguioa-rimando (abcr) Abanao-zandueta-kayong-chugum-otek…" at bounding box center [546, 311] width 78 height 33
select select "63_695198616456"
click at [507, 295] on select "Barangay A. bonifacio-caguioa-rimando (abcr) Abanao-zandueta-kayong-chugum-otek…" at bounding box center [546, 311] width 78 height 33
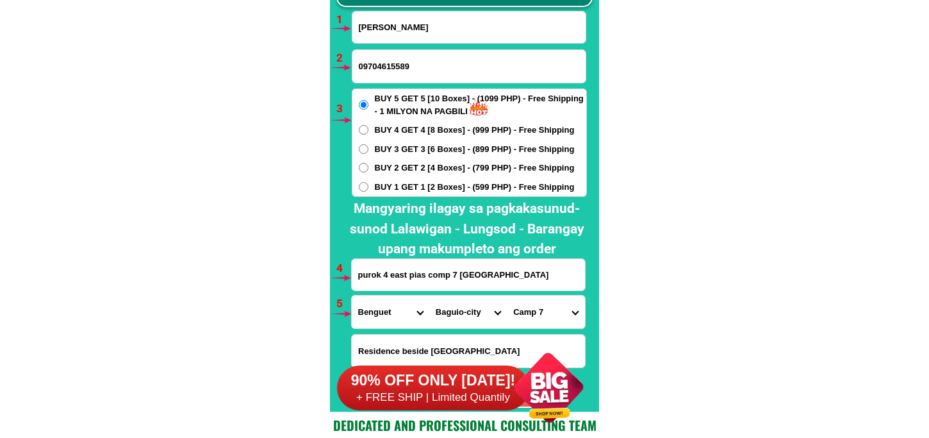
scroll to position [9562, 0]
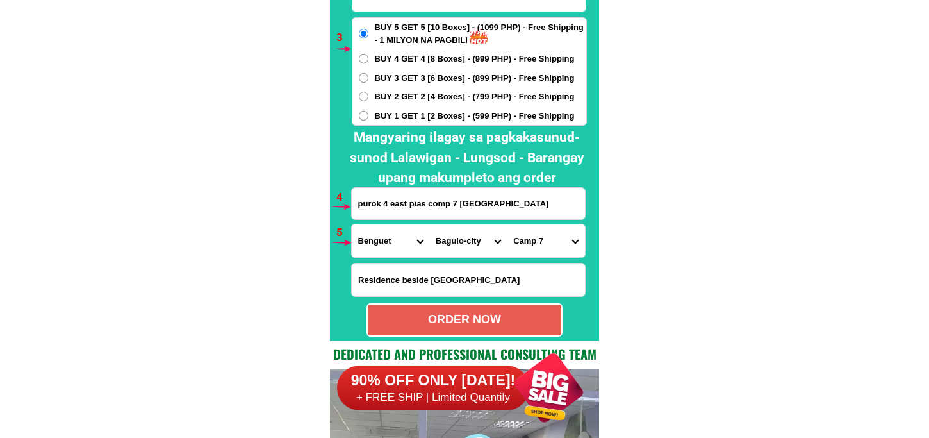
click at [486, 318] on div "ORDER NOW" at bounding box center [464, 319] width 193 height 17
radio input "true"
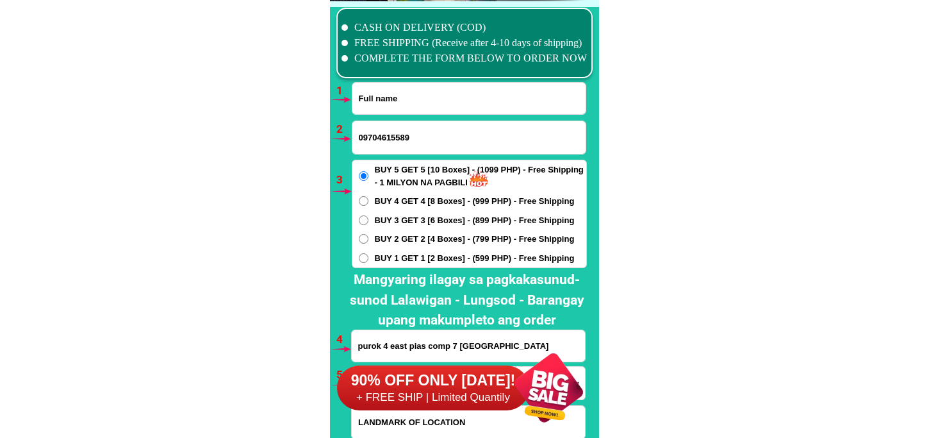
click at [406, 93] on input "Input full_name" at bounding box center [468, 98] width 233 height 31
paste input "Virginia De Juan"
type input "Virginia De Juan"
click at [431, 140] on input "09704615589" at bounding box center [468, 137] width 233 height 33
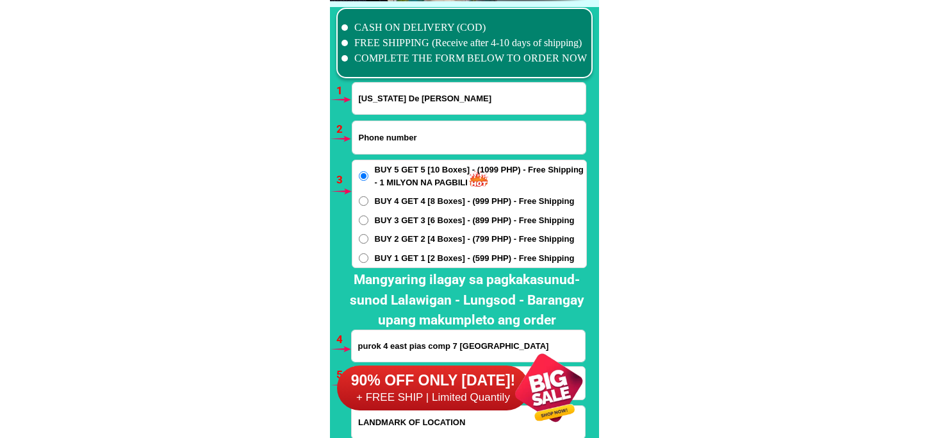
paste input "09459902990"
type input "09459902990"
click at [395, 223] on span "BUY 3 GET 3 [6 Boxes] - (899 PHP) - Free Shipping" at bounding box center [475, 220] width 200 height 13
click at [368, 223] on input "BUY 3 GET 3 [6 Boxes] - (899 PHP) - Free Shipping" at bounding box center [364, 220] width 10 height 10
radio input "true"
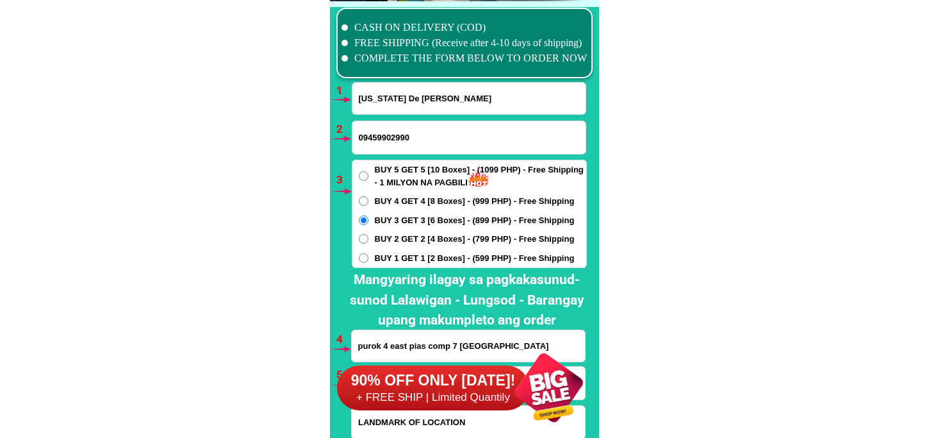
scroll to position [9491, 0]
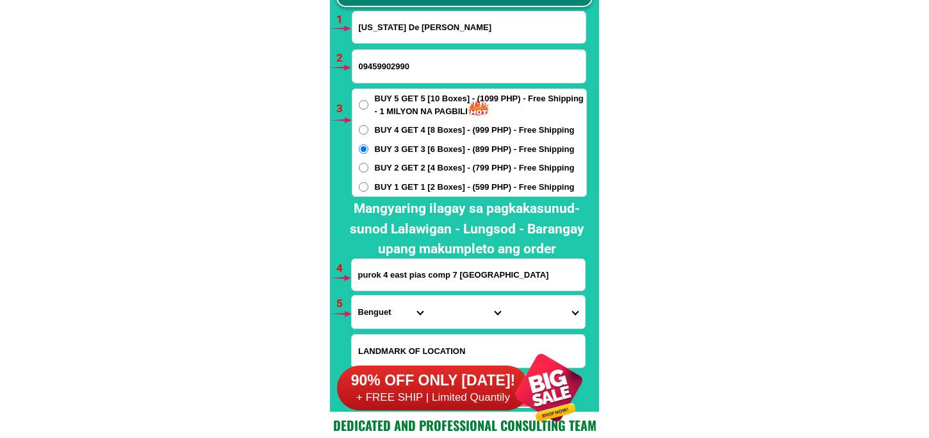
click at [404, 283] on input "purok 4 east pias comp 7 baguio city" at bounding box center [468, 274] width 233 height 31
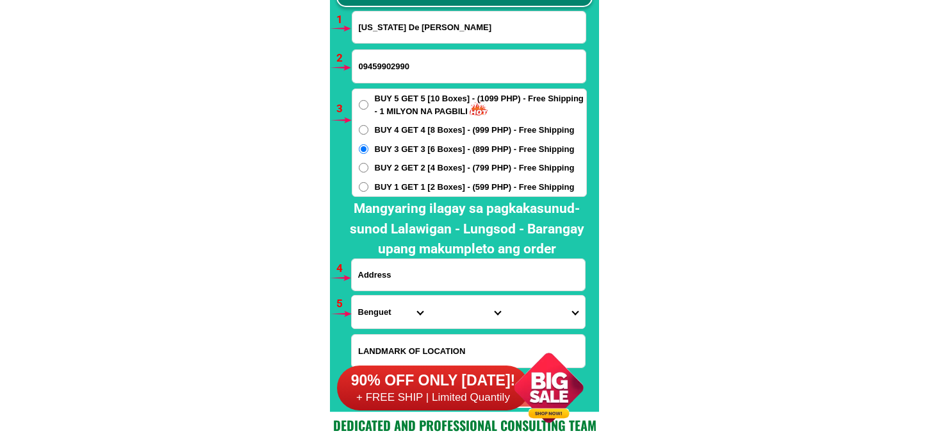
paste input "27d bulacan st brgy 110 donbosco tondo manila"
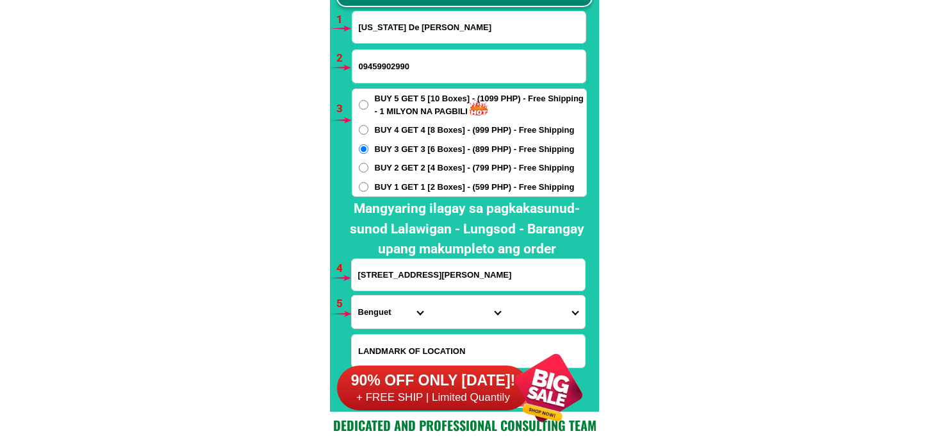
type input "27d bulacan st brgy 110 donbosco tondo manila"
drag, startPoint x: 357, startPoint y: 311, endPoint x: 368, endPoint y: 302, distance: 13.2
click at [357, 311] on select "Province [GEOGRAPHIC_DATA] [GEOGRAPHIC_DATA][PERSON_NAME][GEOGRAPHIC_DATA][GEOG…" at bounding box center [391, 311] width 78 height 33
select select "63_219"
click at [352, 295] on select "Province [GEOGRAPHIC_DATA] [GEOGRAPHIC_DATA][PERSON_NAME][GEOGRAPHIC_DATA][GEOG…" at bounding box center [391, 311] width 78 height 33
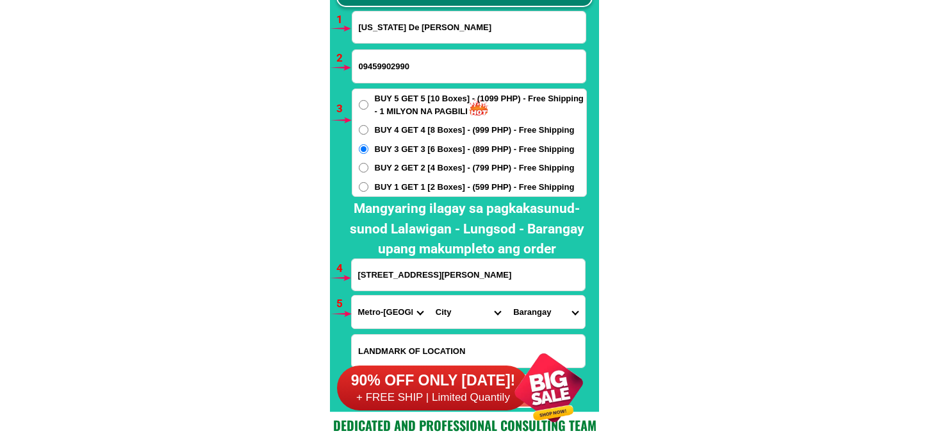
drag, startPoint x: 440, startPoint y: 312, endPoint x: 452, endPoint y: 295, distance: 21.1
click at [441, 311] on select "City Binondo CALOOCAN Ermita Intramuros Las-pinas Makati Malabon-city Malate Ma…" at bounding box center [468, 311] width 78 height 33
click at [429, 295] on select "City Binondo CALOOCAN Ermita Intramuros Las-pinas Makati Malabon-city Malate Ma…" at bounding box center [468, 311] width 78 height 33
click at [529, 323] on select "Barangay Barangay 100 Barangay 101 Barangay 102 Barangay 103 Barangay 104 Baran…" at bounding box center [546, 311] width 78 height 33
click at [466, 314] on select "City Binondo CALOOCAN Ermita Intramuros Las-pinas Makati Malabon-city Malate Ma…" at bounding box center [468, 311] width 78 height 33
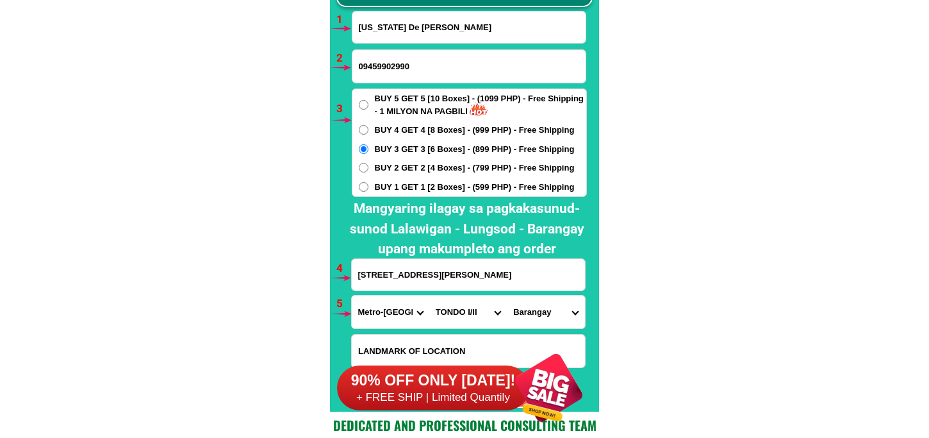
select select "63_2195470"
click at [429, 295] on select "City Binondo CALOOCAN Ermita Intramuros Las-pinas Makati Malabon-city Malate Ma…" at bounding box center [468, 311] width 78 height 33
drag, startPoint x: 528, startPoint y: 310, endPoint x: 530, endPoint y: 304, distance: 6.7
click at [528, 306] on select "Barangay Barangay 1 Barangay 10 Barangay 100 Barangay 101 Barangay 102 Barangay…" at bounding box center [546, 311] width 78 height 33
select select "63_21954704156"
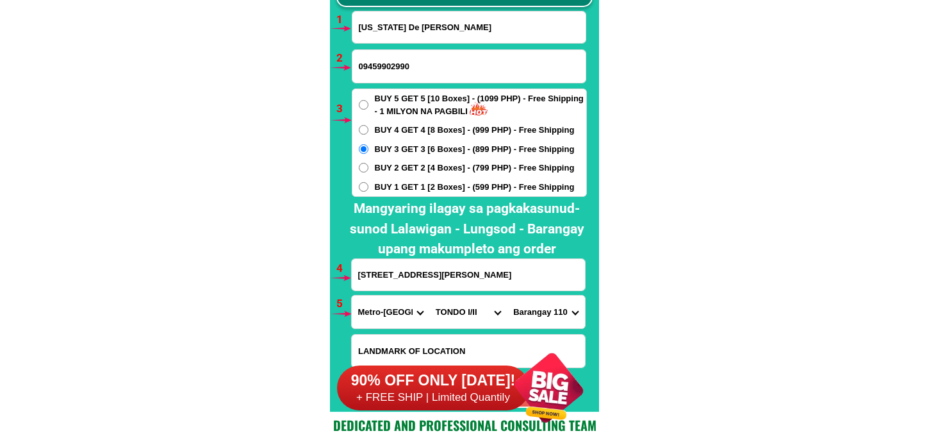
click at [507, 295] on select "Barangay Barangay 1 Barangay 10 Barangay 100 Barangay 101 Barangay 102 Barangay…" at bounding box center [546, 311] width 78 height 33
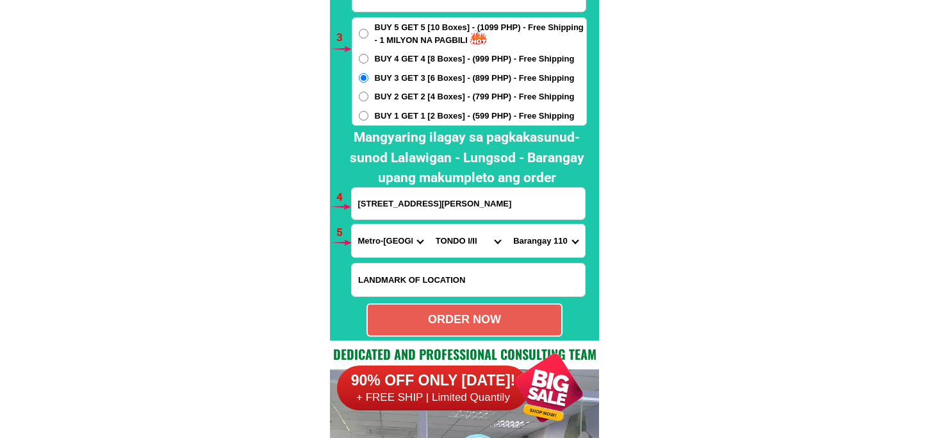
scroll to position [9633, 0]
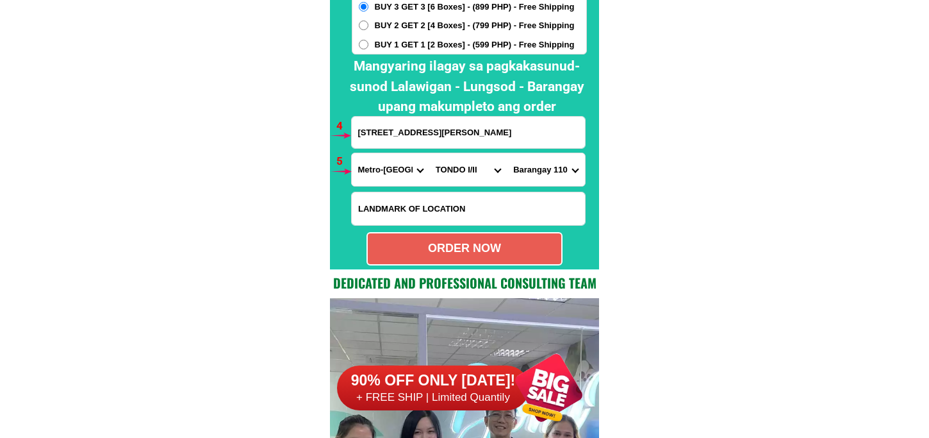
click at [483, 235] on div "ORDER NOW" at bounding box center [464, 248] width 196 height 33
type input "27d bulacan st brgy 110 donbosco tondo manila"
radio input "true"
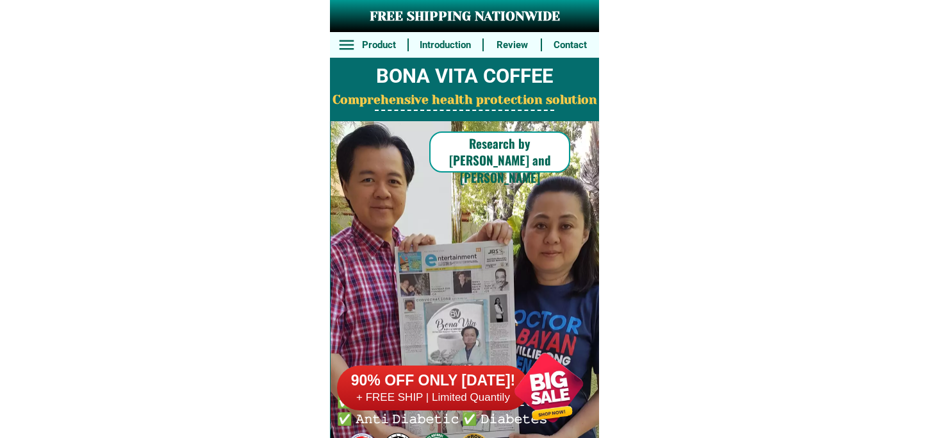
click at [560, 405] on div at bounding box center [548, 387] width 101 height 101
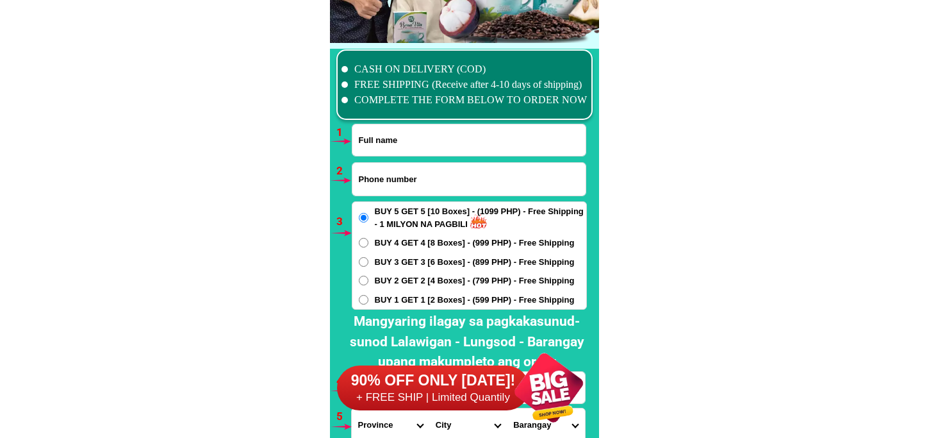
scroll to position [9419, 0]
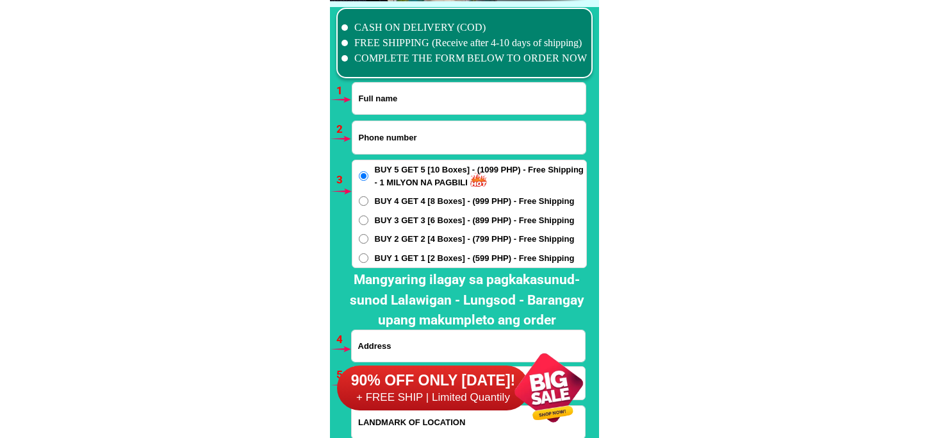
click at [430, 146] on input "Input phone_number" at bounding box center [468, 137] width 233 height 33
paste input "09931434180"
type input "09931434180"
click at [396, 86] on input "Input full_name" at bounding box center [468, 98] width 233 height 31
paste input "Merly dillagas"
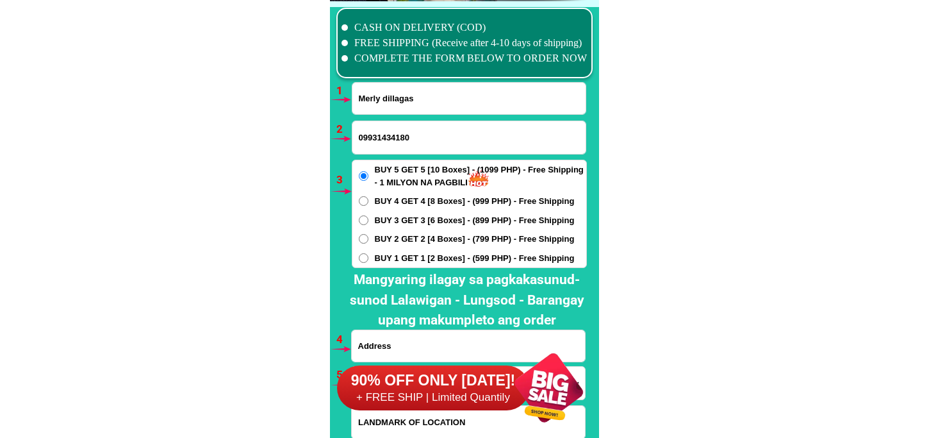
type input "Merly dillagas"
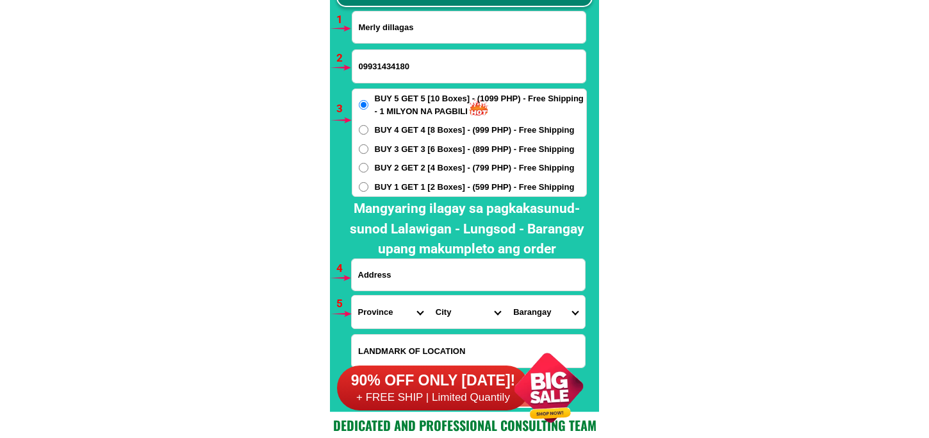
click at [391, 277] on input "Input address" at bounding box center [468, 274] width 233 height 31
paste input "Mary grace subd.santa rosa1 blok12 lot 18"
type input "Mary grace subd.santa rosa1 blok12 lot 18"
click at [383, 314] on select "Province [GEOGRAPHIC_DATA] [GEOGRAPHIC_DATA][PERSON_NAME][GEOGRAPHIC_DATA][GEOG…" at bounding box center [391, 311] width 78 height 33
select select "63_761"
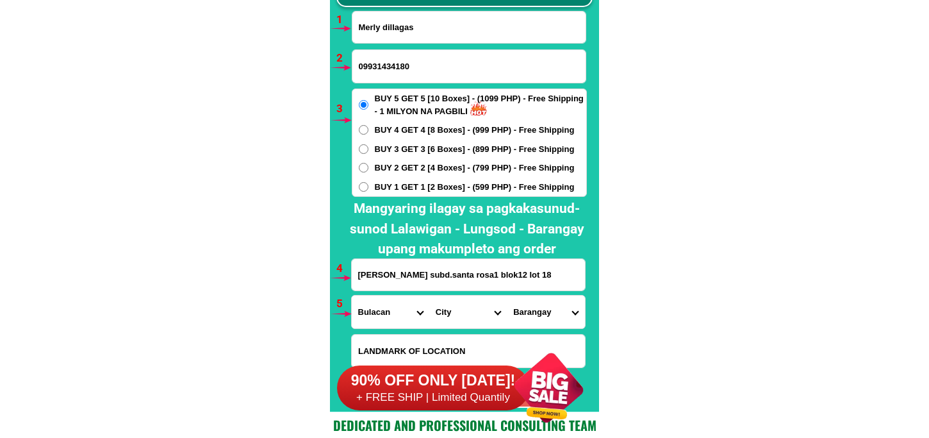
click at [352, 295] on select "Province [GEOGRAPHIC_DATA] [GEOGRAPHIC_DATA][PERSON_NAME][GEOGRAPHIC_DATA][GEOG…" at bounding box center [391, 311] width 78 height 33
click at [464, 302] on select "City Angat Balagtas Baliuag Bocaue Bulacan Bulacan-hagonoy Bulacan-plaridel Bul…" at bounding box center [468, 311] width 78 height 33
select select "63_7614706"
click at [429, 295] on select "City Angat Balagtas Baliuag Bocaue Bulacan Bulacan-hagonoy Bulacan-plaridel Bul…" at bounding box center [468, 311] width 78 height 33
click at [529, 304] on select "Barangay Abangan norte Abangan sur Ibayo Lambakin Lias Loma de gato Nagbalon Pa…" at bounding box center [546, 311] width 78 height 33
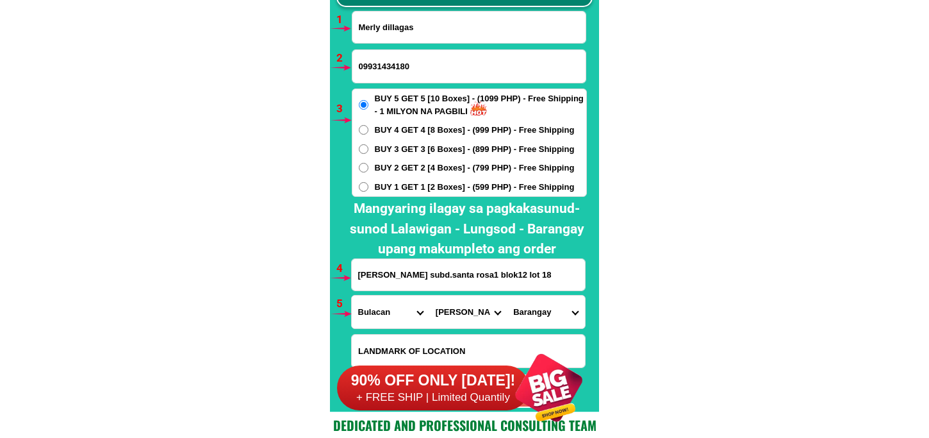
select select "63_76147062133"
click at [507, 295] on select "Barangay Abangan norte Abangan sur Ibayo Lambakin Lias Loma de gato Nagbalon Pa…" at bounding box center [546, 311] width 78 height 33
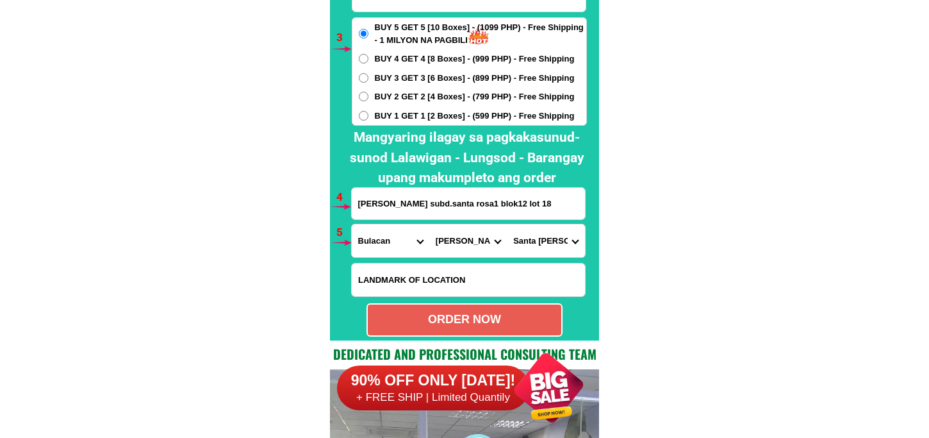
click at [433, 322] on div "ORDER NOW" at bounding box center [464, 319] width 193 height 17
radio input "true"
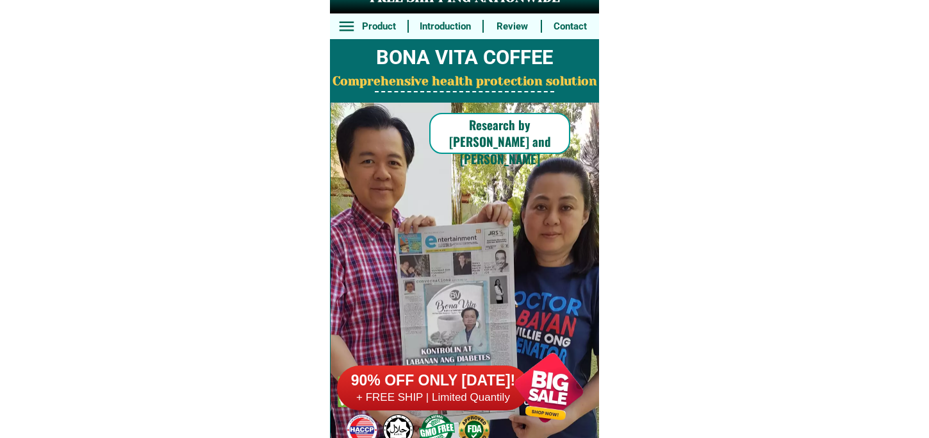
drag, startPoint x: 0, startPoint y: 0, endPoint x: 542, endPoint y: 391, distance: 668.5
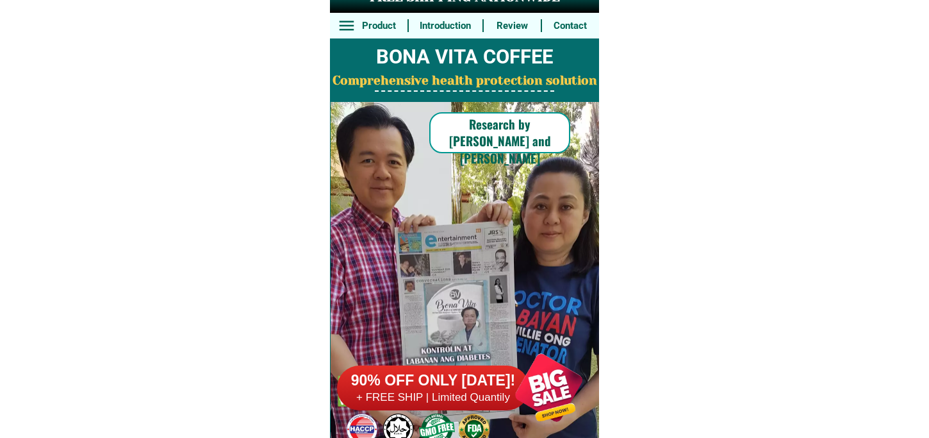
click at [548, 394] on div at bounding box center [548, 387] width 101 height 101
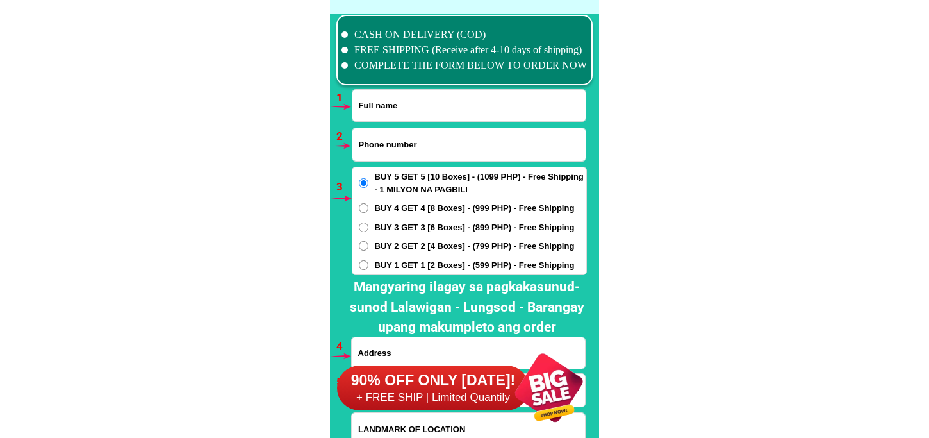
scroll to position [9419, 0]
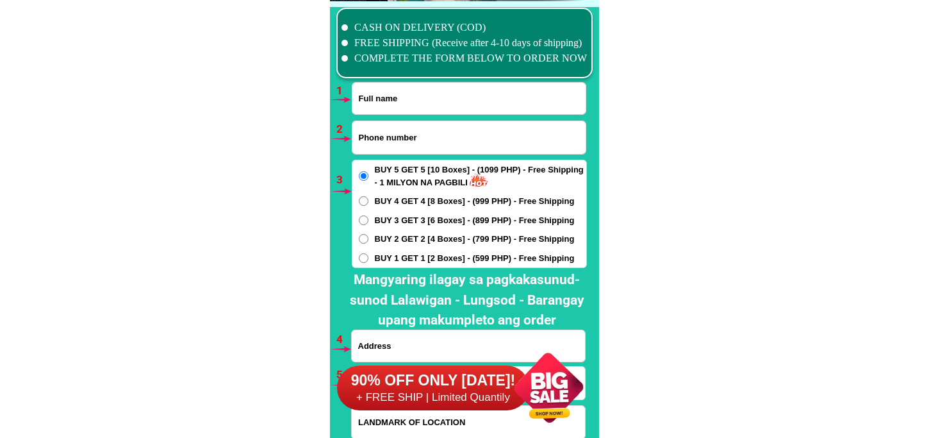
drag, startPoint x: 421, startPoint y: 133, endPoint x: 430, endPoint y: 144, distance: 14.6
click at [421, 133] on input "Input phone_number" at bounding box center [468, 137] width 233 height 33
paste input "09381339981"
type input "09381339981"
click at [419, 90] on input "Input full_name" at bounding box center [468, 98] width 233 height 31
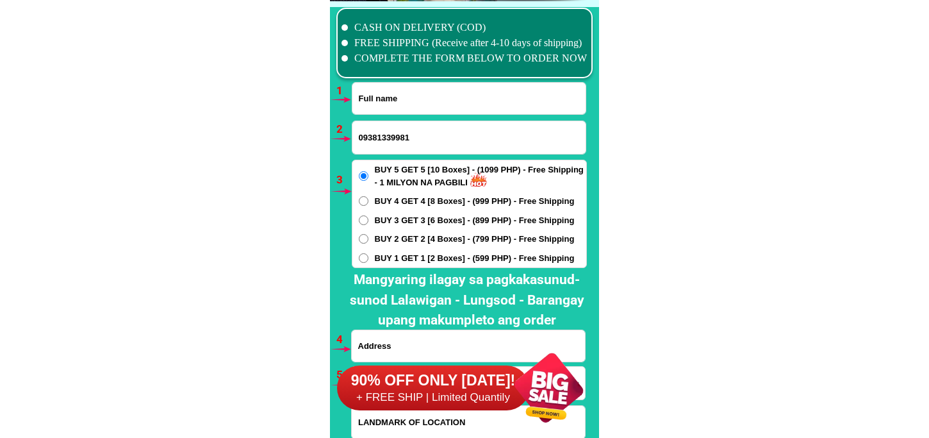
paste input "Josefina B, Bueno"
type input "Josefina B, Bueno"
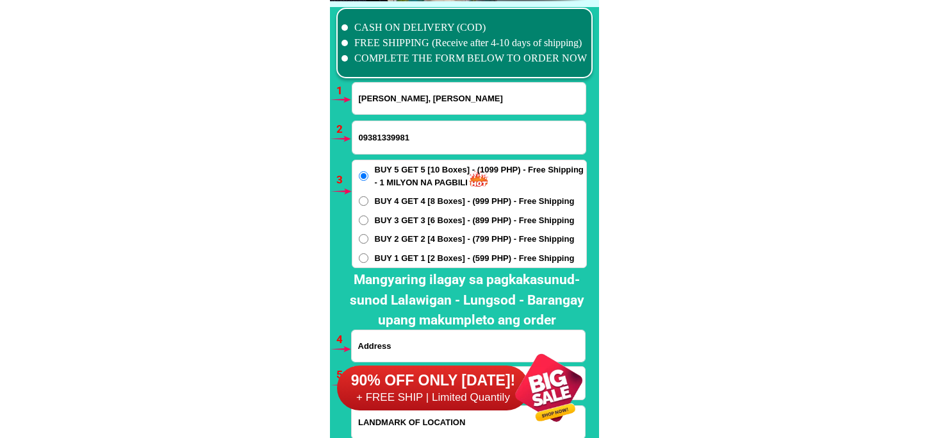
scroll to position [9562, 0]
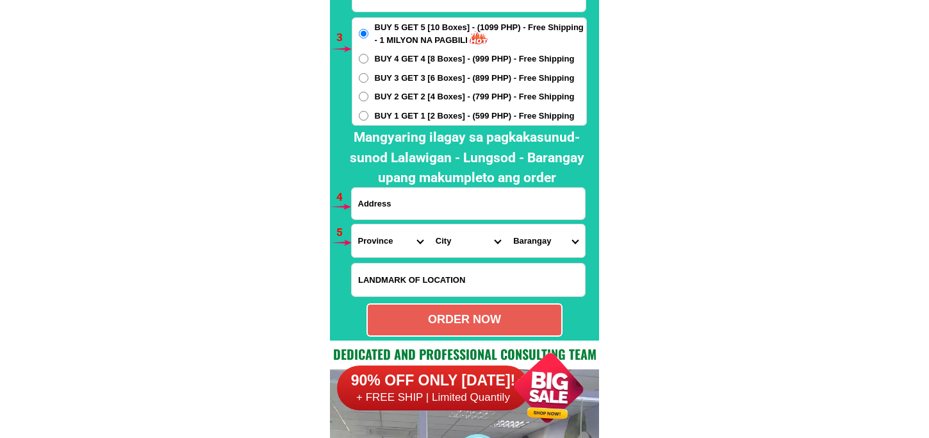
click at [402, 201] on input "Input address" at bounding box center [468, 203] width 233 height 31
paste input "Purok 2 mejo Diplahan zbg sebugay"
type input "Purok 2 mejo Diplahan zbg sebugay"
drag, startPoint x: 363, startPoint y: 232, endPoint x: 380, endPoint y: 223, distance: 20.1
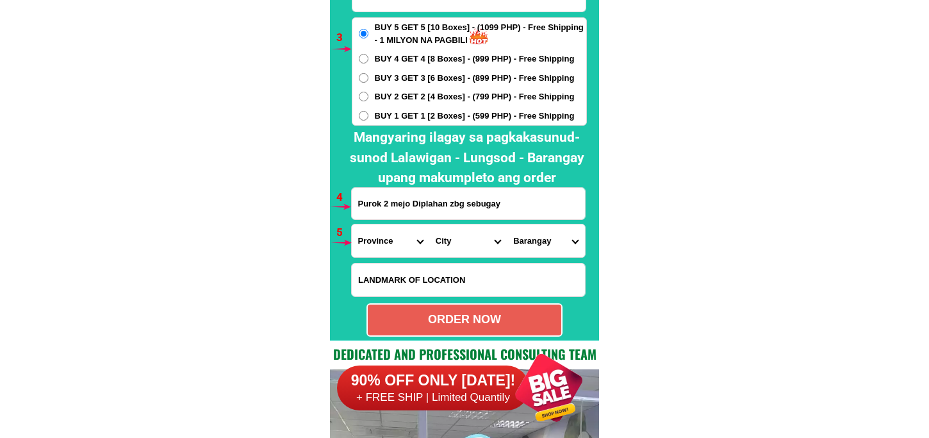
click at [363, 232] on select "Province [GEOGRAPHIC_DATA] [GEOGRAPHIC_DATA] [GEOGRAPHIC_DATA] [GEOGRAPHIC_DATA…" at bounding box center [391, 240] width 78 height 33
select select "63_480"
click at [352, 224] on select "Province [GEOGRAPHIC_DATA] [GEOGRAPHIC_DATA] [GEOGRAPHIC_DATA] [GEOGRAPHIC_DATA…" at bounding box center [391, 240] width 78 height 33
click at [445, 233] on select "City Buug Diplahan Imelda Ipil Kabasalan Mabuhay Malangas Naga Olutanga Payao R…" at bounding box center [468, 240] width 78 height 33
select select "63_4808176"
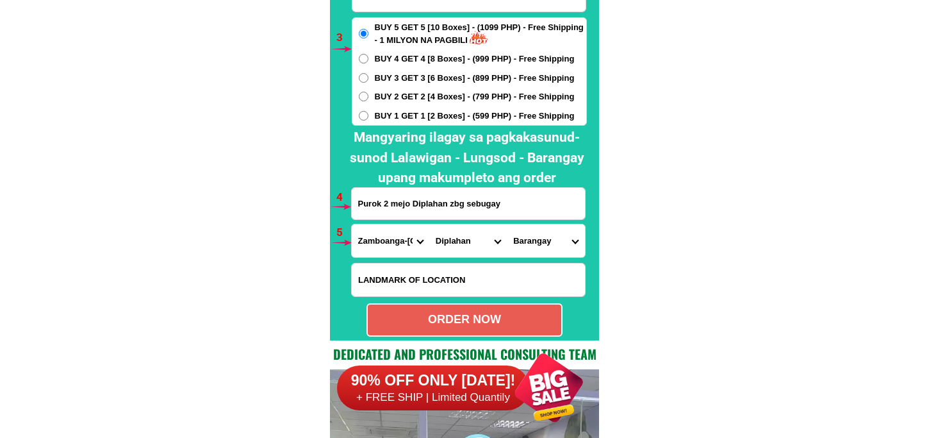
click at [429, 224] on select "City Buug Diplahan Imelda Ipil Kabasalan Mabuhay Malangas Naga Olutanga Payao R…" at bounding box center [468, 240] width 78 height 33
click at [519, 247] on select "Barangay Balangao Butong Ditay Gaulan Goling Guinoman Kauswagan Lindang Lobing …" at bounding box center [546, 240] width 78 height 33
select select "63_48081765726"
click at [507, 224] on select "Barangay Balangao Butong Ditay Gaulan Goling Guinoman Kauswagan Lindang Lobing …" at bounding box center [546, 240] width 78 height 33
click at [502, 310] on div "ORDER NOW" at bounding box center [464, 319] width 196 height 33
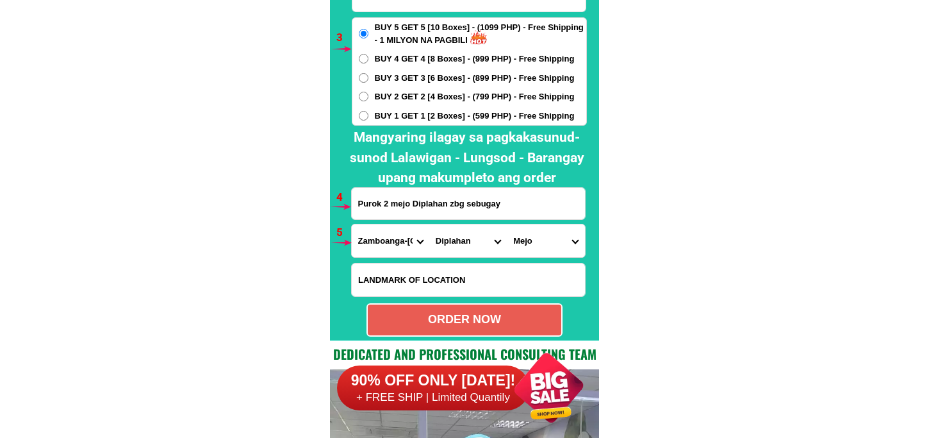
radio input "true"
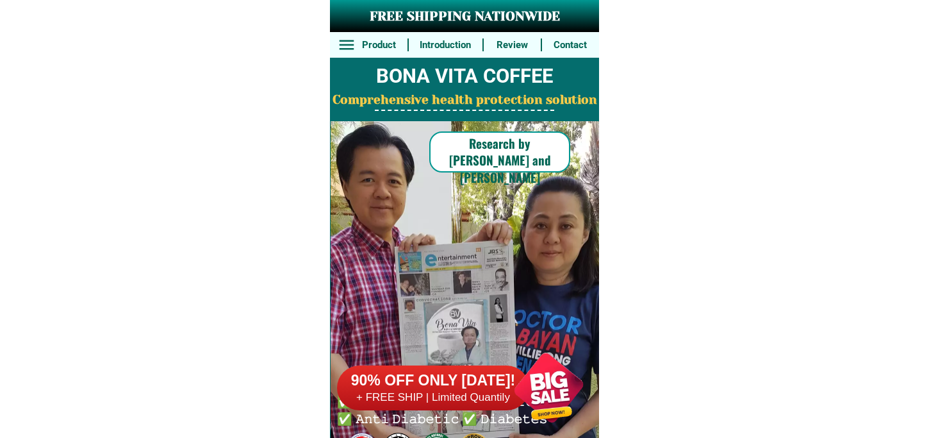
click at [541, 389] on div at bounding box center [548, 387] width 101 height 101
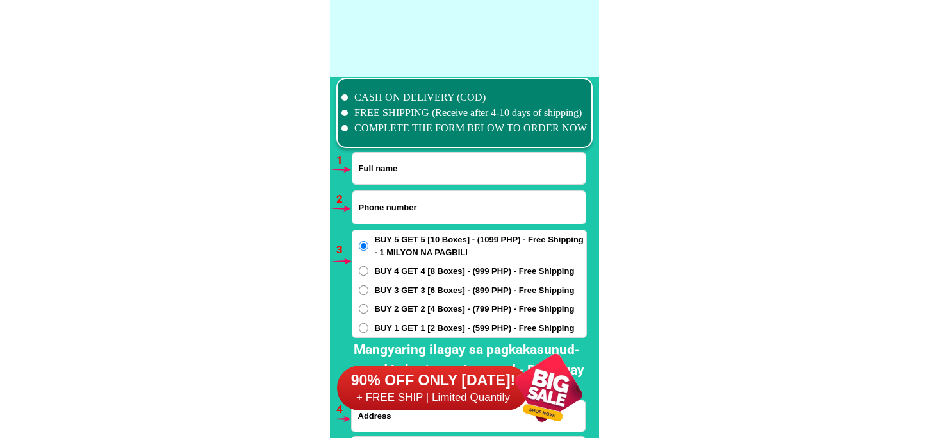
scroll to position [9419, 0]
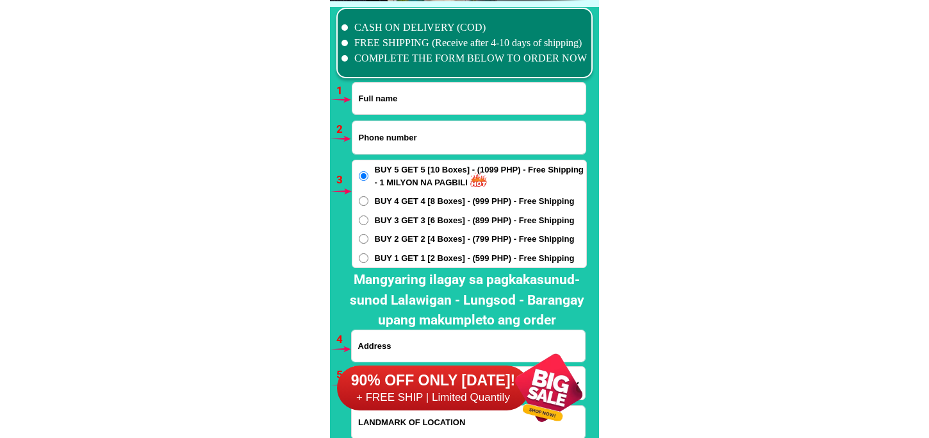
click at [477, 100] on input "Input full_name" at bounding box center [468, 98] width 233 height 31
paste input "[PERSON_NAME]"
type input "[PERSON_NAME]"
click at [388, 132] on input "Input phone_number" at bounding box center [468, 137] width 233 height 33
paste input "09934967689"
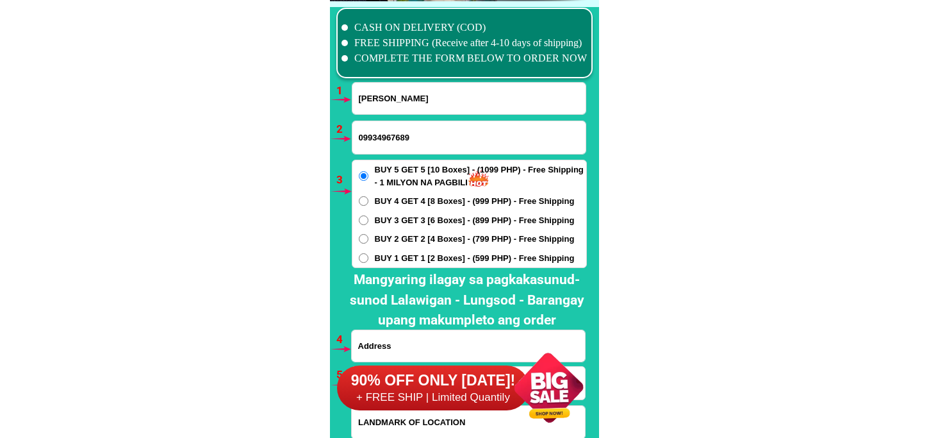
type input "09934967689"
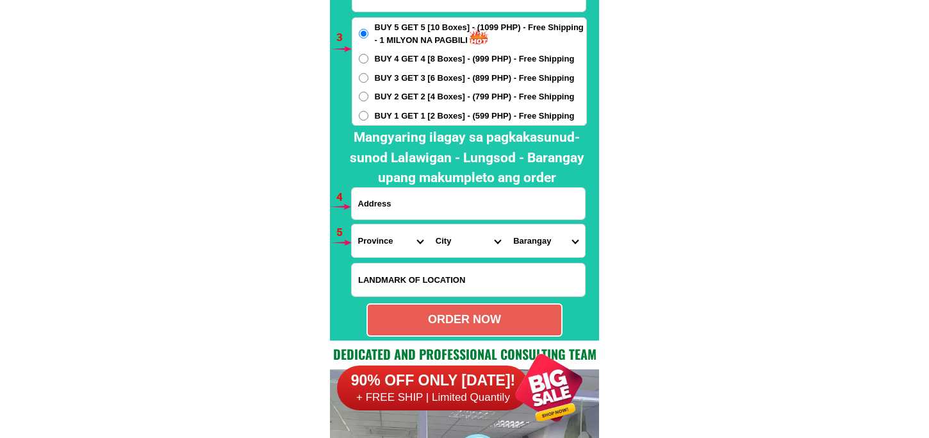
click at [391, 208] on input "Input address" at bounding box center [468, 203] width 233 height 31
paste input "Antipolo del sur Lipa city [GEOGRAPHIC_DATA] Urban pur blk 1 lot 8"
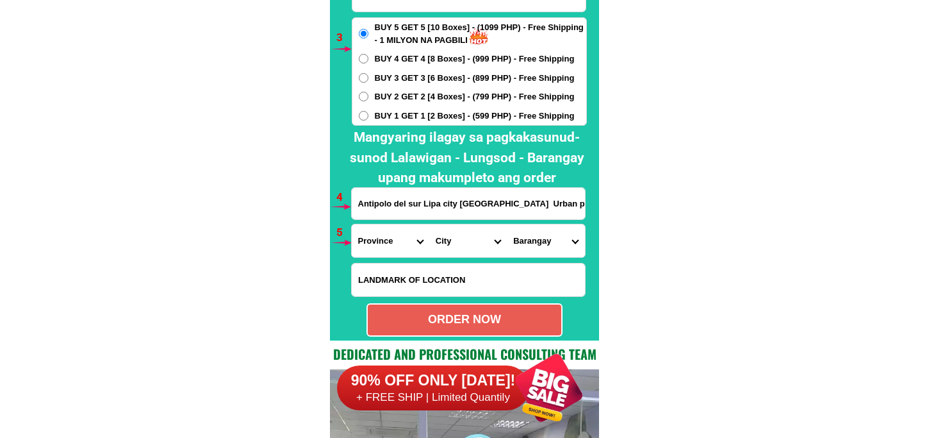
type input "Antipolo del sur Lipa city [GEOGRAPHIC_DATA] Urban pur blk 1 lot 8"
click at [375, 248] on select "Province [GEOGRAPHIC_DATA] [GEOGRAPHIC_DATA][PERSON_NAME][GEOGRAPHIC_DATA][GEOG…" at bounding box center [391, 240] width 78 height 33
select select "63_108"
click at [352, 224] on select "Province [GEOGRAPHIC_DATA] [GEOGRAPHIC_DATA][PERSON_NAME][GEOGRAPHIC_DATA][GEOG…" at bounding box center [391, 240] width 78 height 33
drag, startPoint x: 438, startPoint y: 236, endPoint x: 443, endPoint y: 229, distance: 9.1
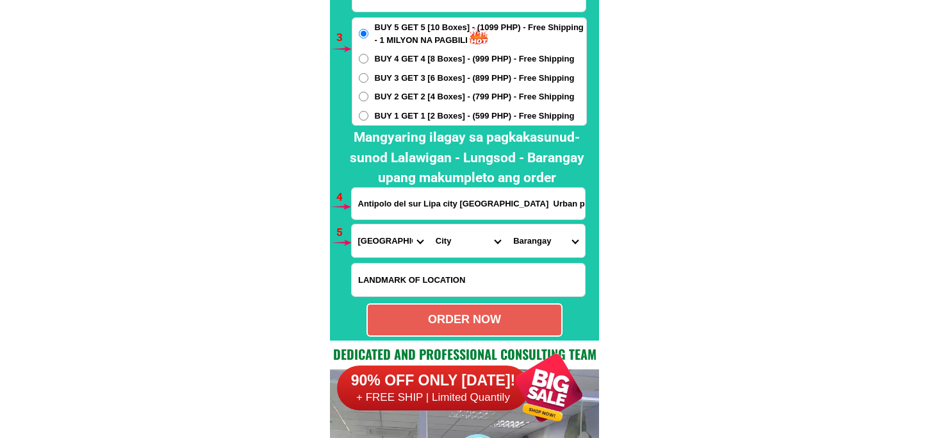
click at [438, 236] on select "City Agoncillo Alitagtag Allacapan [GEOGRAPHIC_DATA] [GEOGRAPHIC_DATA]-balete […" at bounding box center [468, 240] width 78 height 33
select select "63_1088573"
click at [429, 224] on select "City Agoncillo Alitagtag Allacapan [GEOGRAPHIC_DATA] [GEOGRAPHIC_DATA]-balete […" at bounding box center [468, 240] width 78 height 33
click at [521, 227] on select "Barangay [PERSON_NAME] Antipolo del norte Antipolo del sur [GEOGRAPHIC_DATA] po…" at bounding box center [546, 240] width 78 height 33
click at [507, 224] on select "Barangay [PERSON_NAME] Antipolo del norte Antipolo del sur [GEOGRAPHIC_DATA] po…" at bounding box center [546, 240] width 78 height 33
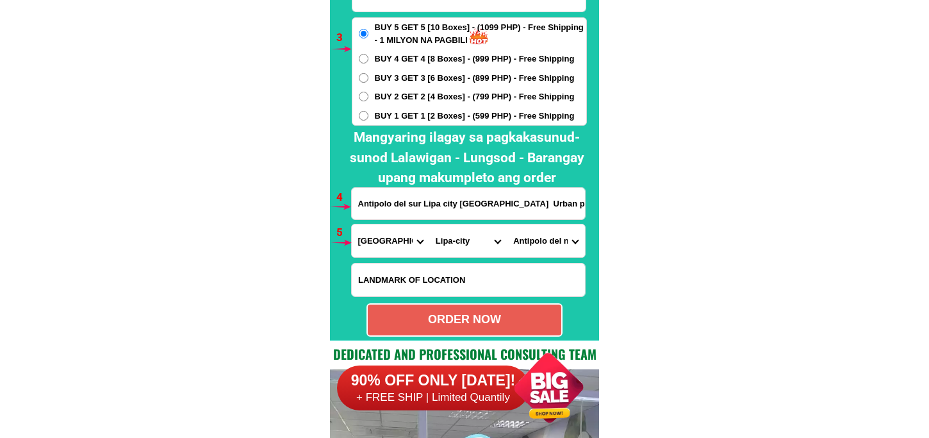
drag, startPoint x: 546, startPoint y: 241, endPoint x: 560, endPoint y: 223, distance: 23.3
click at [546, 241] on select "Barangay [PERSON_NAME] Antipolo del norte Antipolo del sur [GEOGRAPHIC_DATA] po…" at bounding box center [546, 240] width 78 height 33
select select "63_1088573753"
click at [507, 224] on select "Barangay [PERSON_NAME] Antipolo del norte Antipolo del sur [GEOGRAPHIC_DATA] po…" at bounding box center [546, 240] width 78 height 33
click at [489, 332] on div "ORDER NOW" at bounding box center [464, 319] width 196 height 33
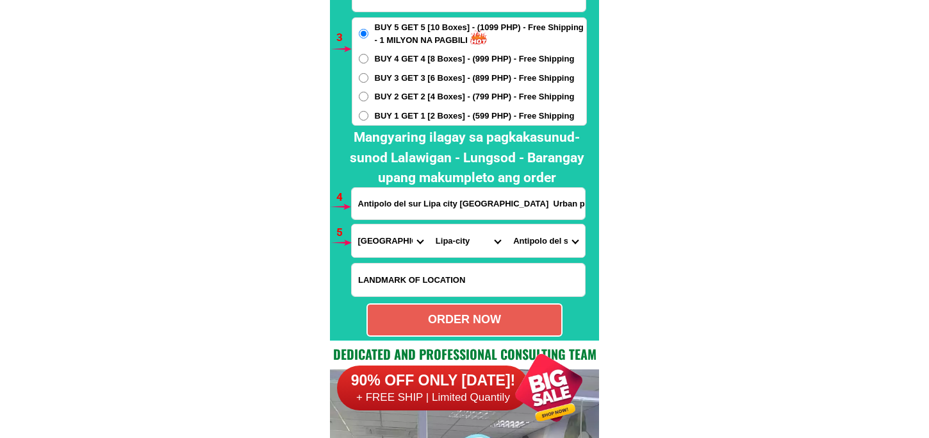
type input "09934967689"
radio input "true"
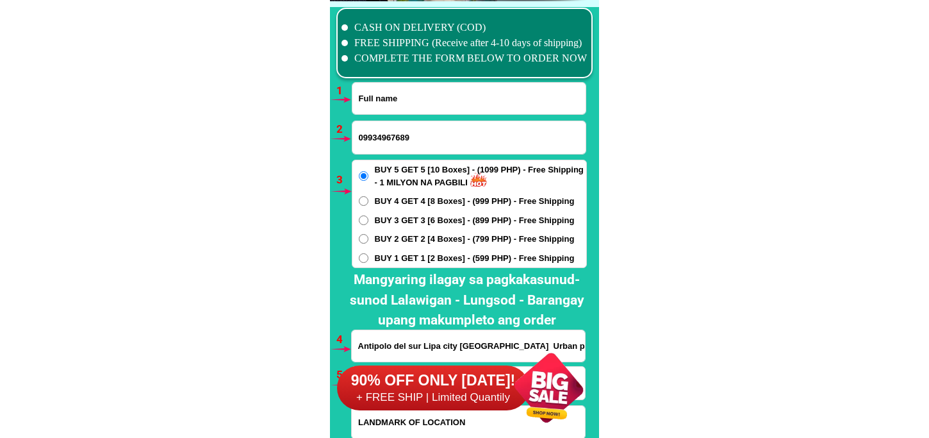
click at [404, 97] on input "Input full_name" at bounding box center [468, 98] width 233 height 31
paste input "[PERSON_NAME]"
type input "[PERSON_NAME]"
click at [436, 125] on input "09934967689" at bounding box center [468, 137] width 233 height 33
paste input "0970 508 7047"
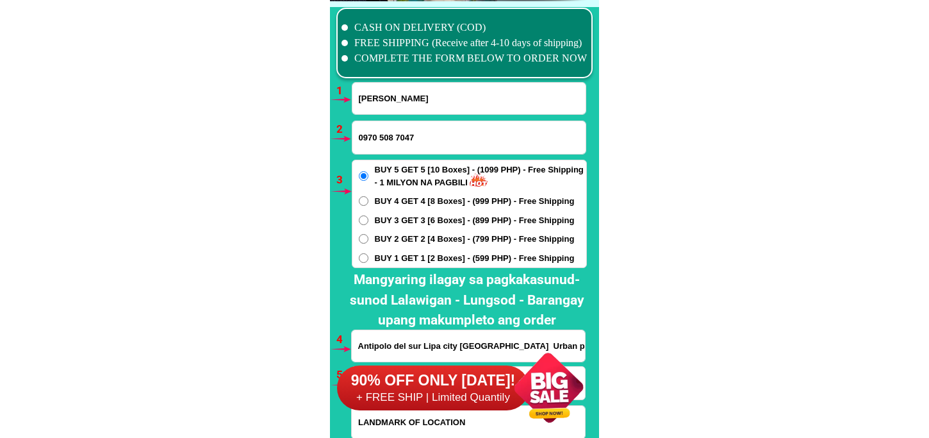
click at [380, 142] on input "0970 508 7047" at bounding box center [468, 137] width 233 height 33
click at [396, 138] on input "0970508 7047" at bounding box center [468, 137] width 233 height 33
click at [395, 135] on input "0970508 7047" at bounding box center [468, 137] width 233 height 33
type input "09705087047"
click at [400, 241] on span "BUY 2 GET 2 [4 Boxes] - (799 PHP) - Free Shipping" at bounding box center [475, 239] width 200 height 13
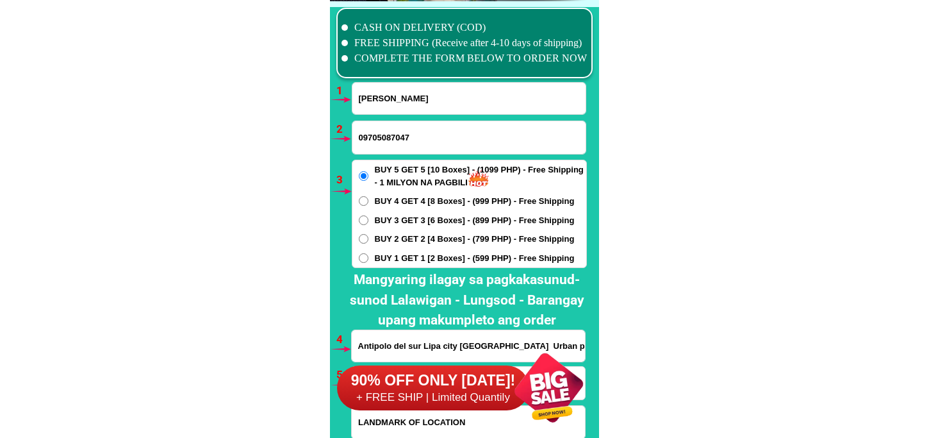
click at [368, 241] on input "BUY 2 GET 2 [4 Boxes] - (799 PHP) - Free Shipping" at bounding box center [364, 239] width 10 height 10
radio input "true"
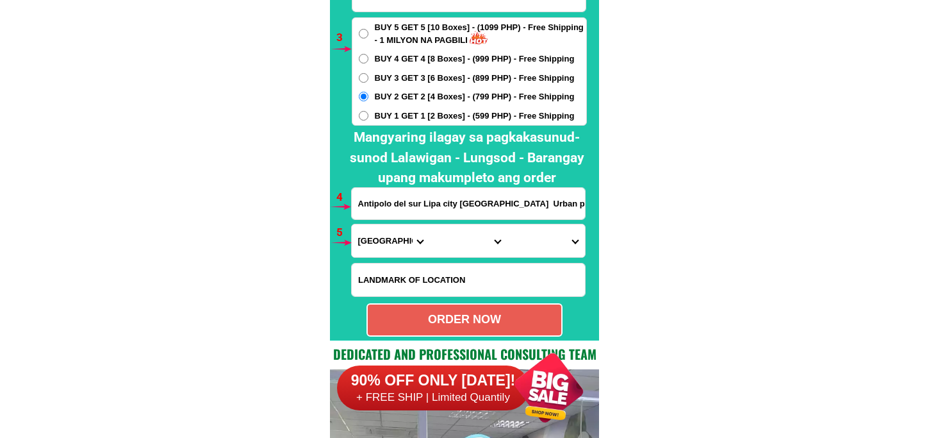
click at [380, 197] on input "Antipolo del sur Lipa city [GEOGRAPHIC_DATA] Urban pur blk 1 lot 8" at bounding box center [468, 203] width 233 height 31
paste input "blk 3 lot 41 centenial town homes [GEOGRAPHIC_DATA][PERSON_NAME]"
type input "blk 3 lot 41 centenial town homes [GEOGRAPHIC_DATA][PERSON_NAME]"
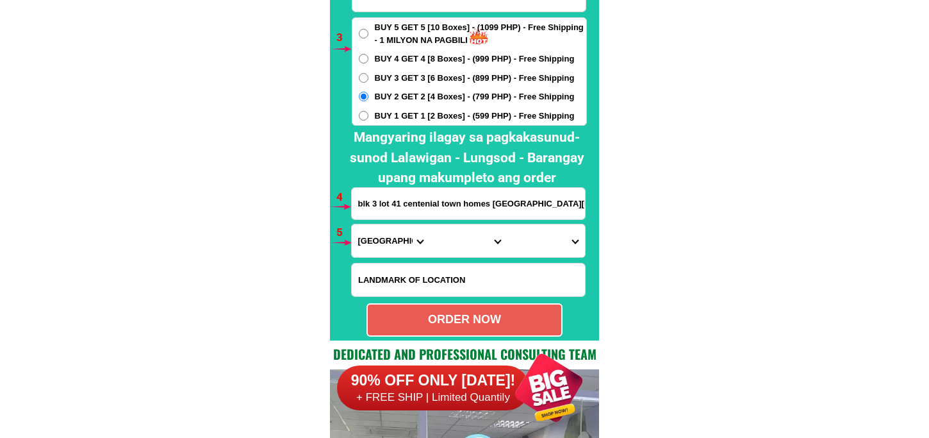
click at [389, 245] on select "Province [GEOGRAPHIC_DATA] [GEOGRAPHIC_DATA][PERSON_NAME][GEOGRAPHIC_DATA][GEOG…" at bounding box center [391, 240] width 78 height 33
select select "63_904"
click at [352, 224] on select "Province [GEOGRAPHIC_DATA] [GEOGRAPHIC_DATA][PERSON_NAME][GEOGRAPHIC_DATA][GEOG…" at bounding box center [391, 240] width 78 height 33
drag, startPoint x: 444, startPoint y: 247, endPoint x: 444, endPoint y: 239, distance: 7.7
click at [444, 244] on select "City [GEOGRAPHIC_DATA] [GEOGRAPHIC_DATA]-city [GEOGRAPHIC_DATA] [GEOGRAPHIC_DAT…" at bounding box center [468, 240] width 78 height 33
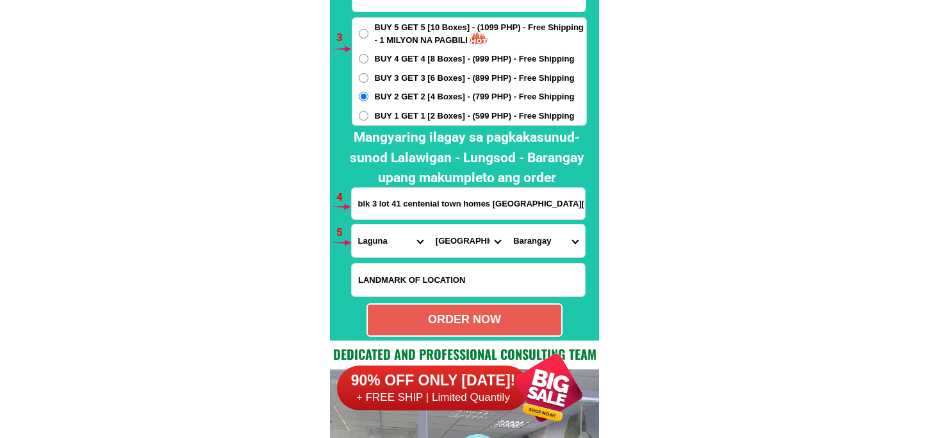
click at [429, 224] on select "City [GEOGRAPHIC_DATA] [GEOGRAPHIC_DATA]-city [GEOGRAPHIC_DATA] [GEOGRAPHIC_DAT…" at bounding box center [468, 240] width 78 height 33
click at [457, 245] on select "City [GEOGRAPHIC_DATA] [GEOGRAPHIC_DATA]-city [GEOGRAPHIC_DATA] [GEOGRAPHIC_DAT…" at bounding box center [468, 240] width 78 height 33
select select "63_9048628"
click at [429, 224] on select "City [GEOGRAPHIC_DATA] [GEOGRAPHIC_DATA]-city [GEOGRAPHIC_DATA] [GEOGRAPHIC_DAT…" at bounding box center [468, 240] width 78 height 33
click at [540, 241] on select "Barangay Baclaran Banaybanay Banlic Barangay dos (pob.) [GEOGRAPHIC_DATA] (pob.…" at bounding box center [546, 240] width 78 height 33
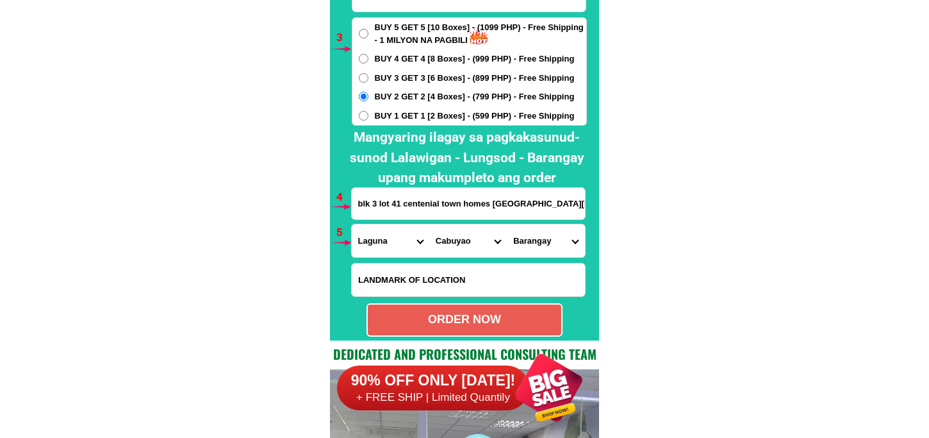
select select "63_90486288245"
click at [507, 224] on select "Barangay Baclaran Banaybanay Banlic Barangay dos (pob.) [GEOGRAPHIC_DATA] (pob.…" at bounding box center [546, 240] width 78 height 33
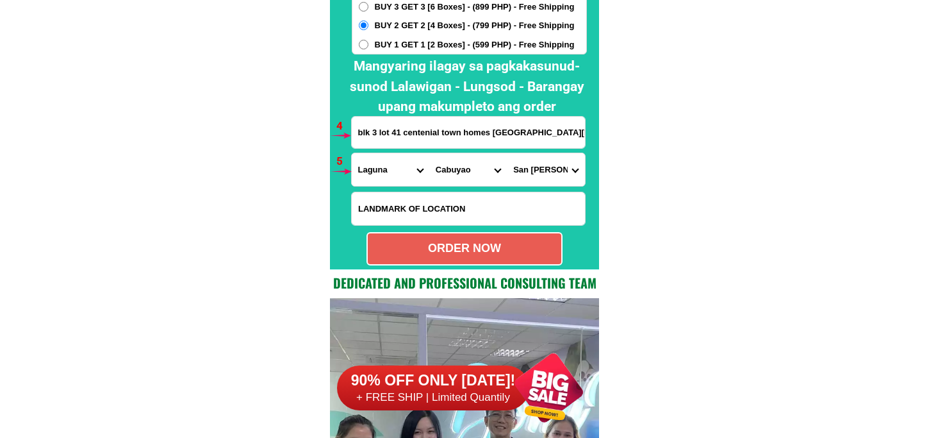
click at [494, 259] on div "ORDER NOW" at bounding box center [464, 248] width 196 height 33
radio input "true"
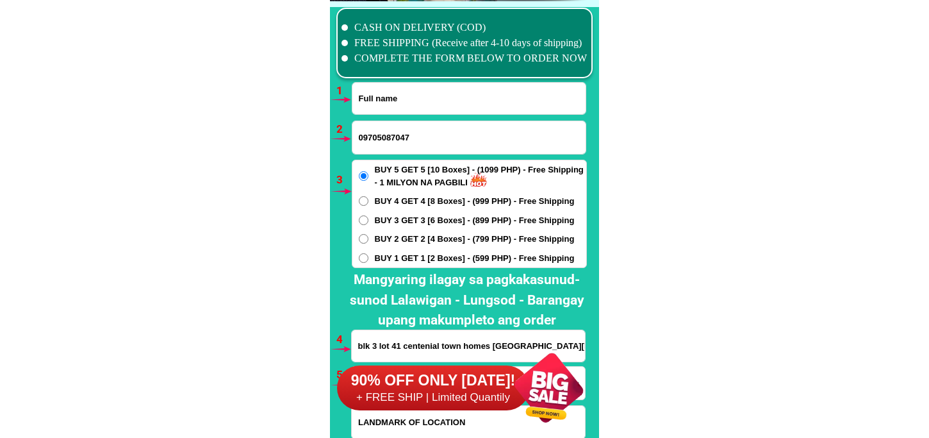
click at [395, 106] on input "Input full_name" at bounding box center [468, 98] width 233 height 31
paste input "[PERSON_NAME]"
type input "[PERSON_NAME]"
click at [379, 133] on input "Input phone_number" at bounding box center [468, 137] width 233 height 33
paste input "09104781766"
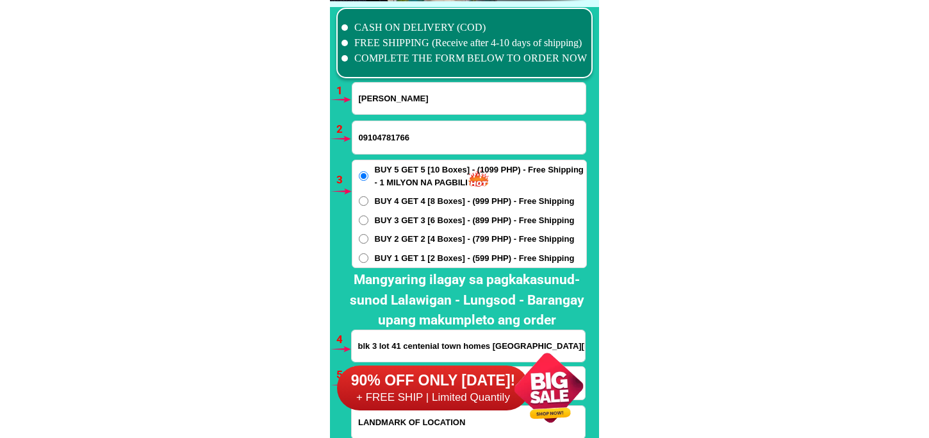
type input "09104781766"
click at [386, 234] on span "BUY 2 GET 2 [4 Boxes] - (799 PHP) - Free Shipping" at bounding box center [475, 239] width 200 height 13
click at [368, 234] on input "BUY 2 GET 2 [4 Boxes] - (799 PHP) - Free Shipping" at bounding box center [364, 239] width 10 height 10
radio input "true"
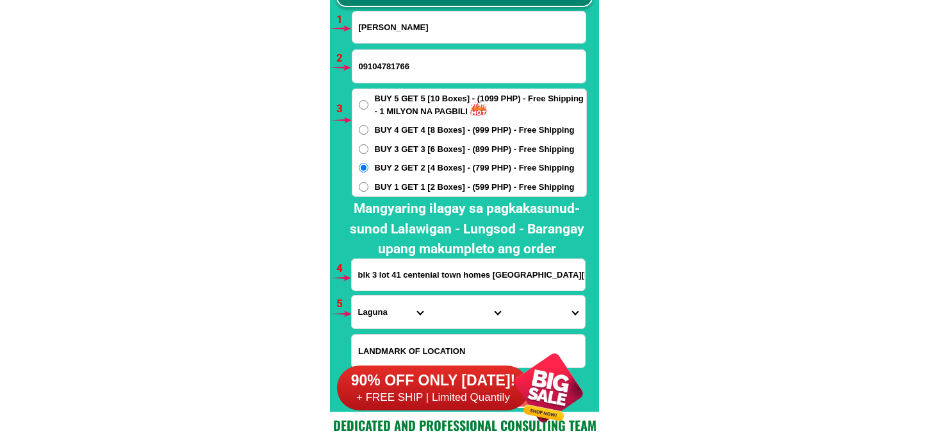
click at [404, 261] on input "blk 3 lot 41 centenial town homes [GEOGRAPHIC_DATA][PERSON_NAME]" at bounding box center [468, 274] width 233 height 31
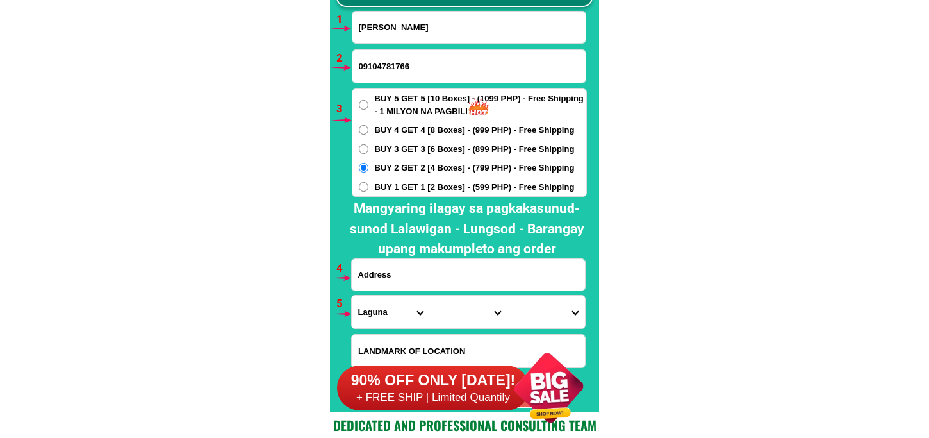
paste input "[STREET_ADDRESS][PERSON_NAME][PERSON_NAME] Navatat [PERSON_NAME] lng po order k…"
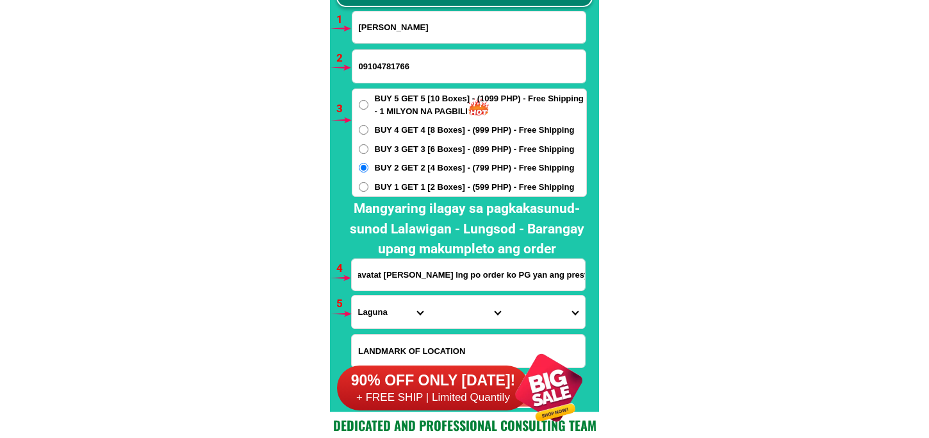
type input "[STREET_ADDRESS][PERSON_NAME][PERSON_NAME] Navatat [PERSON_NAME] lng po order k…"
click at [375, 300] on select "Province [GEOGRAPHIC_DATA] [GEOGRAPHIC_DATA][PERSON_NAME][GEOGRAPHIC_DATA][GEOG…" at bounding box center [391, 311] width 78 height 33
select select "63_247"
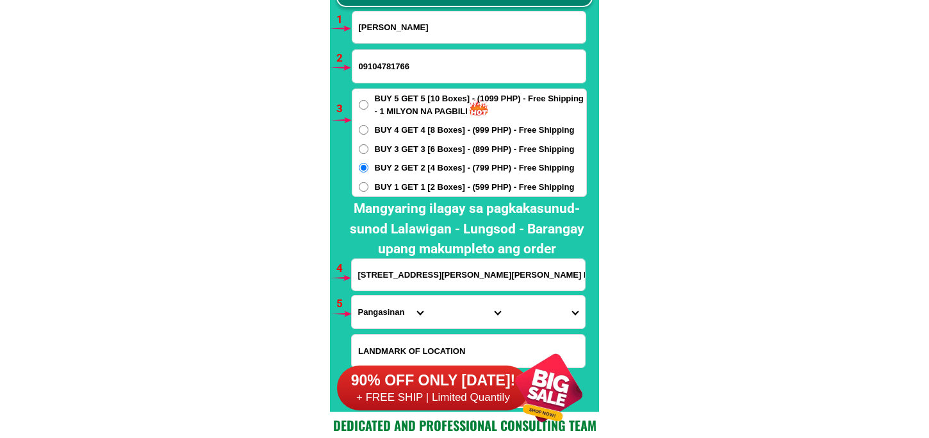
click at [352, 295] on select "Province [GEOGRAPHIC_DATA] [GEOGRAPHIC_DATA][PERSON_NAME][GEOGRAPHIC_DATA][GEOG…" at bounding box center [391, 311] width 78 height 33
click at [445, 305] on select "City [GEOGRAPHIC_DATA] [PERSON_NAME]-city [GEOGRAPHIC_DATA] [GEOGRAPHIC_DATA] […" at bounding box center [468, 311] width 78 height 33
select select "63_2473029"
click at [429, 295] on select "City [GEOGRAPHIC_DATA] [PERSON_NAME]-city [GEOGRAPHIC_DATA] [GEOGRAPHIC_DATA] […" at bounding box center [468, 311] width 78 height 33
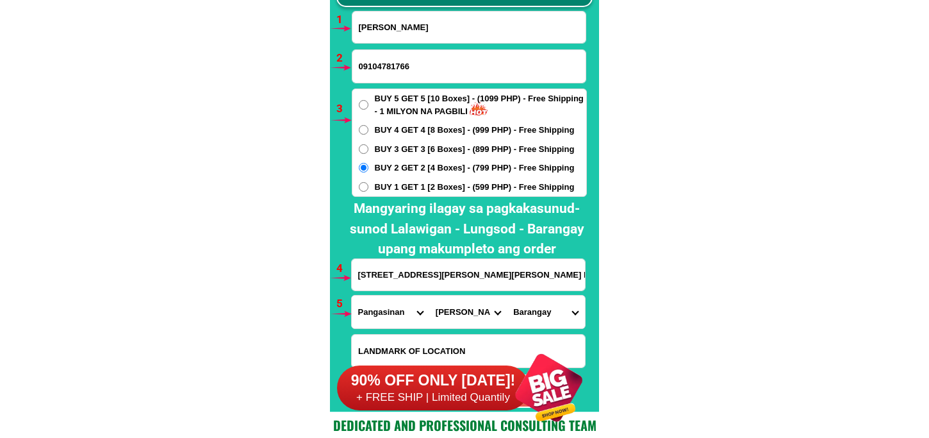
click at [546, 311] on select "Barangay Anambongan [PERSON_NAME] Malimpec east Mapolopolo [GEOGRAPHIC_DATA] Na…" at bounding box center [546, 311] width 78 height 33
select select "63_24730296411"
click at [507, 295] on select "Barangay Anambongan [PERSON_NAME] Malimpec east Mapolopolo [GEOGRAPHIC_DATA] Na…" at bounding box center [546, 311] width 78 height 33
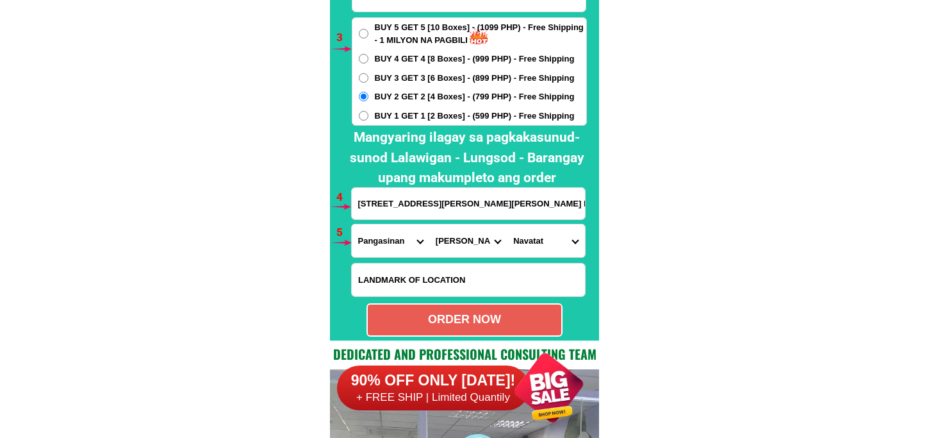
click at [466, 320] on div "ORDER NOW" at bounding box center [464, 319] width 193 height 17
radio input "true"
